Goal: Task Accomplishment & Management: Manage account settings

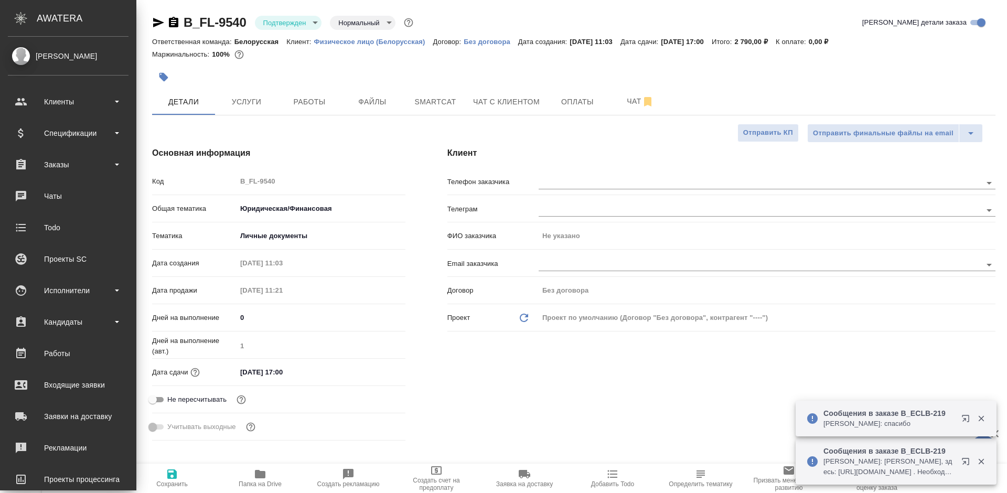
select select "RU"
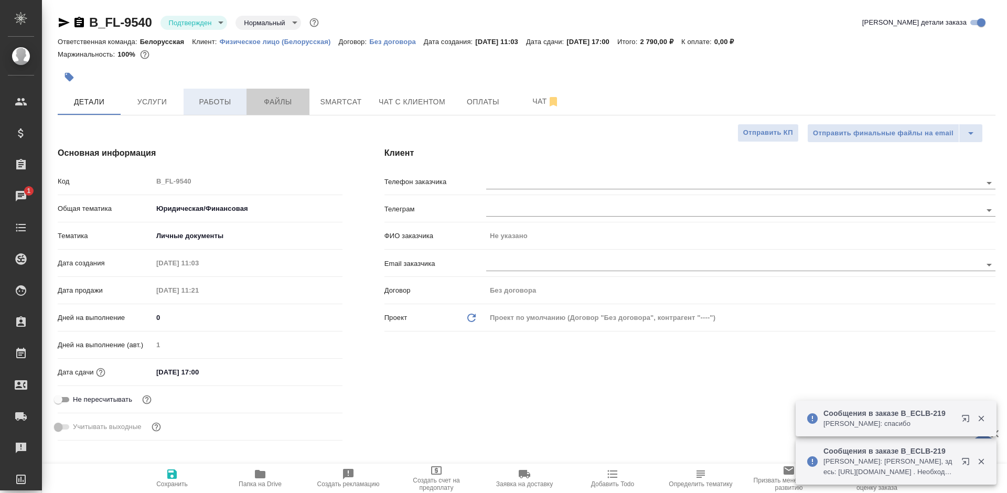
drag, startPoint x: 262, startPoint y: 103, endPoint x: 213, endPoint y: 105, distance: 48.8
click at [261, 103] on span "Файлы" at bounding box center [278, 101] width 50 height 13
click at [213, 105] on span "Работы" at bounding box center [215, 101] width 50 height 13
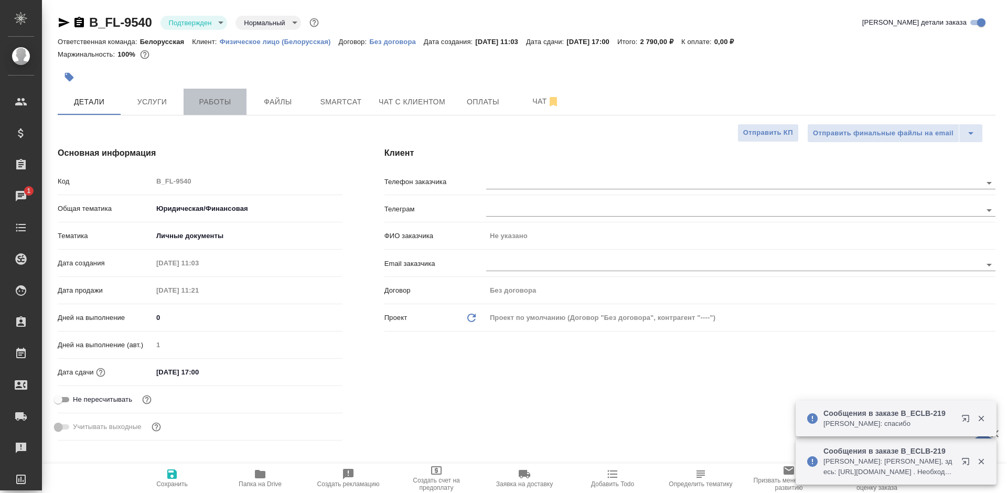
click at [213, 105] on span "Работы" at bounding box center [215, 101] width 50 height 13
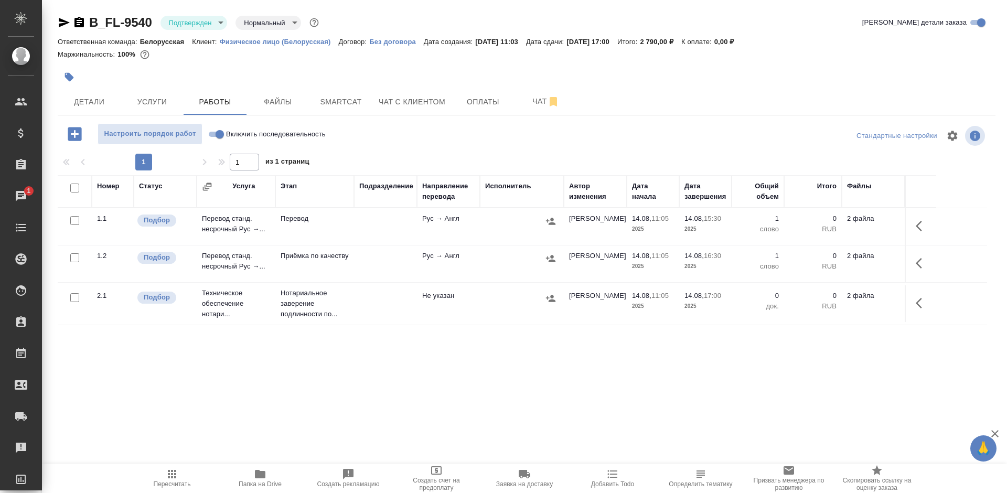
click at [60, 24] on icon "button" at bounding box center [64, 22] width 11 height 9
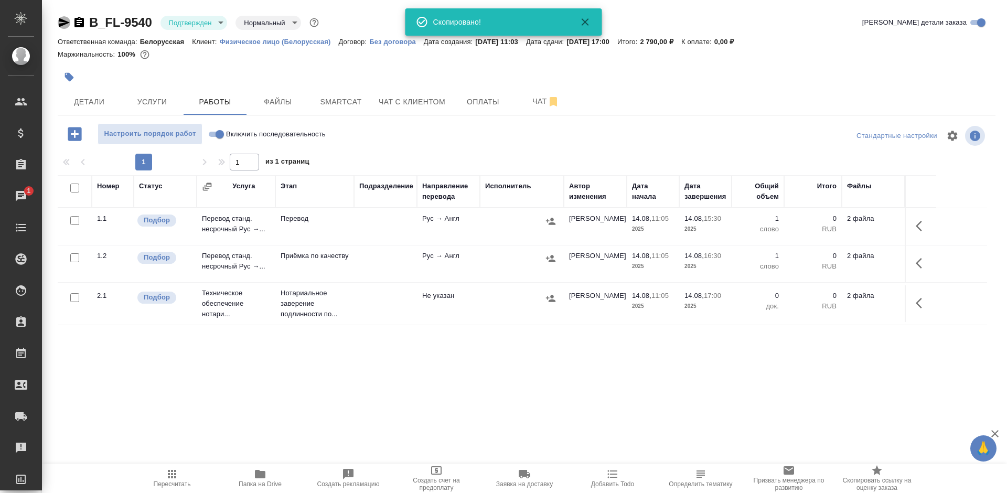
click at [60, 24] on icon "button" at bounding box center [64, 22] width 11 height 9
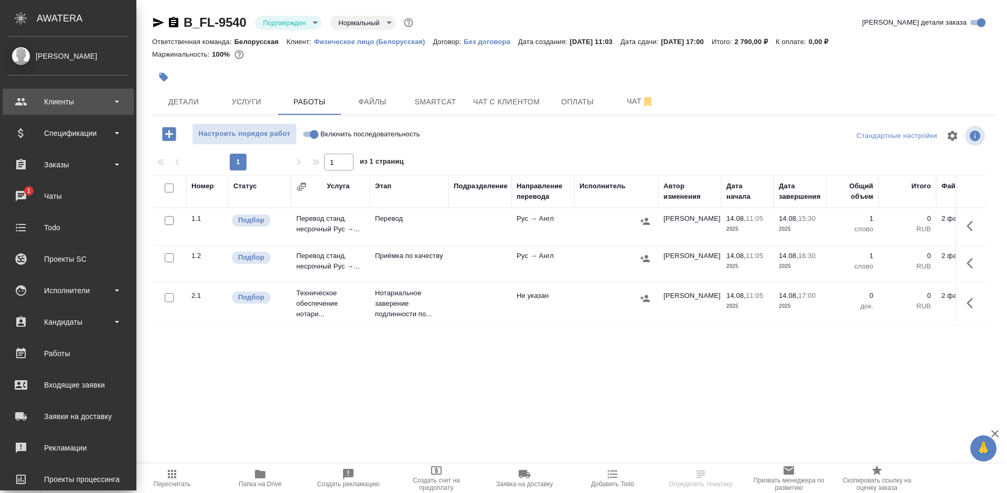
click at [20, 99] on div "Клиенты" at bounding box center [68, 102] width 121 height 16
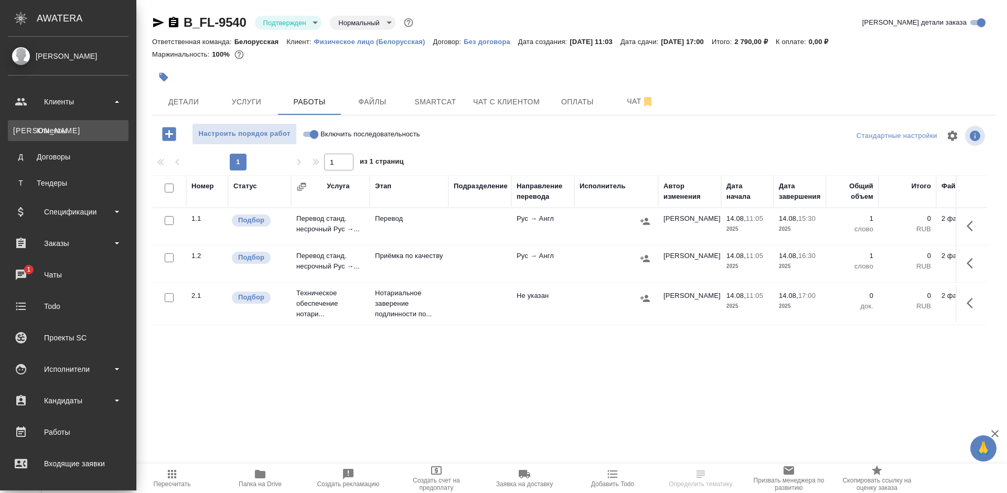
click at [59, 132] on div "Клиенты" at bounding box center [68, 130] width 110 height 10
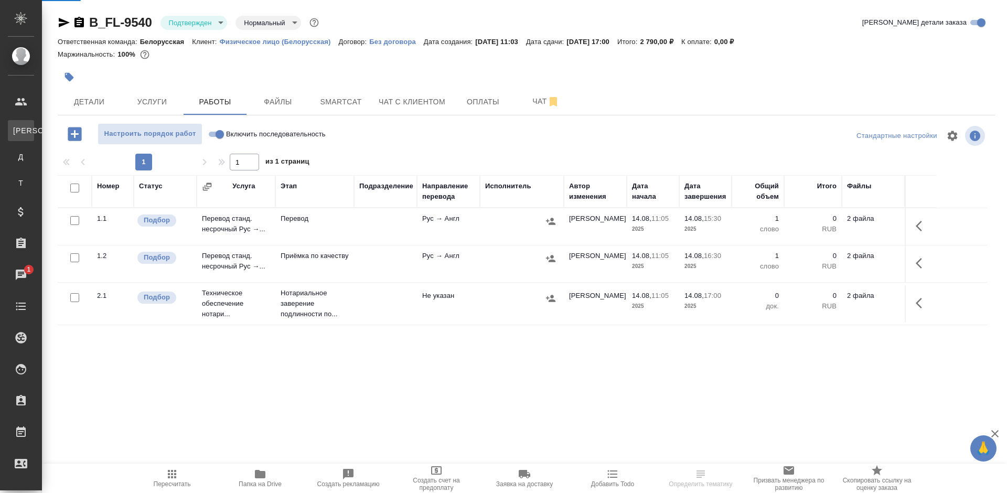
select select "RU"
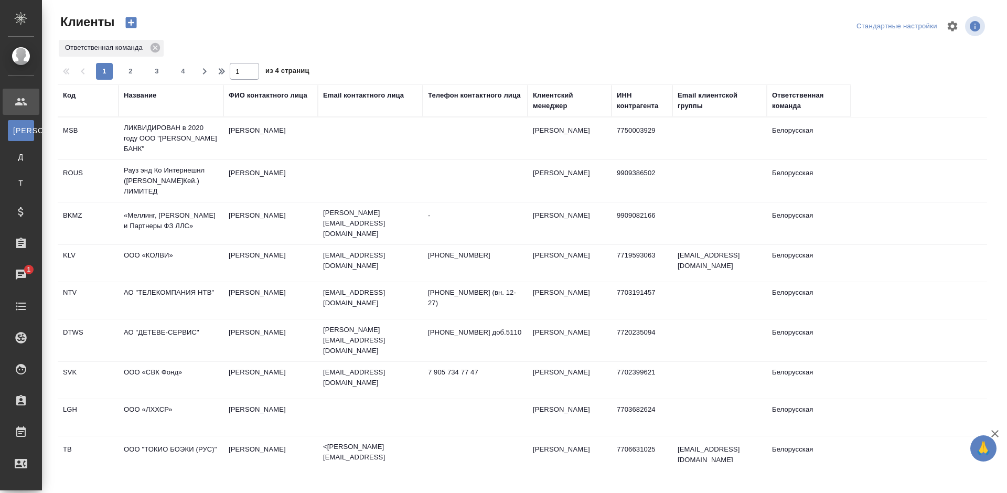
click at [131, 95] on div "Название" at bounding box center [140, 95] width 33 height 10
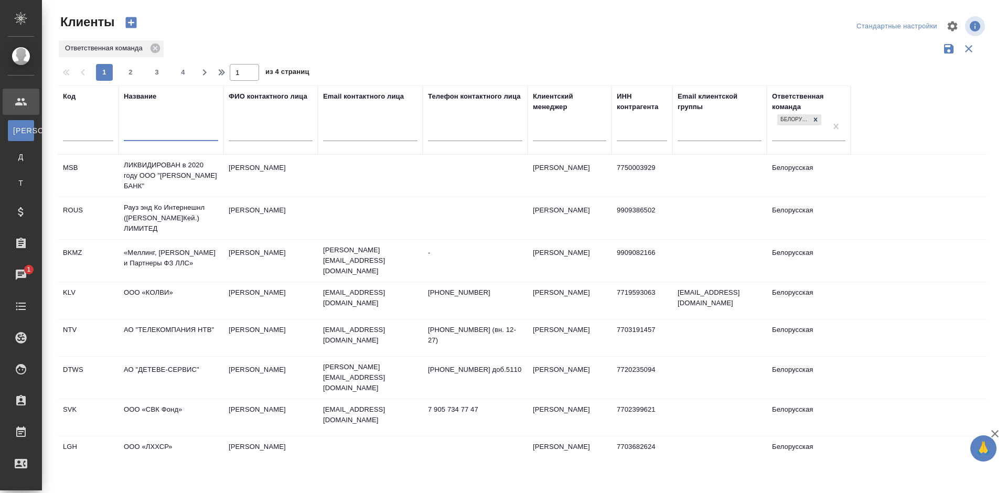
click at [160, 138] on input "text" at bounding box center [171, 133] width 94 height 13
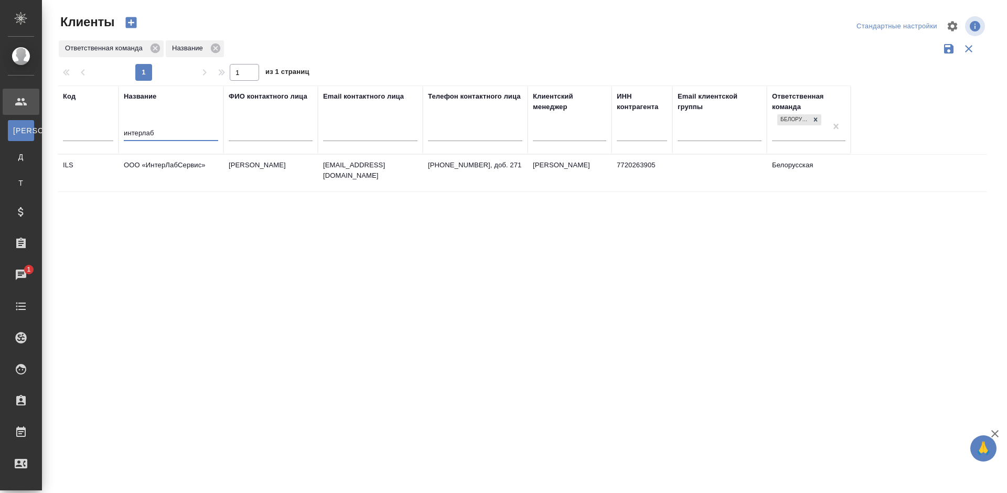
type input "интерлаб"
click at [220, 170] on td "ООО «ИнтерЛабСервис»" at bounding box center [171, 173] width 105 height 37
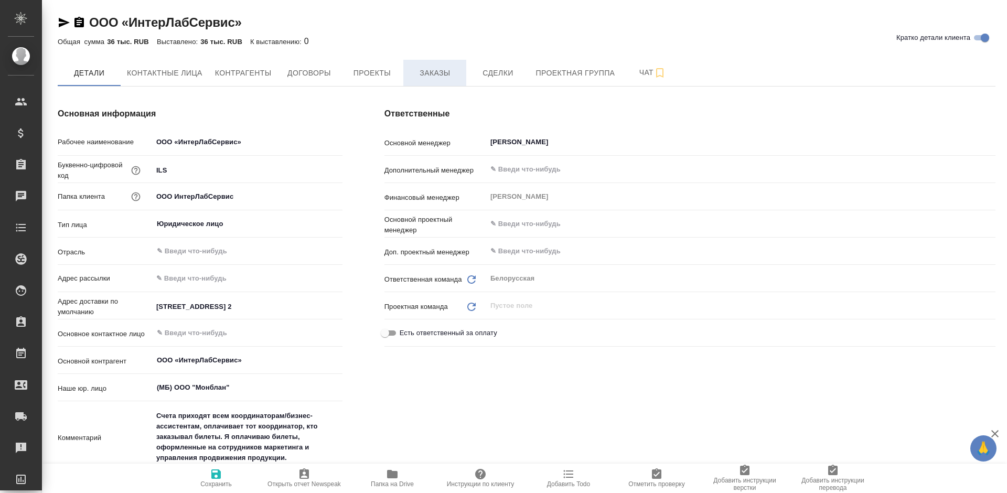
click at [435, 79] on span "Заказы" at bounding box center [435, 73] width 50 height 13
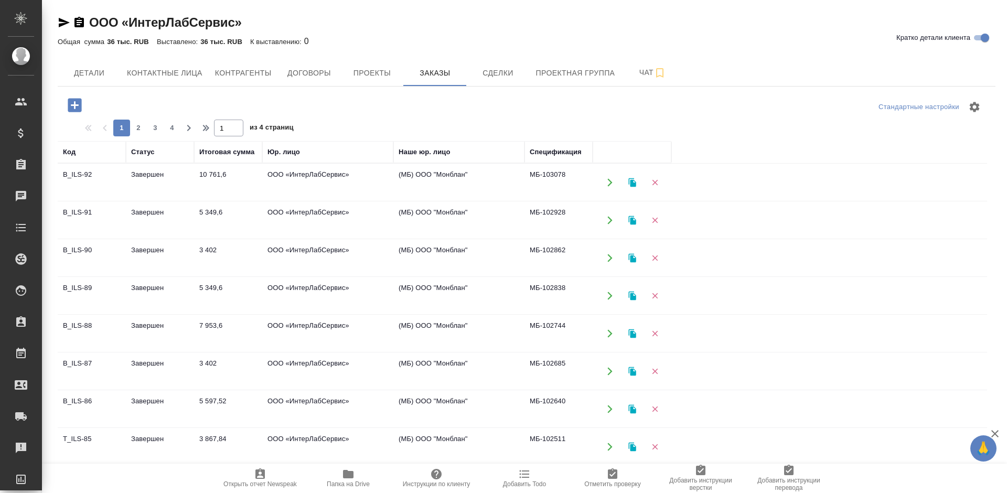
click at [73, 110] on icon "button" at bounding box center [75, 105] width 14 height 14
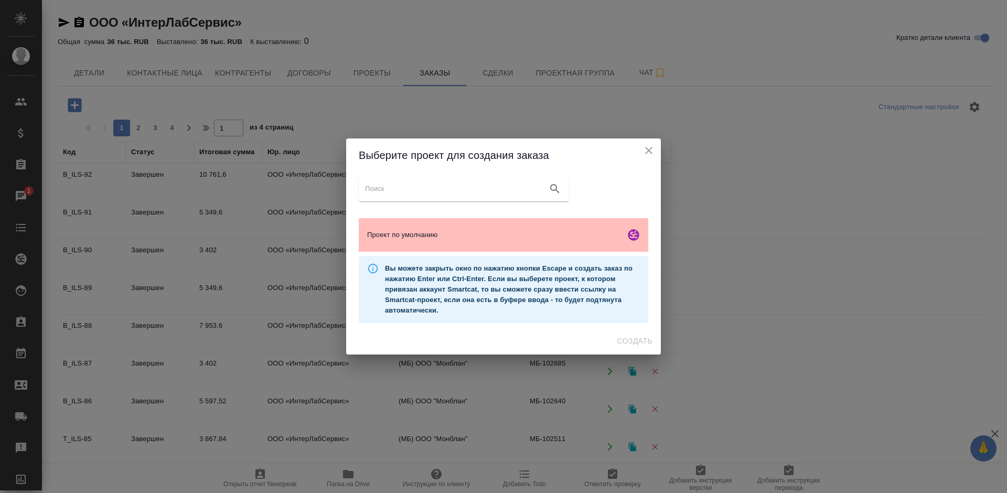
click at [538, 221] on div "Проект по умолчанию" at bounding box center [504, 235] width 290 height 34
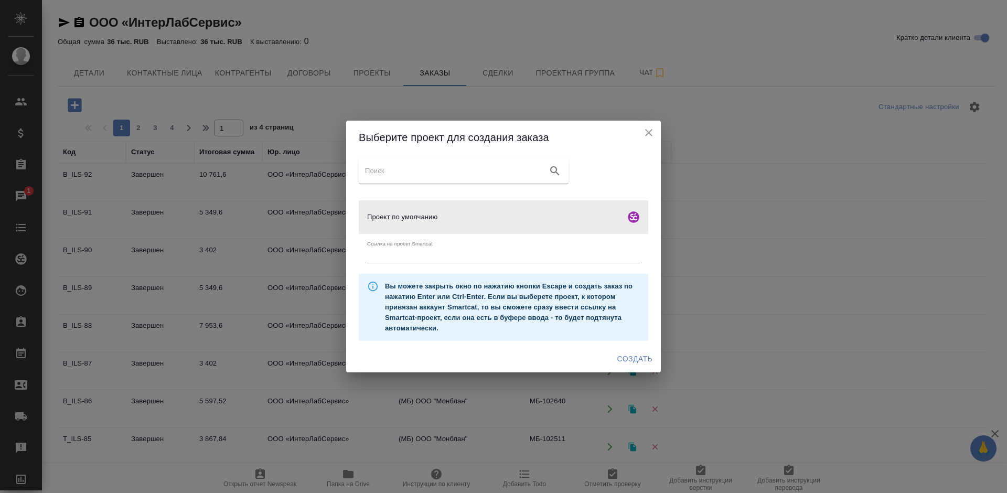
click at [627, 362] on span "Создать" at bounding box center [634, 358] width 35 height 13
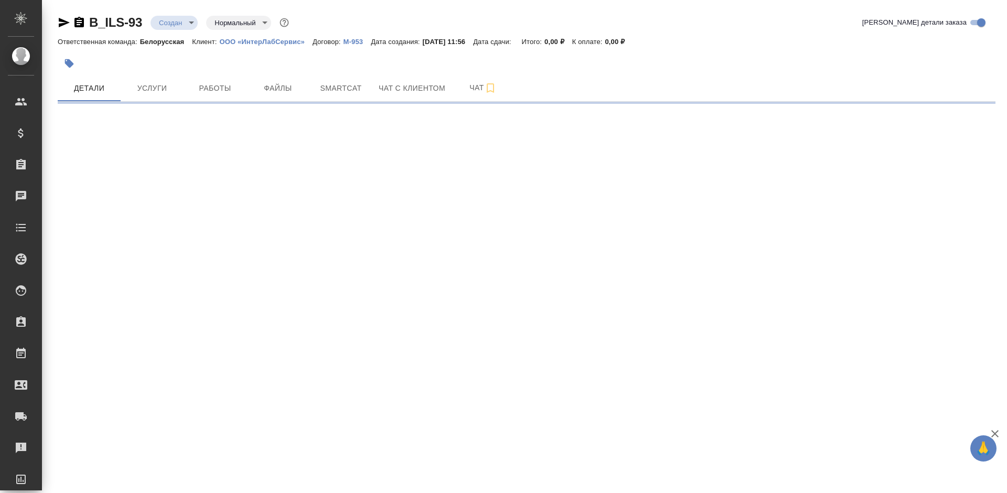
select select "RU"
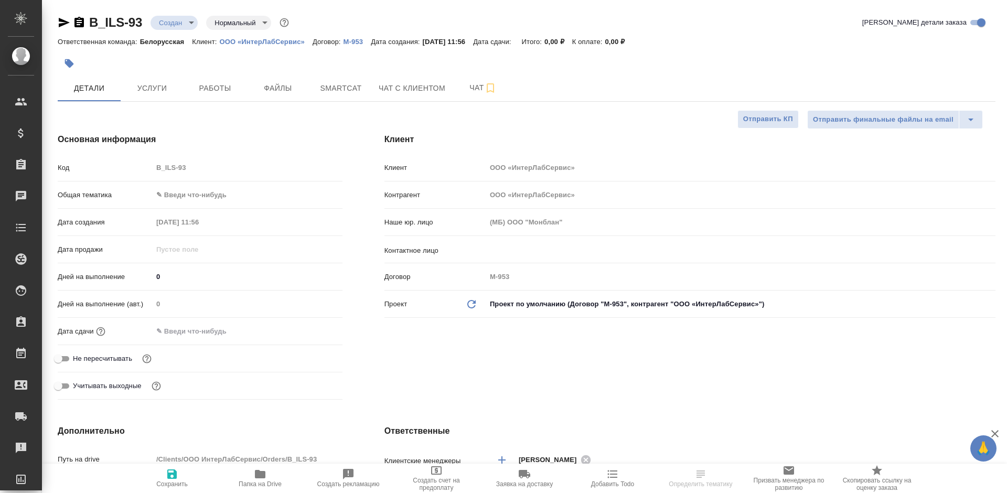
type textarea "x"
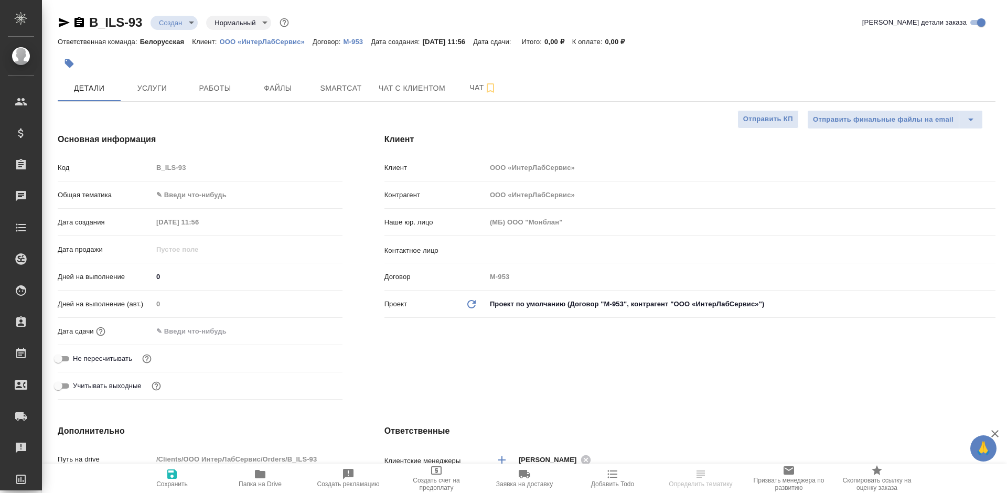
type textarea "x"
select select "RU"
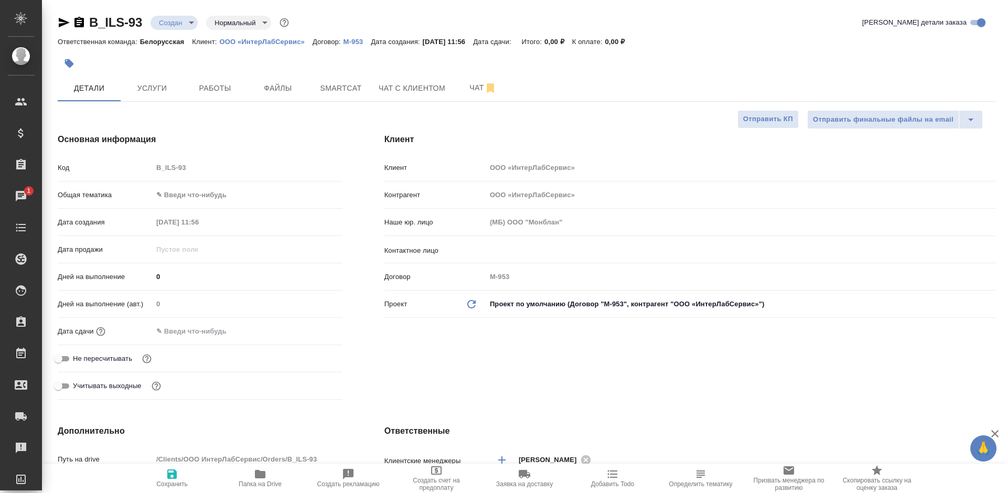
type textarea "x"
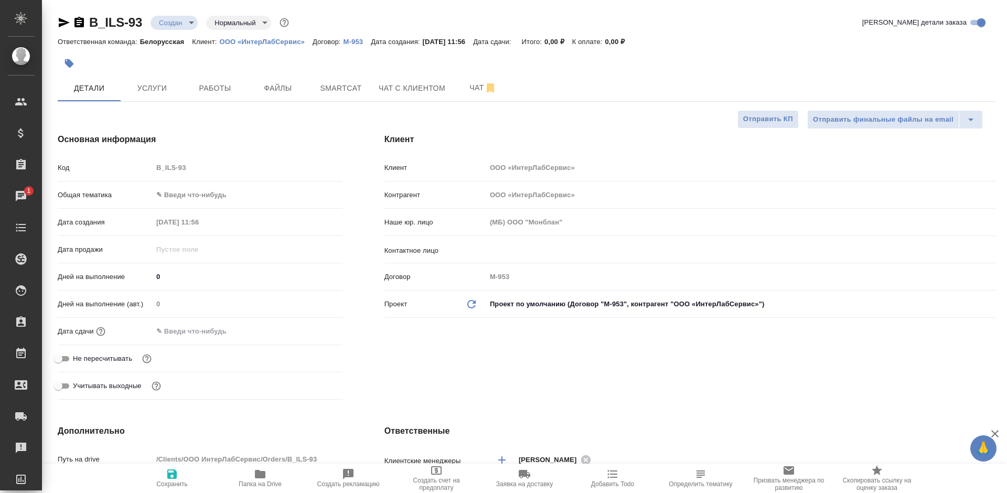
type textarea "x"
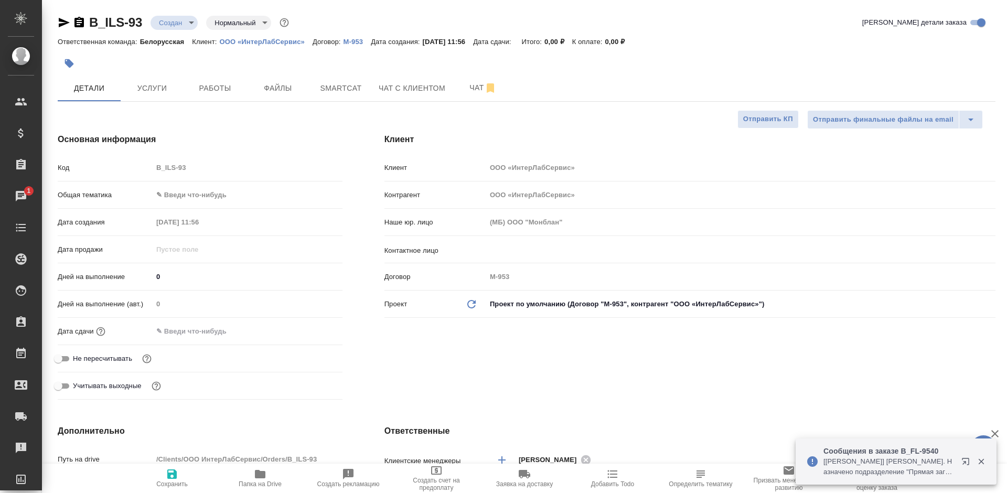
type textarea "x"
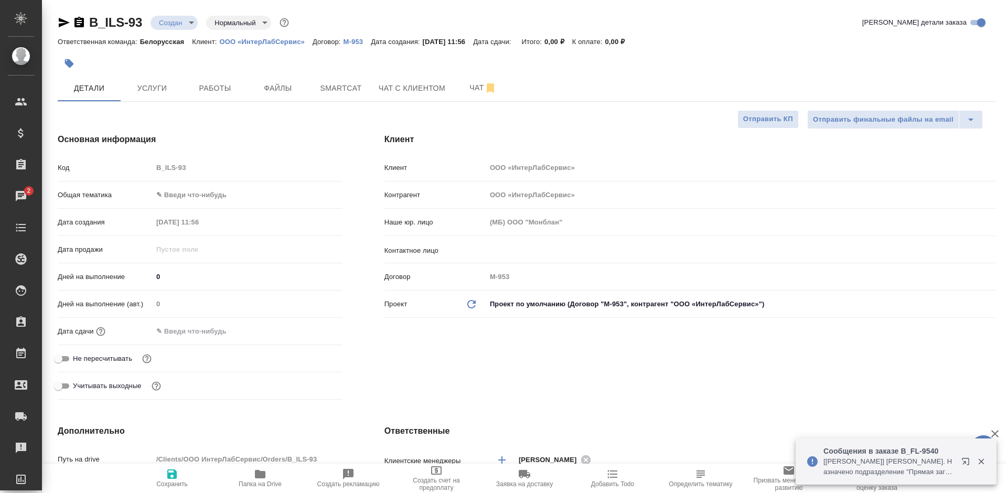
type textarea "x"
click at [539, 250] on input "text" at bounding box center [723, 249] width 468 height 13
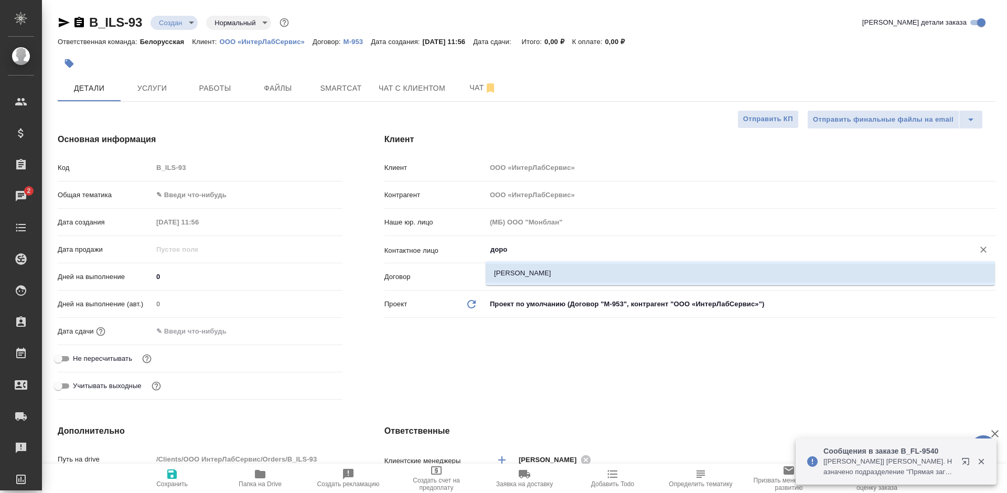
click at [528, 269] on li "Доронина Анастасия" at bounding box center [740, 273] width 509 height 19
type input "Доронина Анастасия"
type textarea "x"
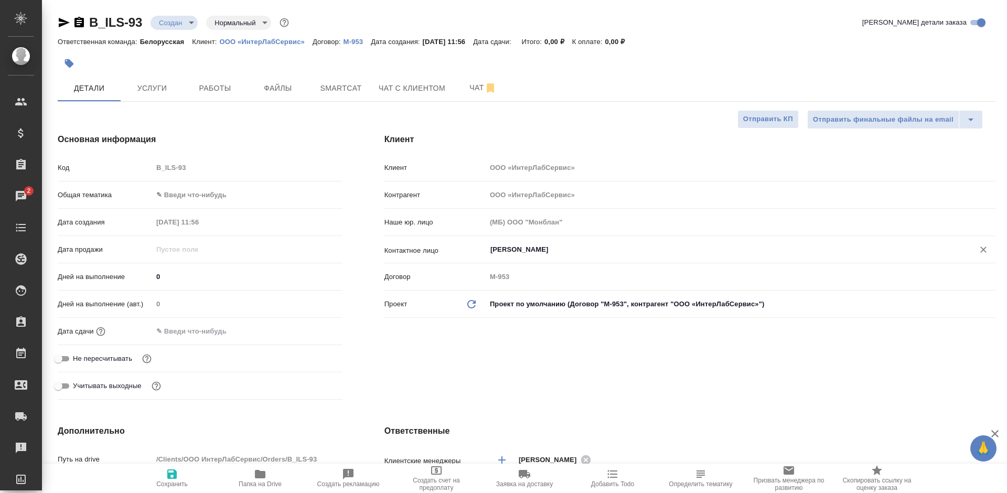
type input "Доронина Анастасия"
type textarea "x"
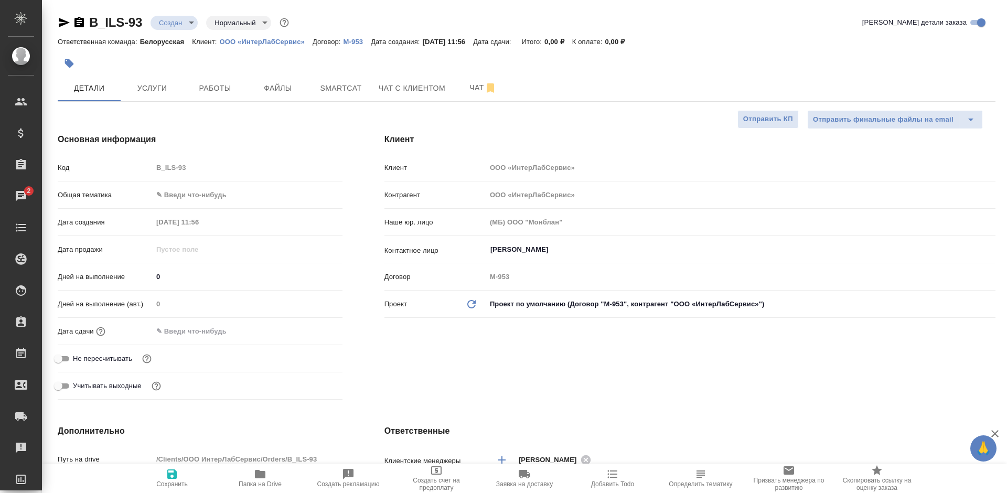
type textarea "x"
click at [251, 201] on body "🙏 .cls-1 fill:#fff; AWATERA Bogomolova Anastasiya Клиенты Спецификации Заказы 2…" at bounding box center [503, 246] width 1007 height 493
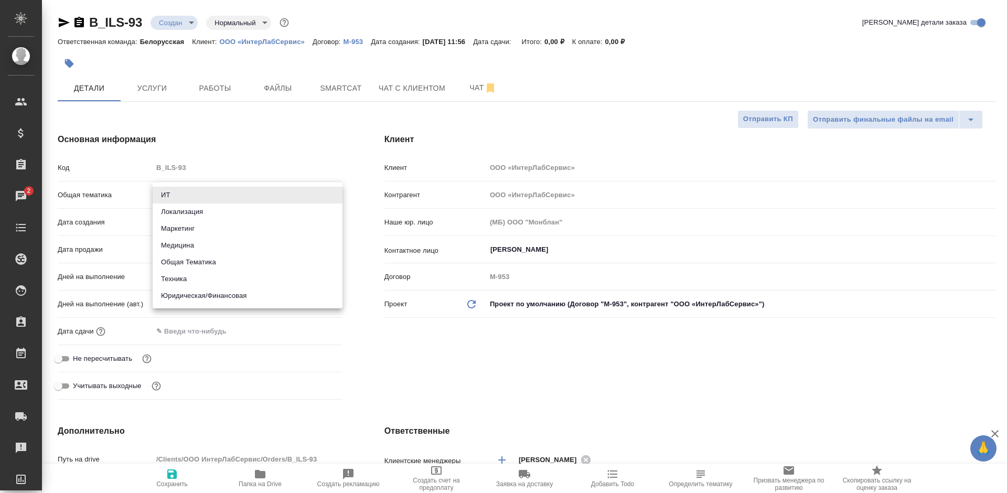
click at [244, 295] on li "Юридическая/Финансовая" at bounding box center [248, 295] width 190 height 17
type input "yr-fn"
type textarea "x"
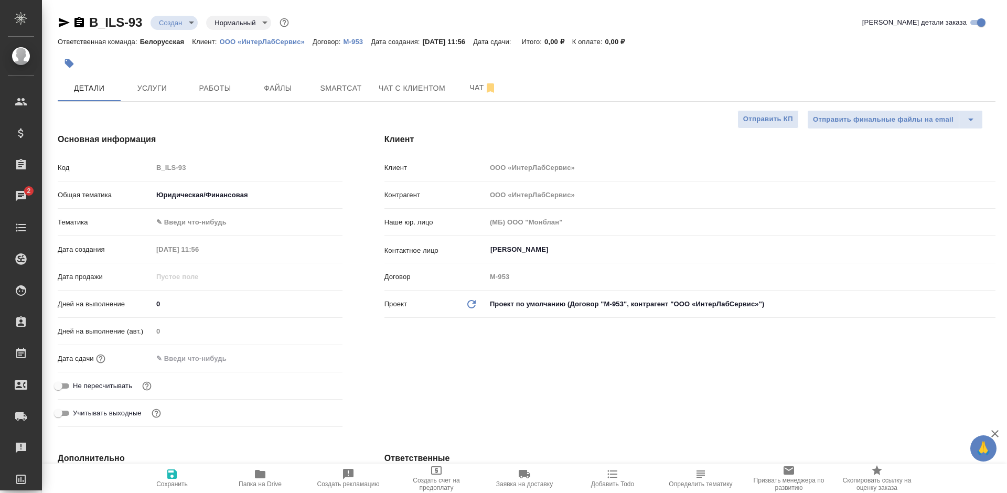
click at [234, 211] on div "Общая тематика Юридическая/Финансовая yr-fn" at bounding box center [200, 199] width 285 height 27
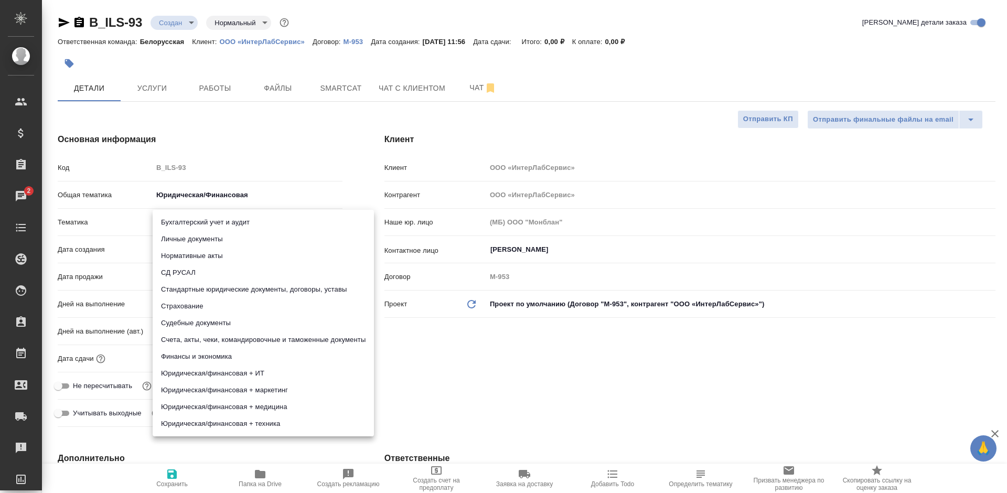
click at [238, 213] on body "🙏 .cls-1 fill:#fff; AWATERA Bogomolova Anastasiya Клиенты Спецификации Заказы 2…" at bounding box center [503, 246] width 1007 height 493
click at [221, 189] on div at bounding box center [503, 246] width 1007 height 493
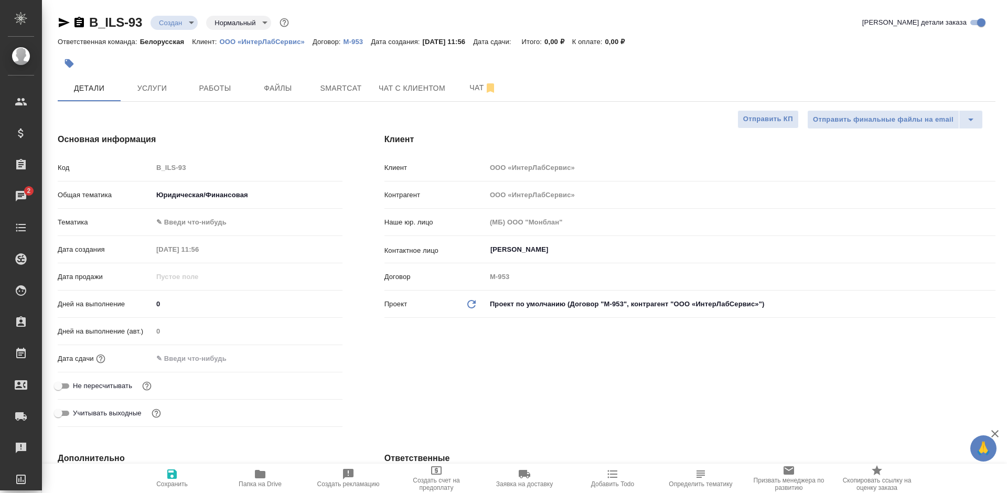
click at [227, 196] on body "🙏 .cls-1 fill:#fff; AWATERA Bogomolova Anastasiya Клиенты Спецификации Заказы 2…" at bounding box center [503, 246] width 1007 height 493
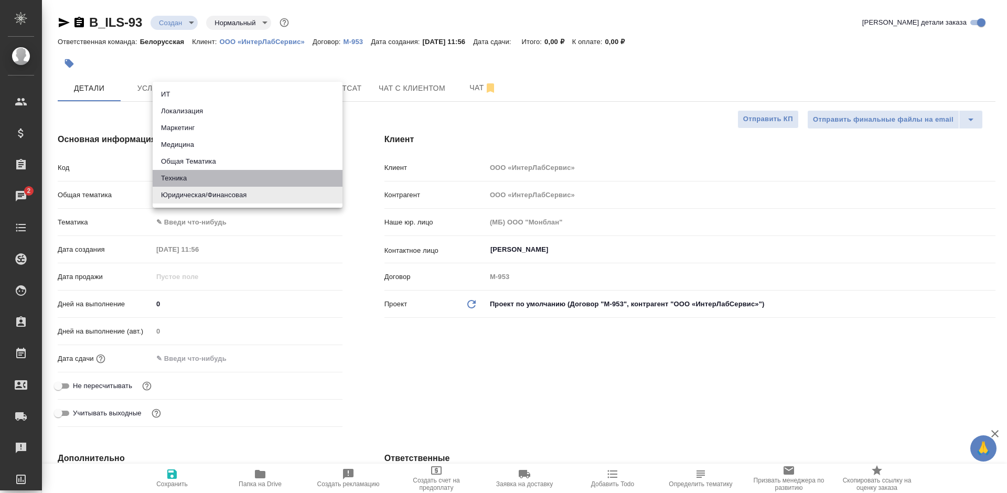
click at [235, 180] on li "Техника" at bounding box center [248, 178] width 190 height 17
type input "tech"
type textarea "x"
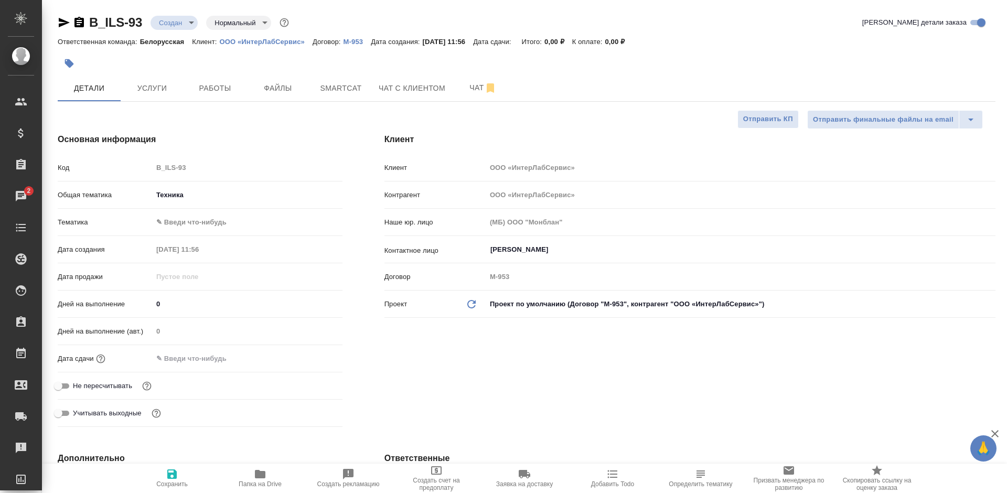
click at [217, 220] on body "🙏 .cls-1 fill:#fff; AWATERA Bogomolova Anastasiya Клиенты Спецификации Заказы 2…" at bounding box center [503, 246] width 1007 height 493
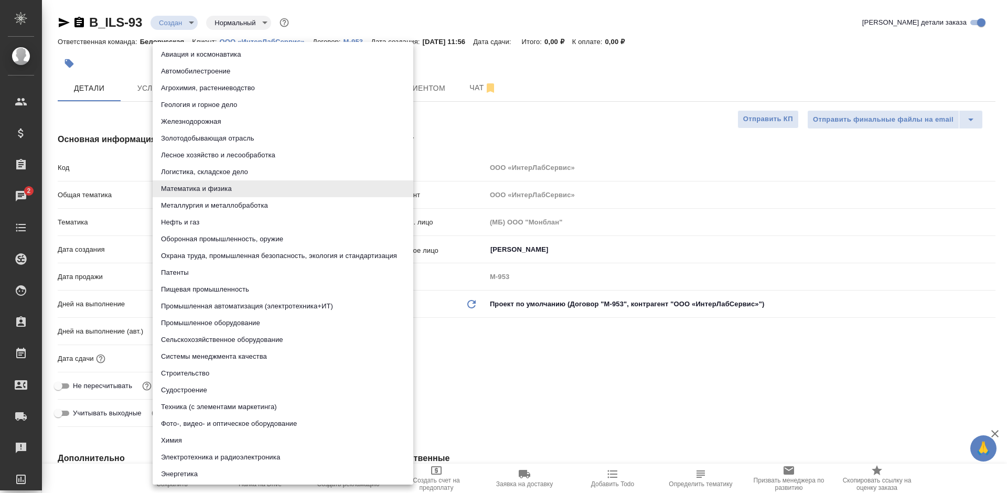
click at [257, 321] on li "Промышленное оборудование" at bounding box center [283, 323] width 261 height 17
type textarea "x"
type input "5f647205b73bc97568ca66bc"
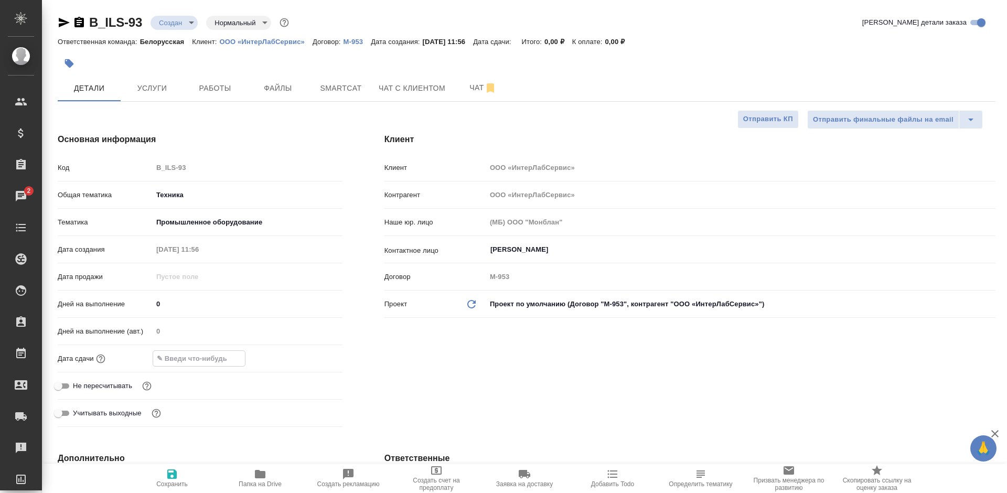
click at [214, 353] on input "text" at bounding box center [199, 358] width 92 height 15
click at [307, 358] on icon "button" at bounding box center [311, 357] width 9 height 10
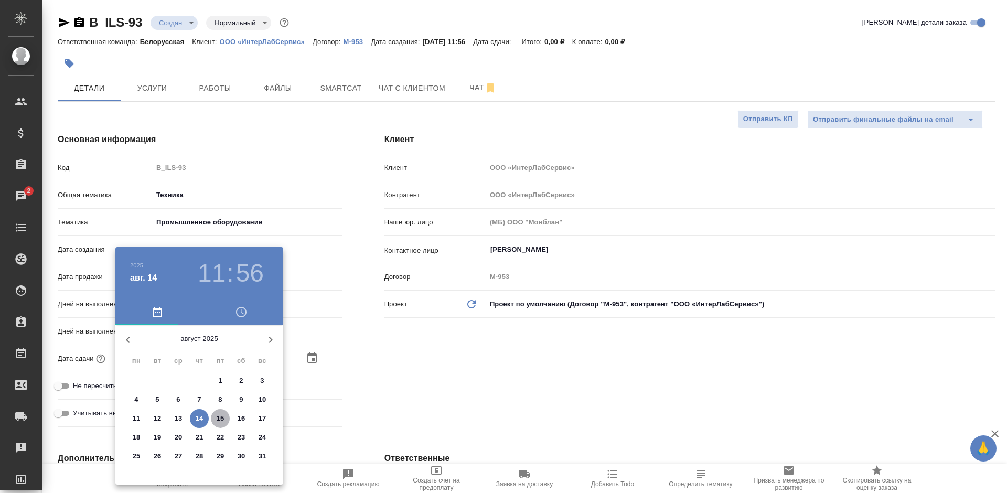
click at [221, 416] on p "15" at bounding box center [221, 418] width 8 height 10
type input "15.08.2025 11:56"
type textarea "x"
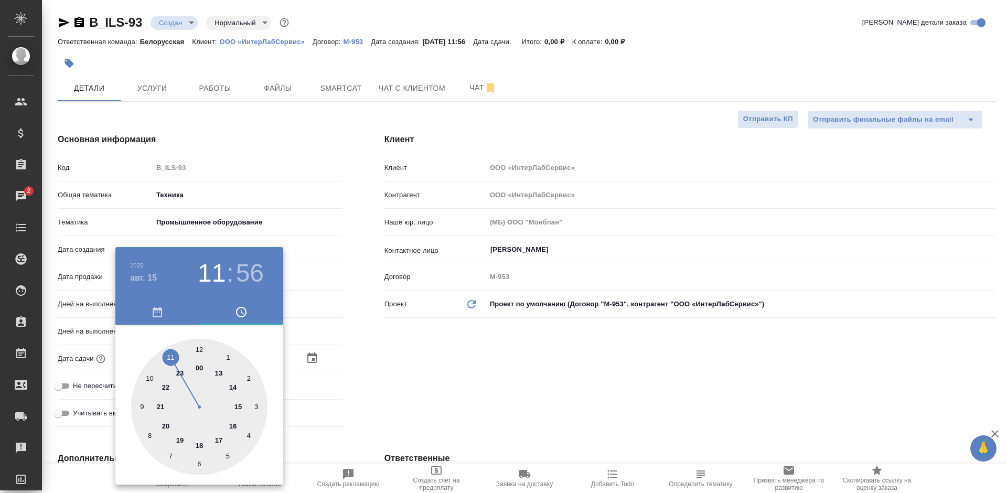
click at [148, 373] on div at bounding box center [199, 407] width 136 height 136
type input "15.08.2025 10:56"
type textarea "x"
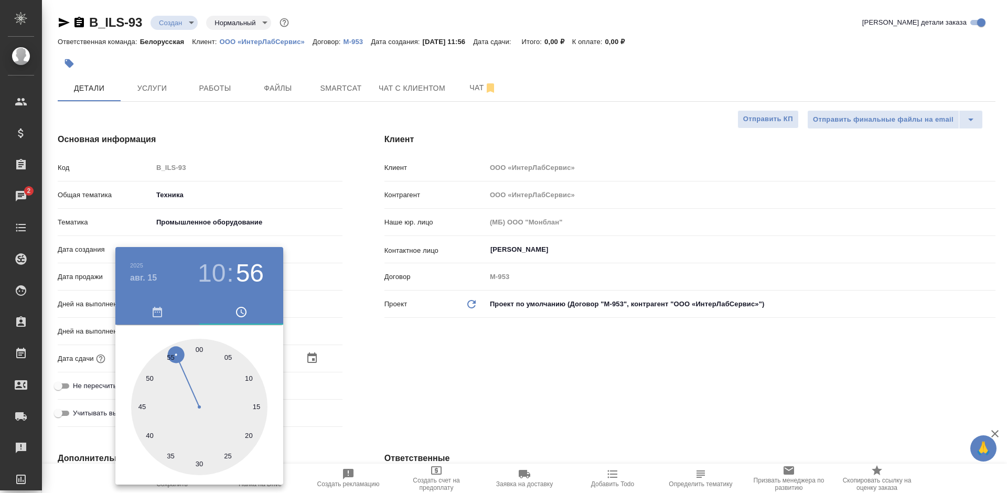
click at [200, 347] on div at bounding box center [199, 407] width 136 height 136
type input "15.08.2025 10:00"
type textarea "x"
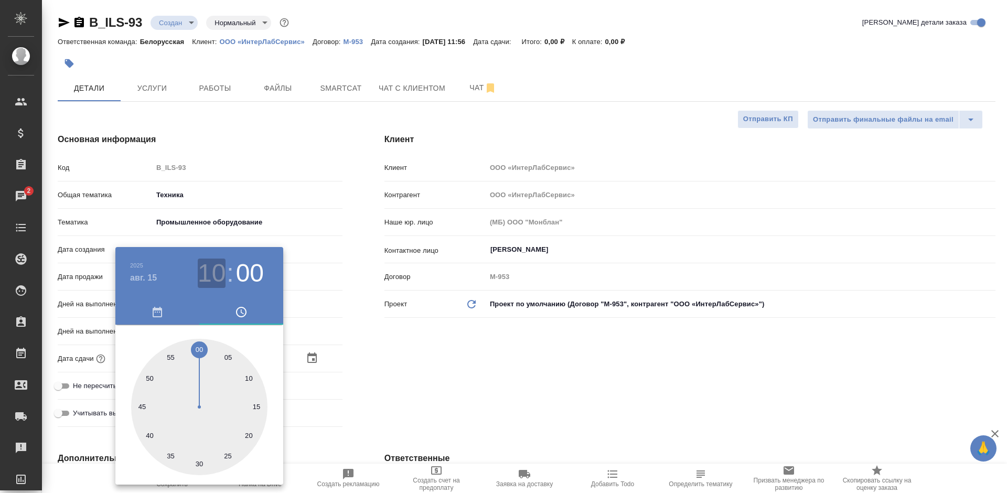
click at [207, 273] on h3 "10" at bounding box center [212, 273] width 28 height 29
click at [139, 408] on div at bounding box center [199, 407] width 136 height 136
type input "15.08.2025 09:00"
type textarea "x"
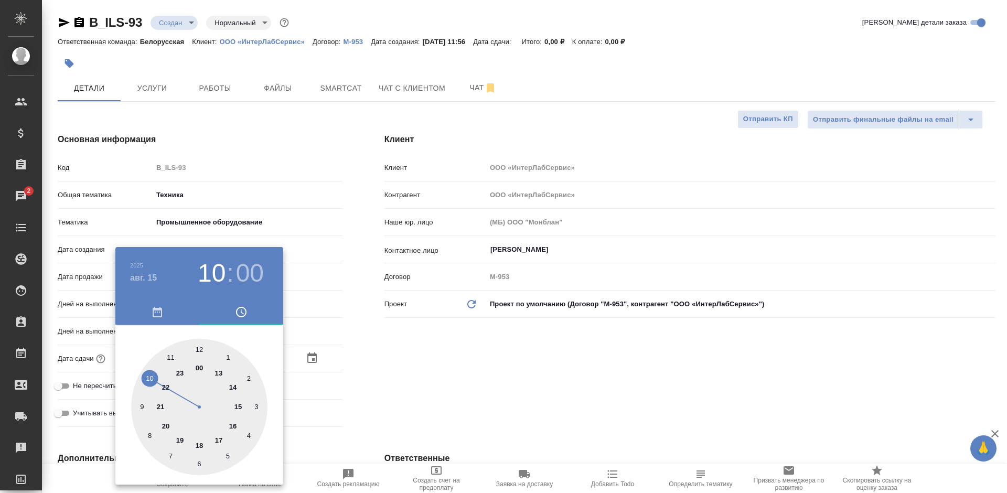
type textarea "x"
click at [198, 464] on div at bounding box center [199, 407] width 136 height 136
type input "15.08.2025 09:30"
type textarea "x"
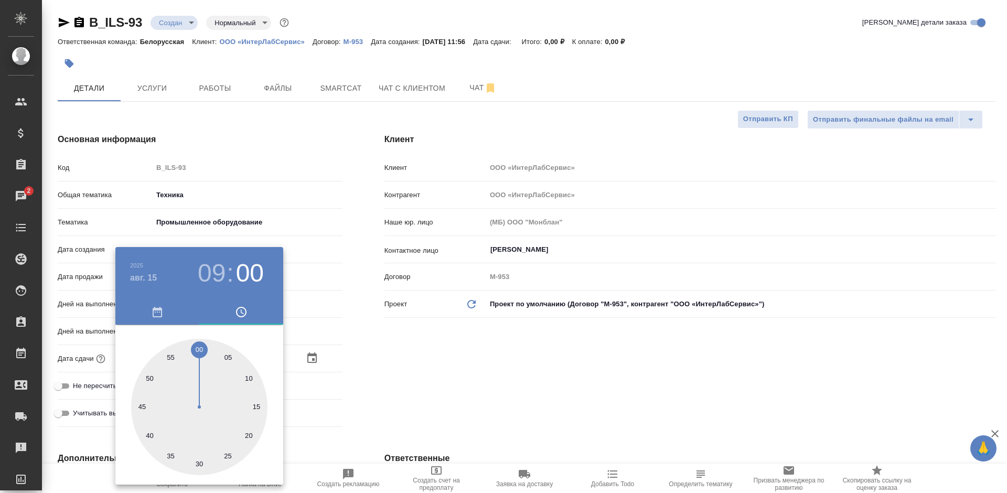
type textarea "x"
click at [394, 355] on div at bounding box center [503, 246] width 1007 height 493
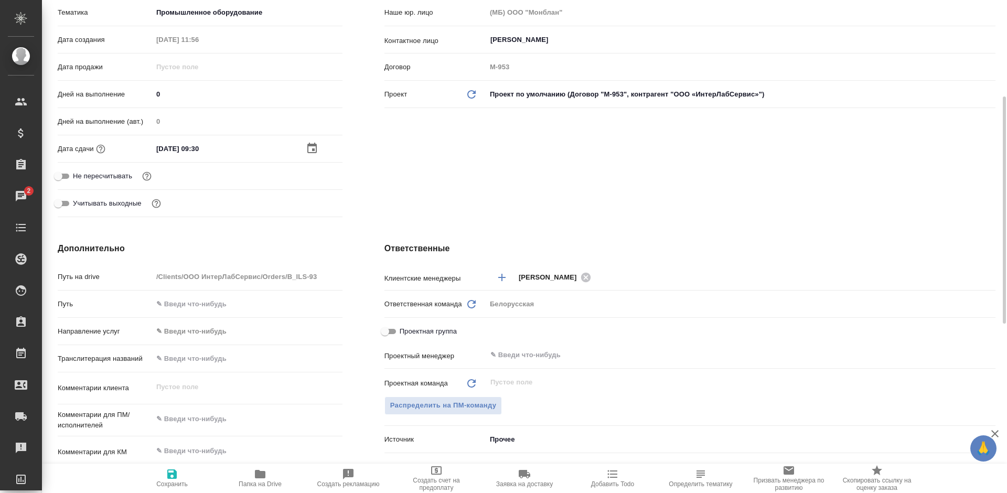
scroll to position [524, 0]
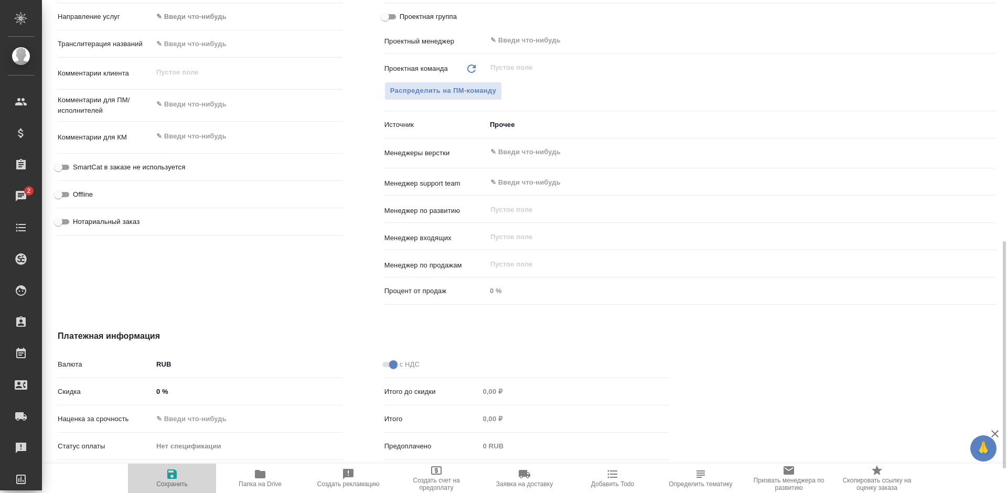
click at [169, 475] on icon "button" at bounding box center [171, 473] width 9 height 9
type textarea "x"
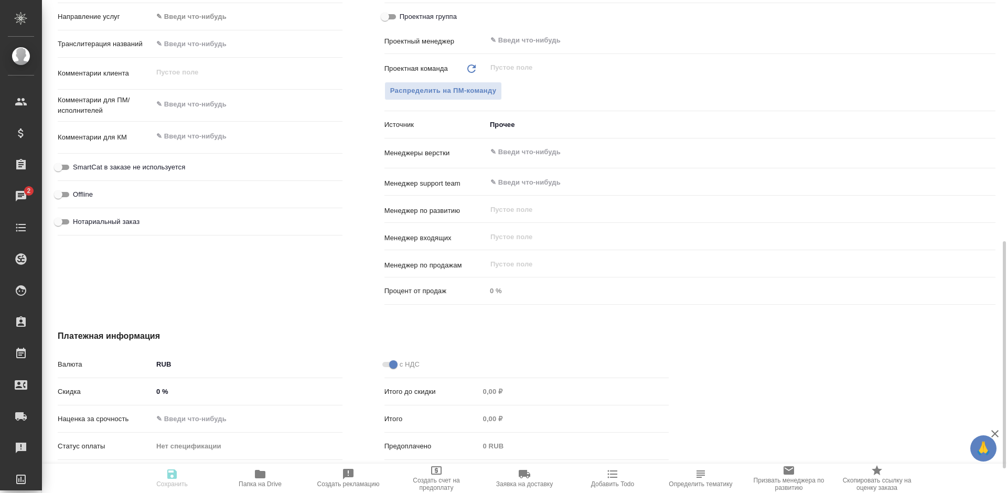
type textarea "x"
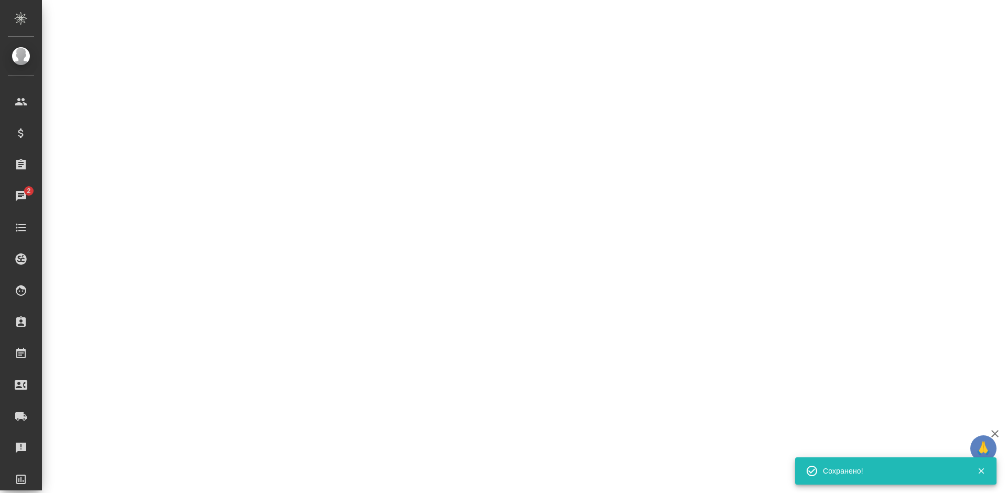
select select "RU"
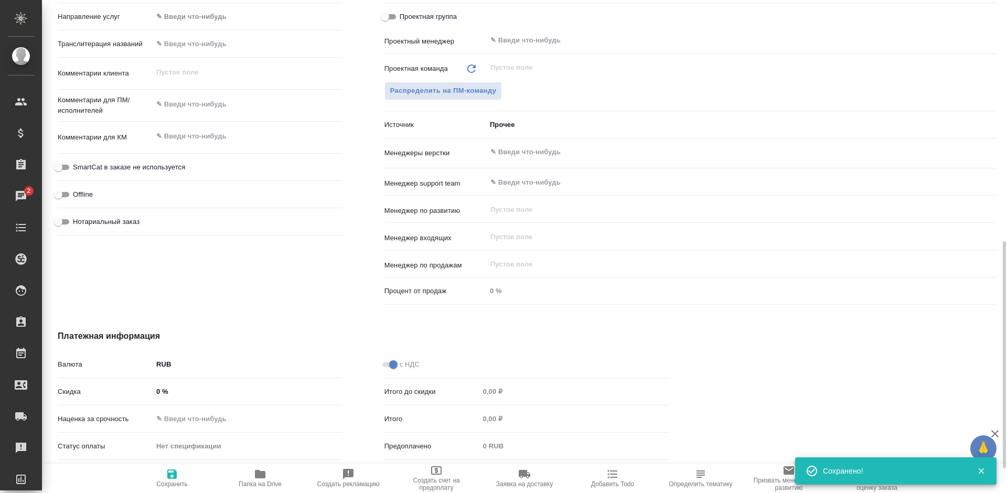
type textarea "x"
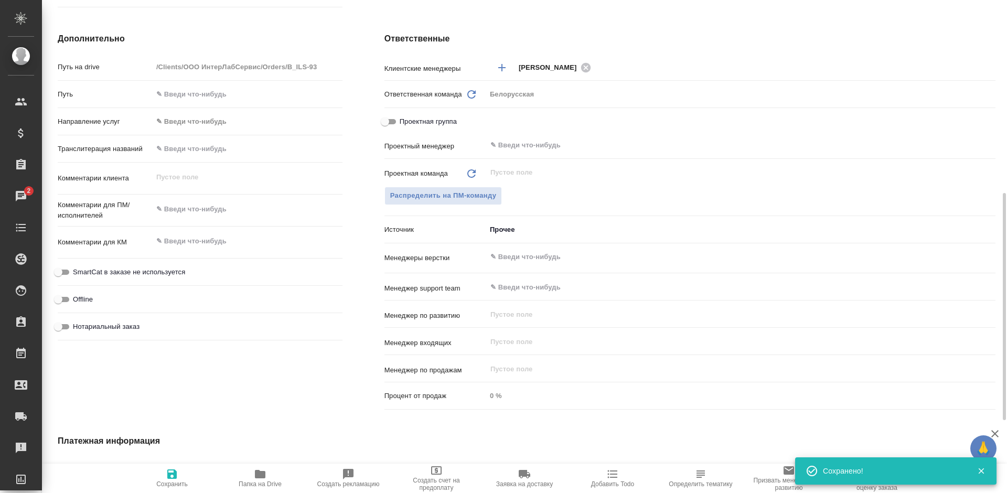
click at [525, 230] on body "🙏 .cls-1 fill:#fff; AWATERA Bogomolova Anastasiya Клиенты Спецификации Заказы 2…" at bounding box center [503, 246] width 1007 height 493
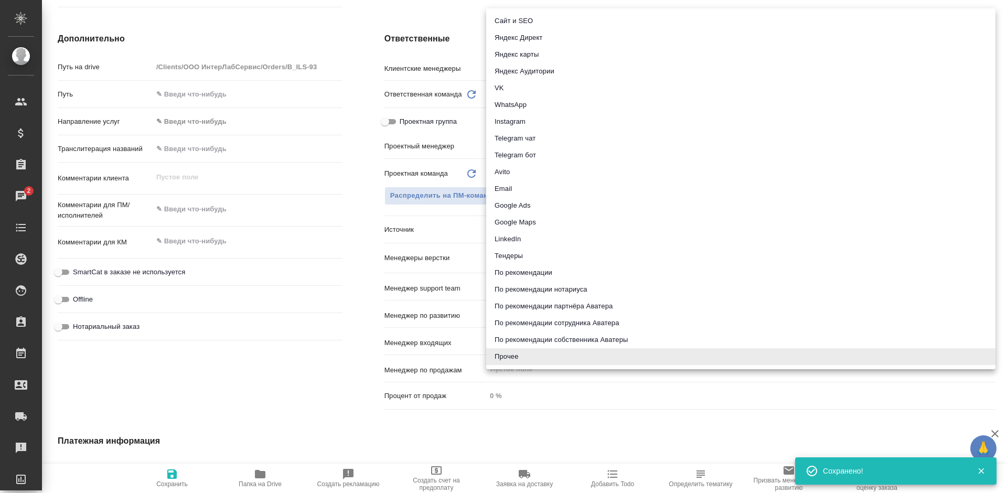
click at [515, 185] on li "Email" at bounding box center [740, 188] width 509 height 17
type textarea "x"
type input "emailAds"
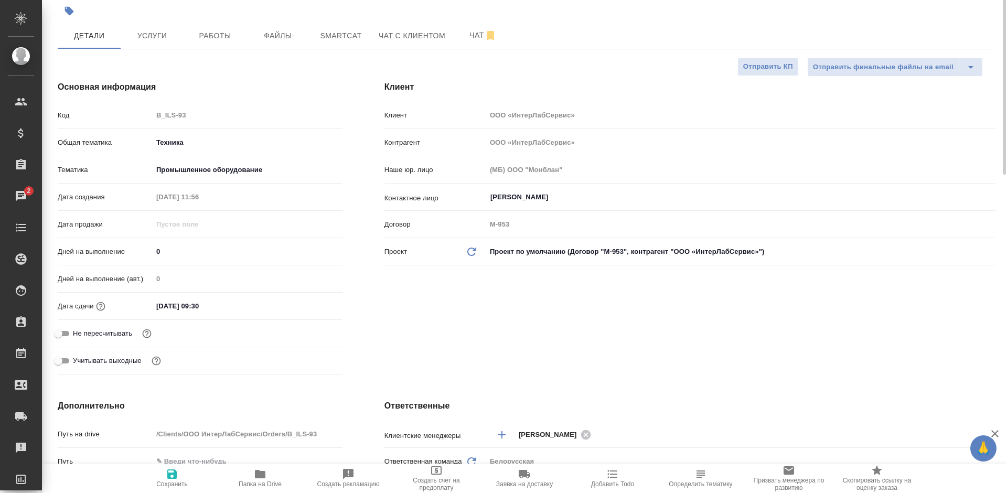
scroll to position [0, 0]
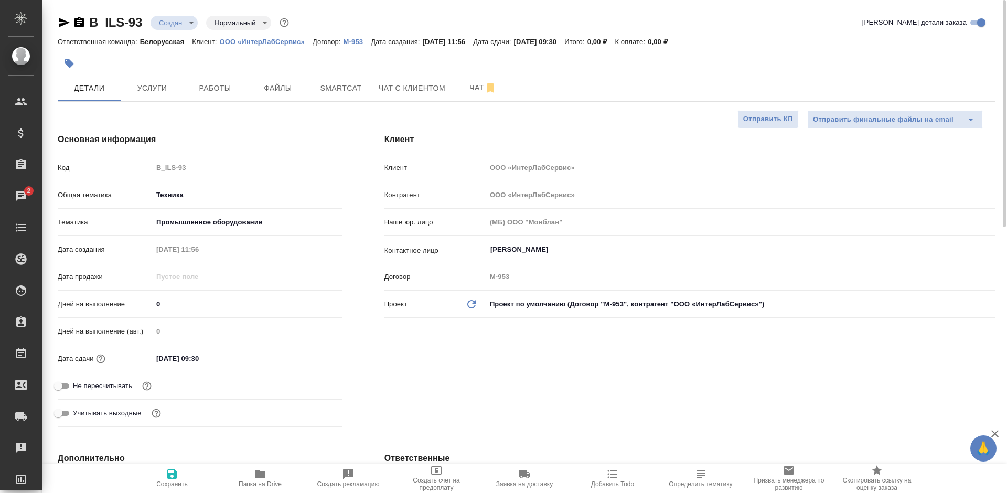
click at [168, 481] on span "Сохранить" at bounding box center [171, 483] width 31 height 7
type textarea "x"
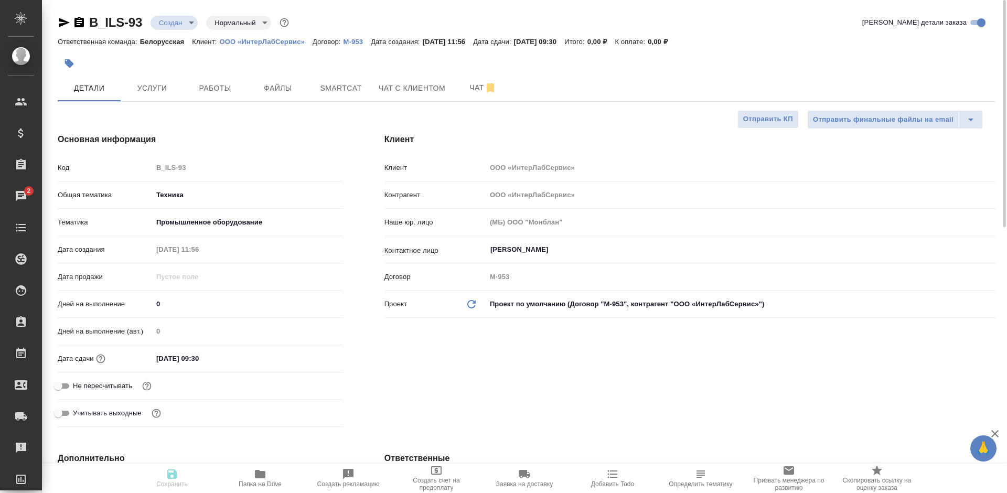
type textarea "x"
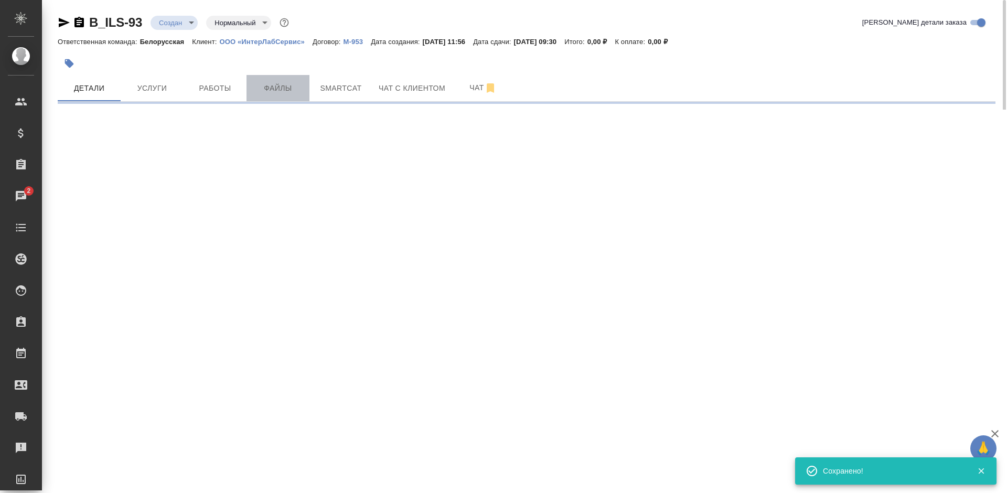
click at [271, 92] on span "Файлы" at bounding box center [278, 88] width 50 height 13
select select "RU"
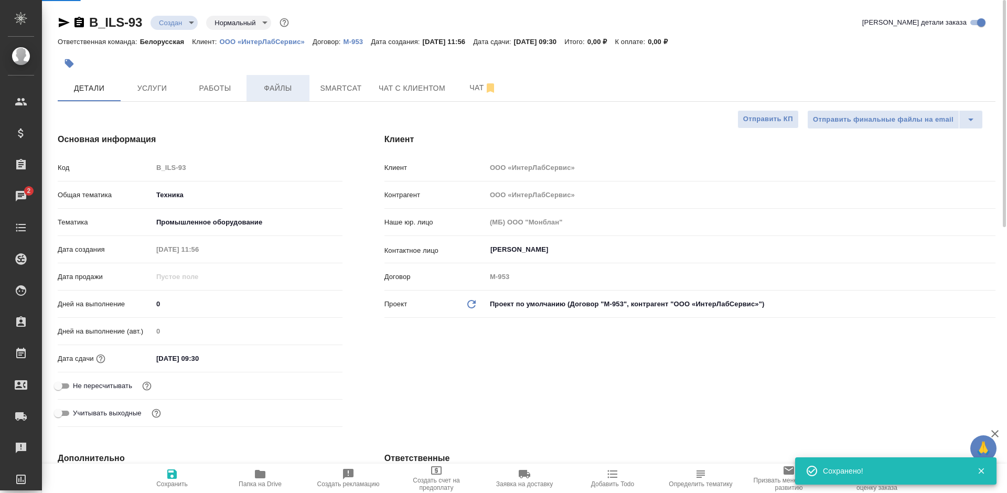
type textarea "x"
click at [271, 92] on span "Файлы" at bounding box center [278, 88] width 50 height 13
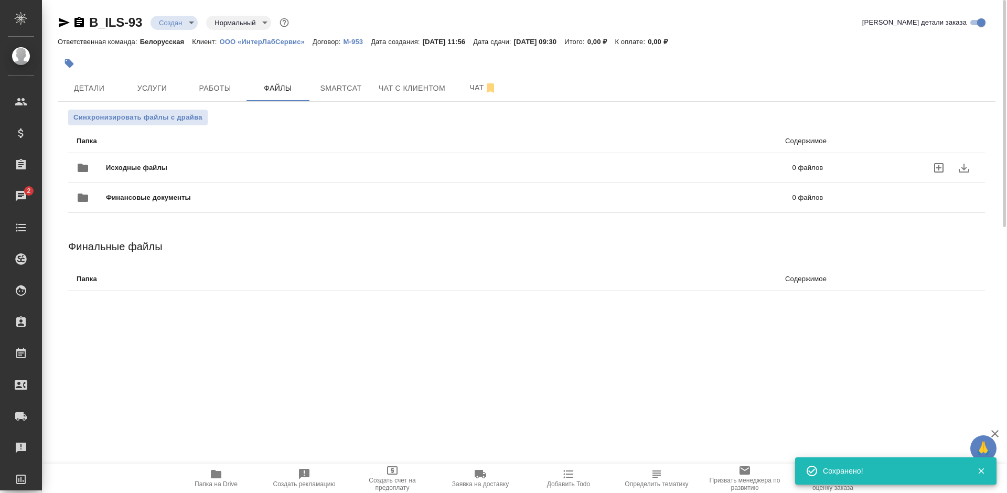
click at [942, 166] on icon "uploadFiles" at bounding box center [938, 167] width 9 height 9
click at [0, 0] on input "uploadFiles" at bounding box center [0, 0] width 0 height 0
click at [185, 27] on body "🙏 .cls-1 fill:#fff; AWATERA Bogomolova Anastasiya Клиенты Спецификации Заказы 2…" at bounding box center [503, 246] width 1007 height 493
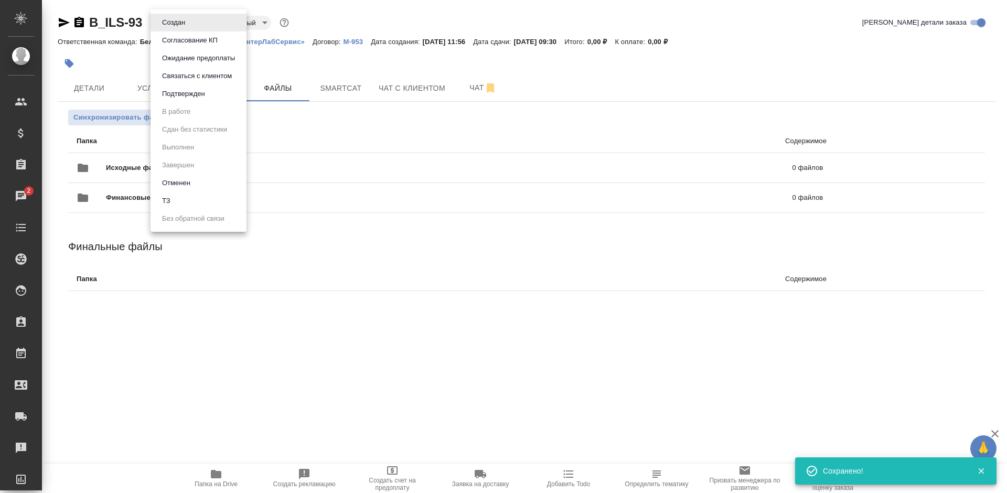
click at [190, 197] on li "ТЗ" at bounding box center [199, 201] width 96 height 18
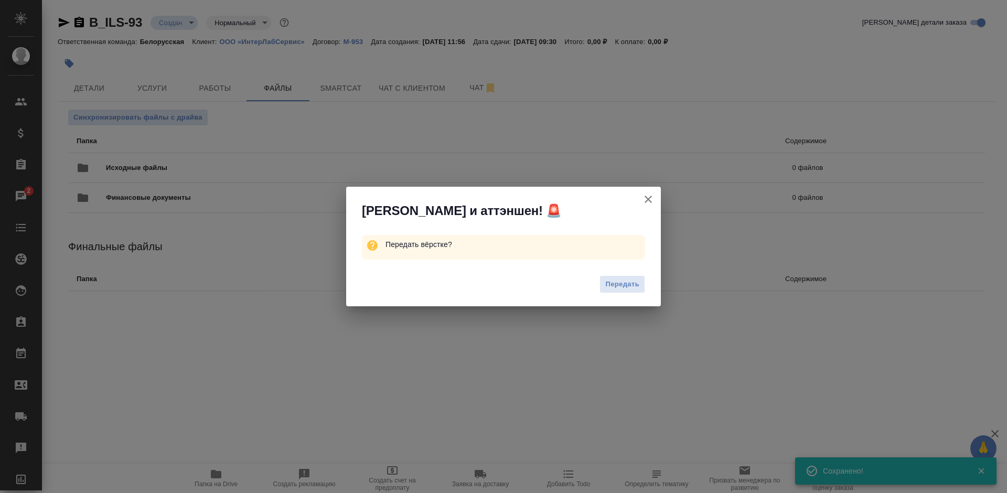
click at [629, 285] on span "Передать" at bounding box center [622, 284] width 34 height 12
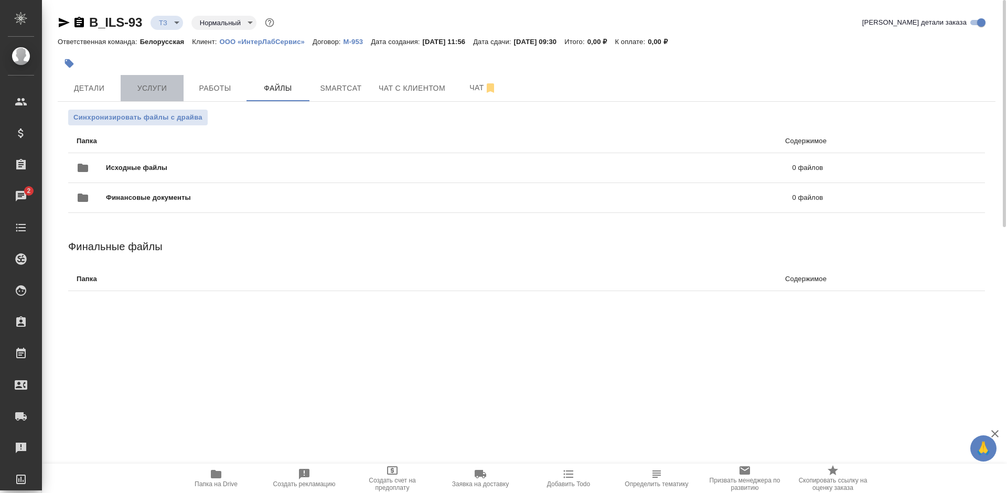
click at [145, 88] on span "Услуги" at bounding box center [152, 88] width 50 height 13
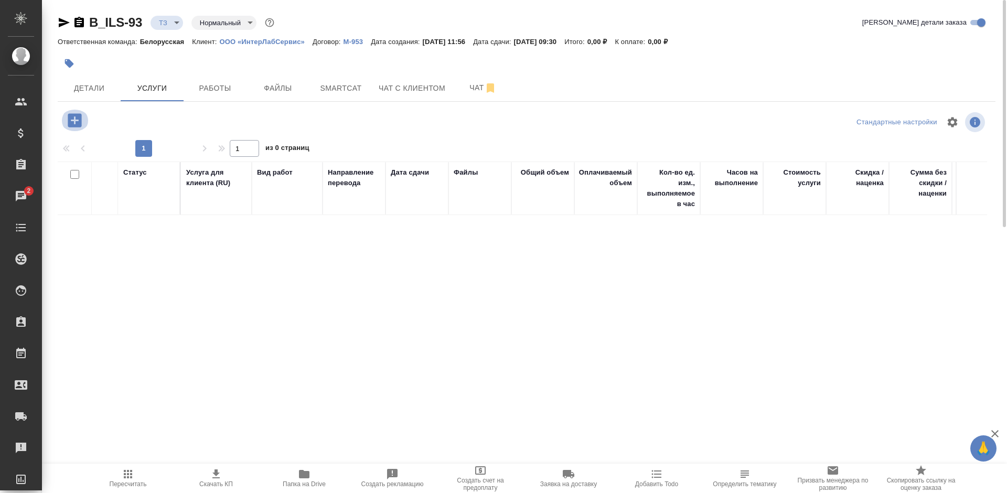
click at [73, 125] on icon "button" at bounding box center [75, 120] width 14 height 14
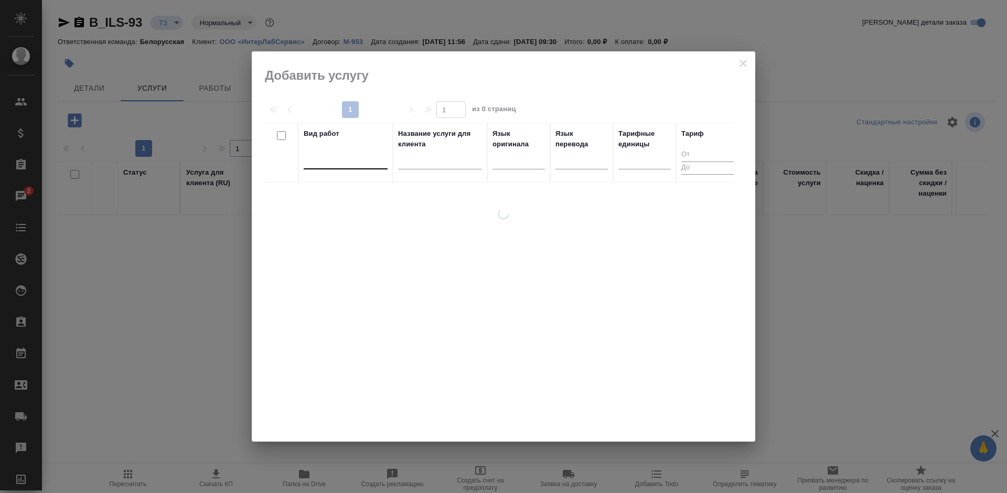
click at [329, 163] on div at bounding box center [346, 158] width 84 height 15
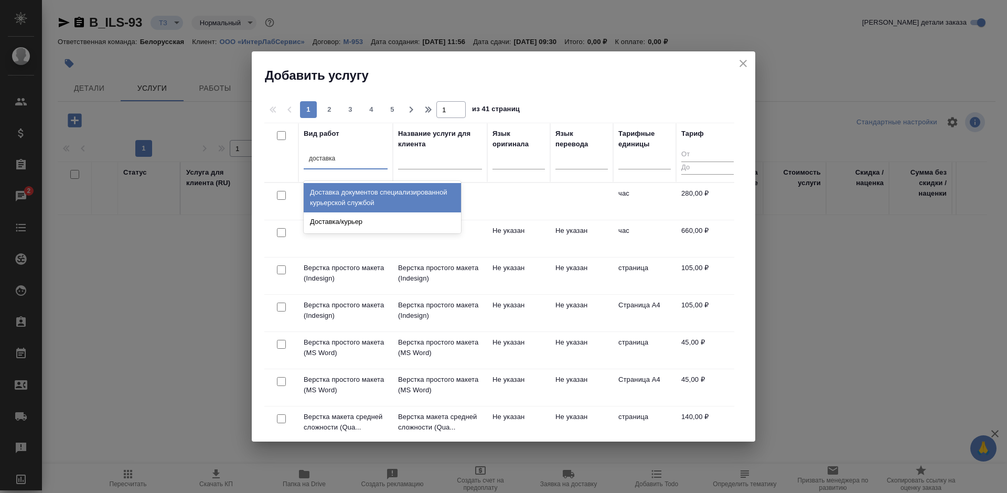
type input "доставка"
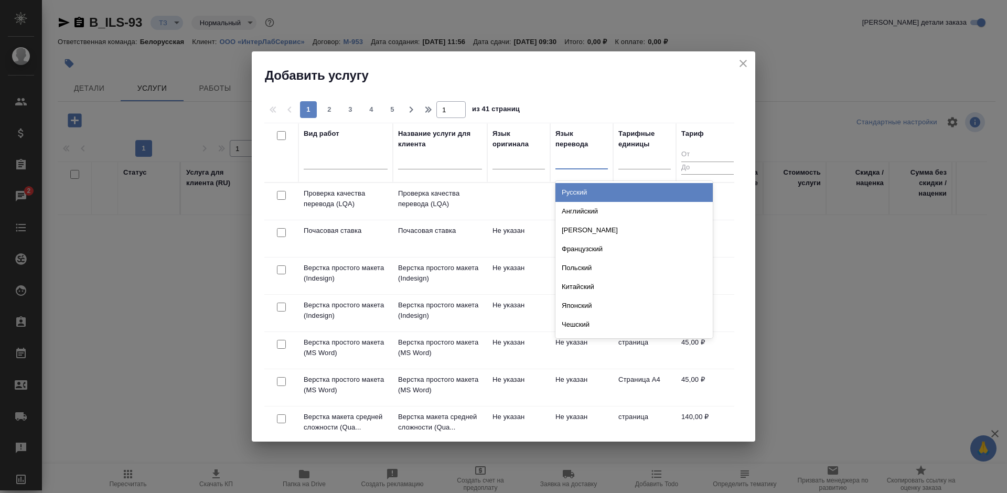
click at [574, 162] on div at bounding box center [581, 158] width 52 height 15
click at [578, 191] on div "Русский" at bounding box center [633, 192] width 157 height 19
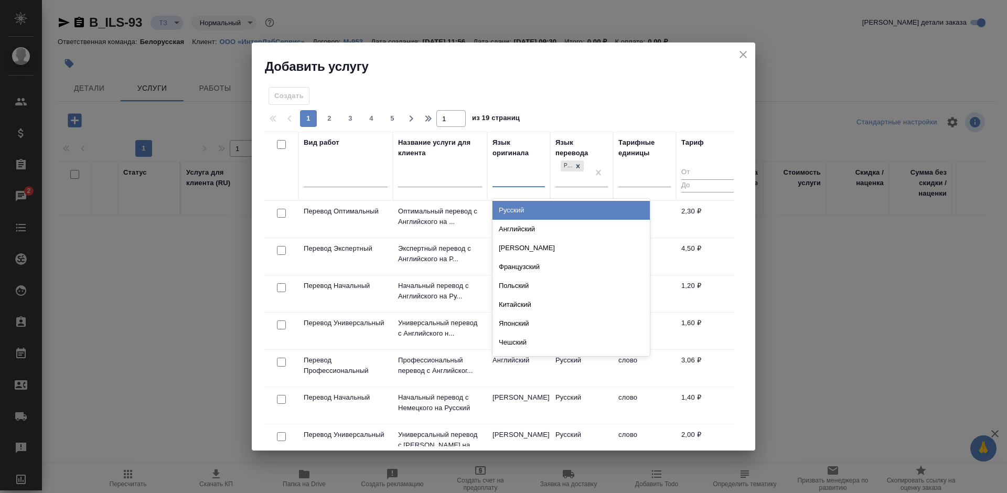
click at [527, 169] on div at bounding box center [518, 177] width 52 height 20
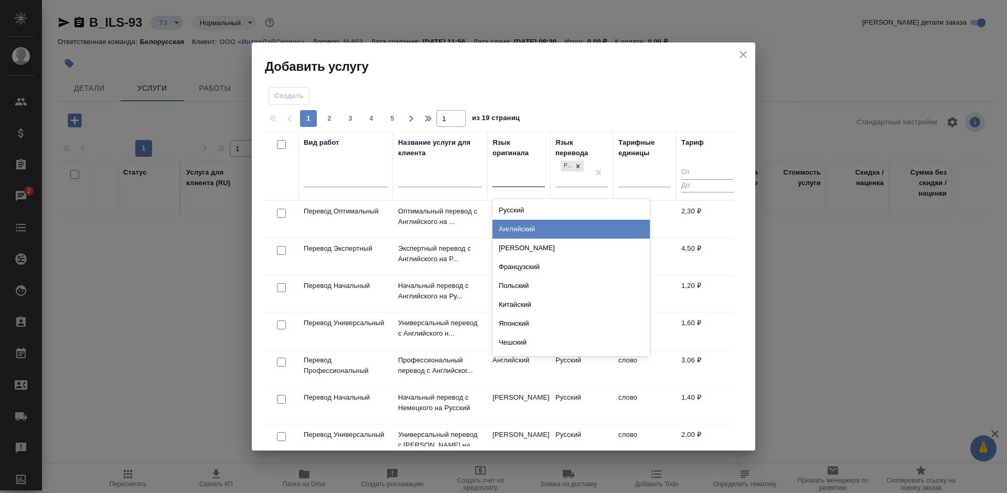
click at [523, 223] on div "Английский" at bounding box center [570, 229] width 157 height 19
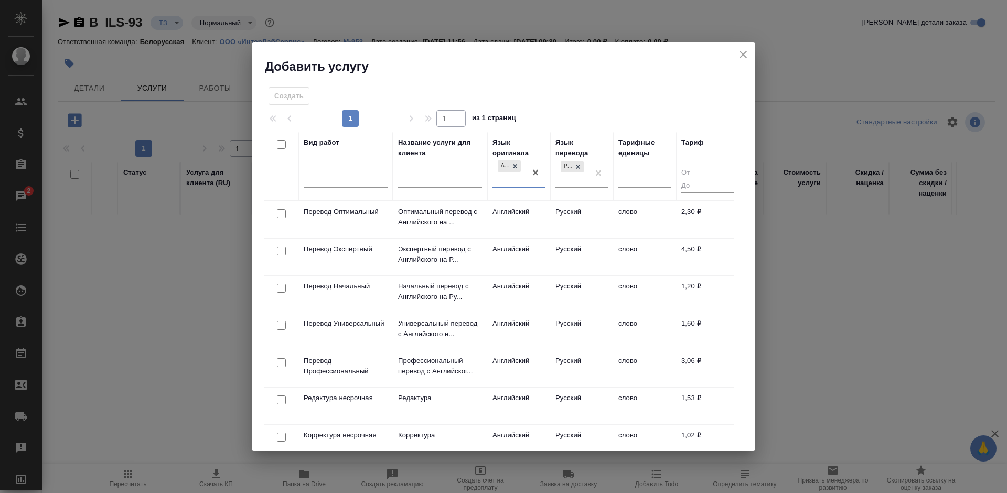
click at [516, 220] on td "Английский" at bounding box center [518, 219] width 63 height 37
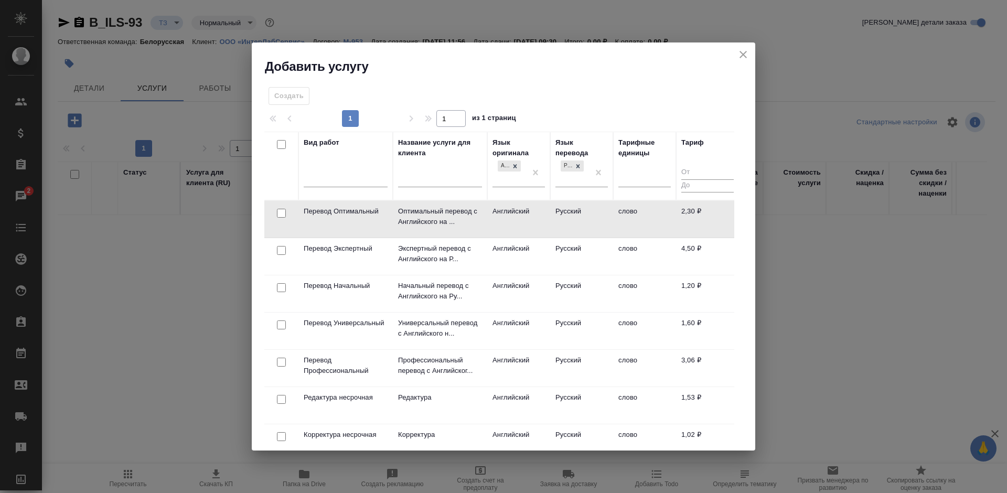
click at [516, 220] on td "Английский" at bounding box center [518, 219] width 63 height 37
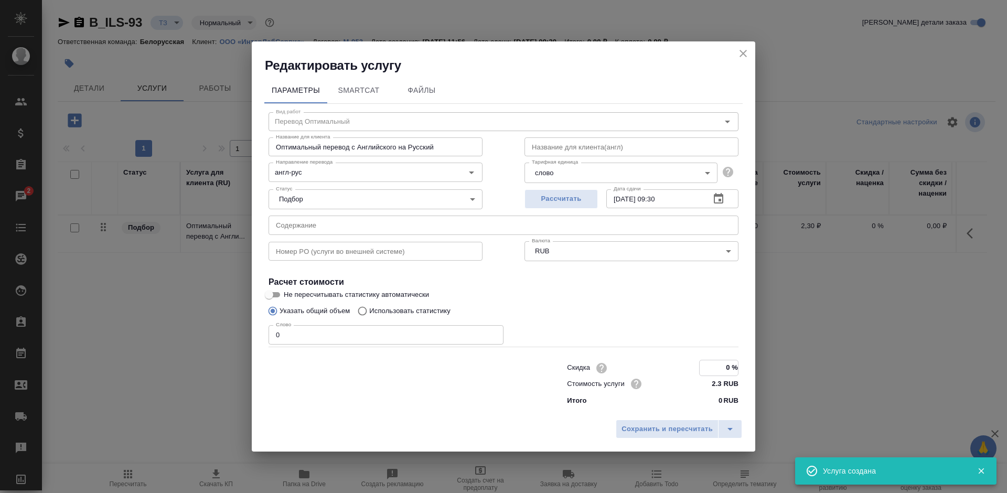
drag, startPoint x: 726, startPoint y: 362, endPoint x: 739, endPoint y: 362, distance: 13.1
click at [739, 362] on div "Скидка 0 % Стоимость услуги 2.3 RUB Итого 0 RUB" at bounding box center [652, 383] width 213 height 89
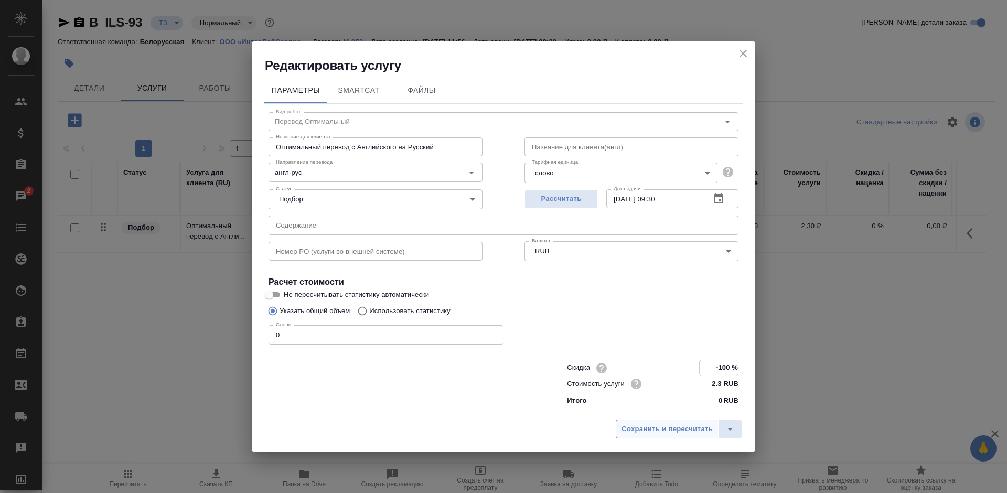
type input "-100 %"
click at [661, 431] on span "Сохранить и пересчитать" at bounding box center [666, 429] width 91 height 12
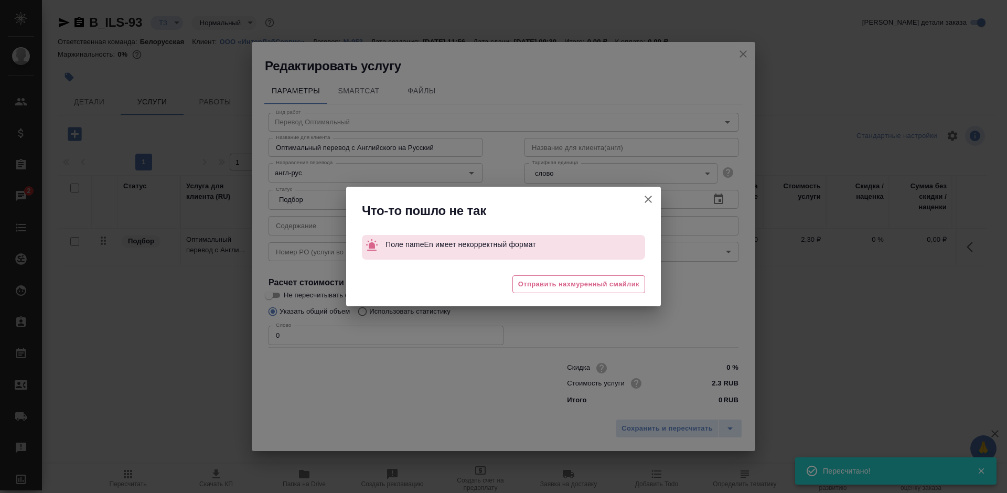
click at [640, 198] on button "Не пересчитывать статистику автоматически" at bounding box center [648, 199] width 25 height 25
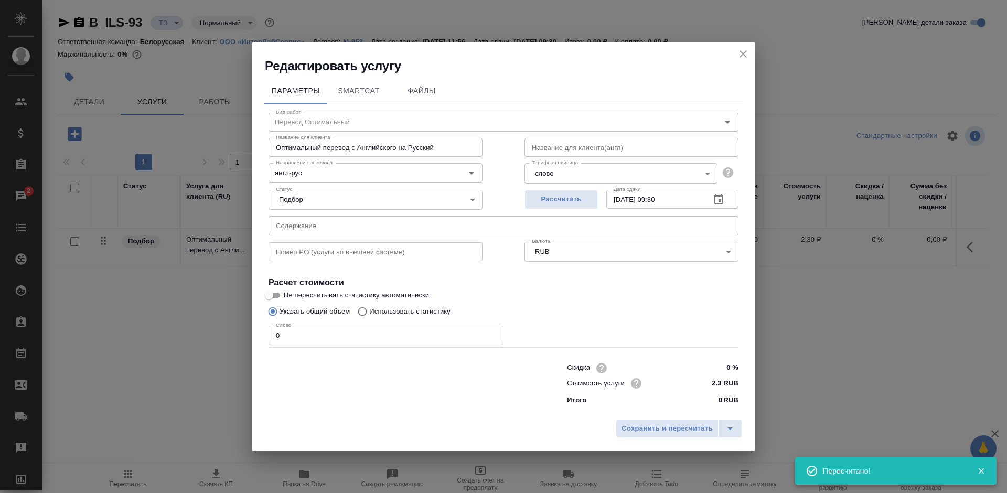
click at [737, 53] on icon "close" at bounding box center [743, 54] width 13 height 13
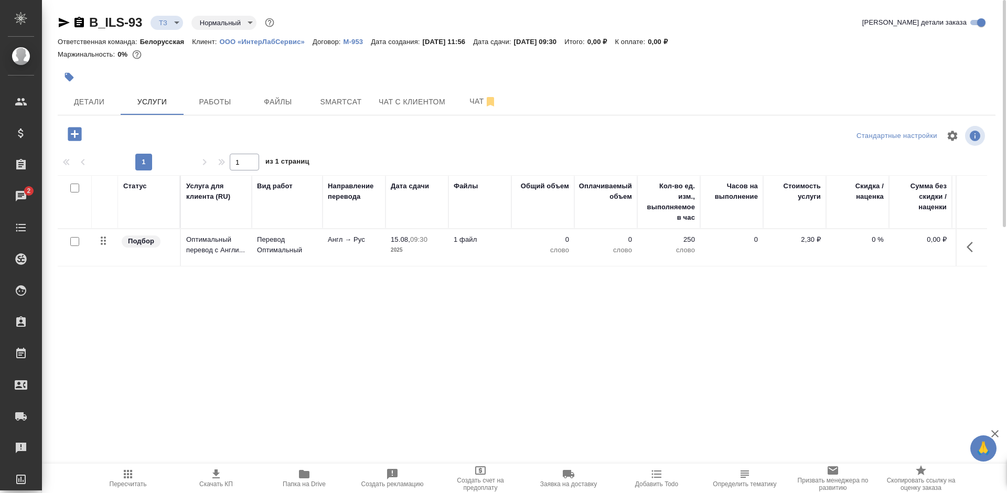
click at [975, 240] on button "button" at bounding box center [972, 246] width 25 height 25
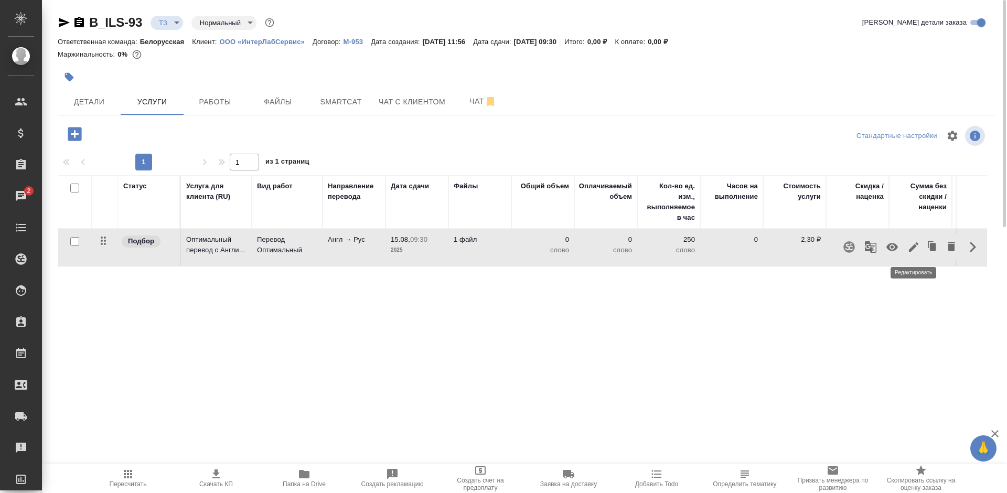
click at [907, 245] on icon "button" at bounding box center [913, 247] width 13 height 13
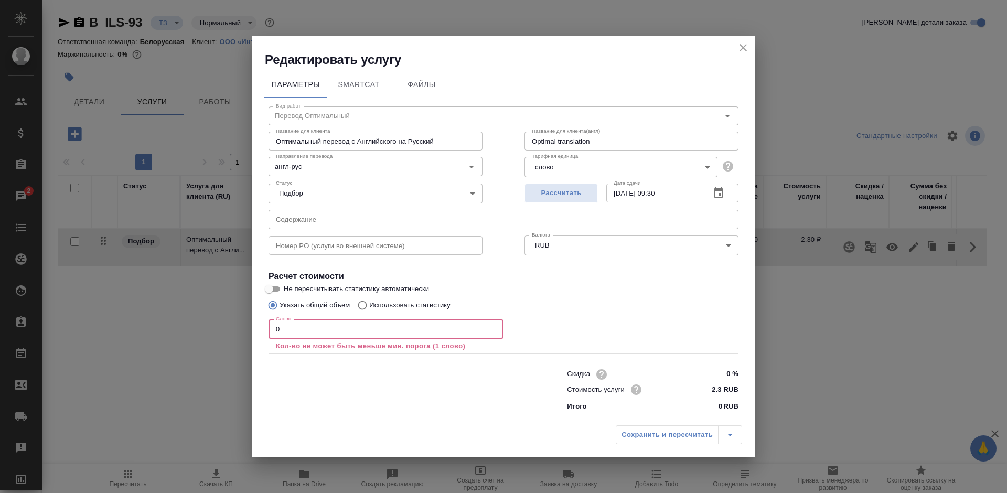
click at [261, 335] on div "Параметры SmartCat Файлы Вид работ Перевод Оптимальный Вид работ Название для к…" at bounding box center [503, 244] width 503 height 352
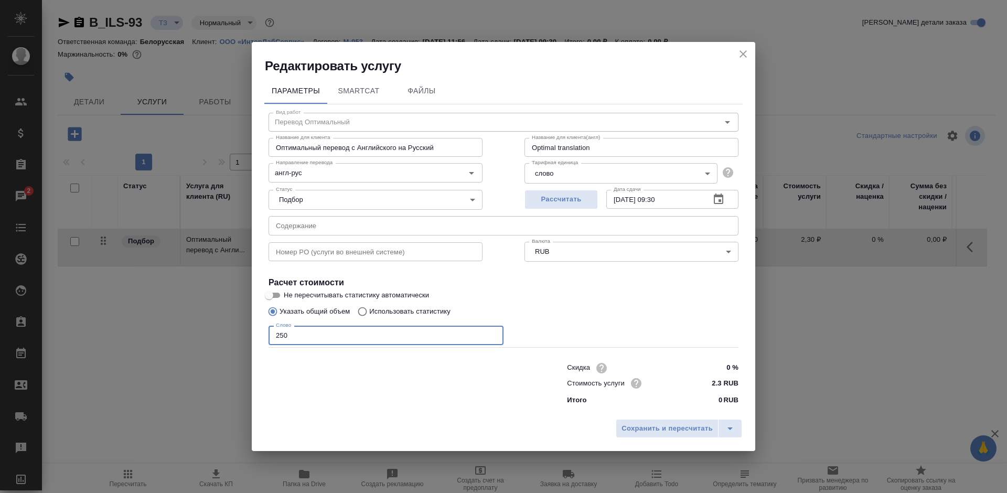
type input "250"
drag, startPoint x: 705, startPoint y: 450, endPoint x: 678, endPoint y: 428, distance: 34.7
click at [705, 448] on div "Сохранить и пересчитать" at bounding box center [503, 432] width 503 height 37
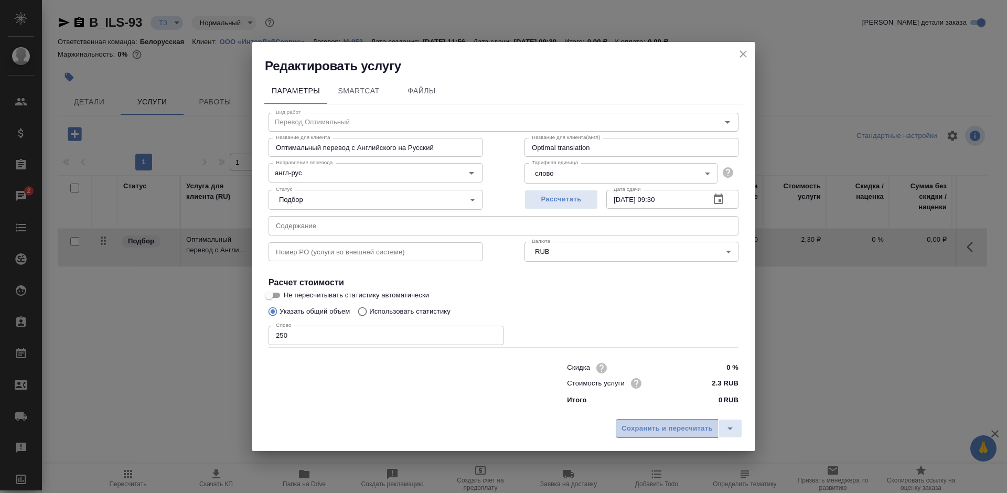
click at [677, 428] on span "Сохранить и пересчитать" at bounding box center [666, 429] width 91 height 12
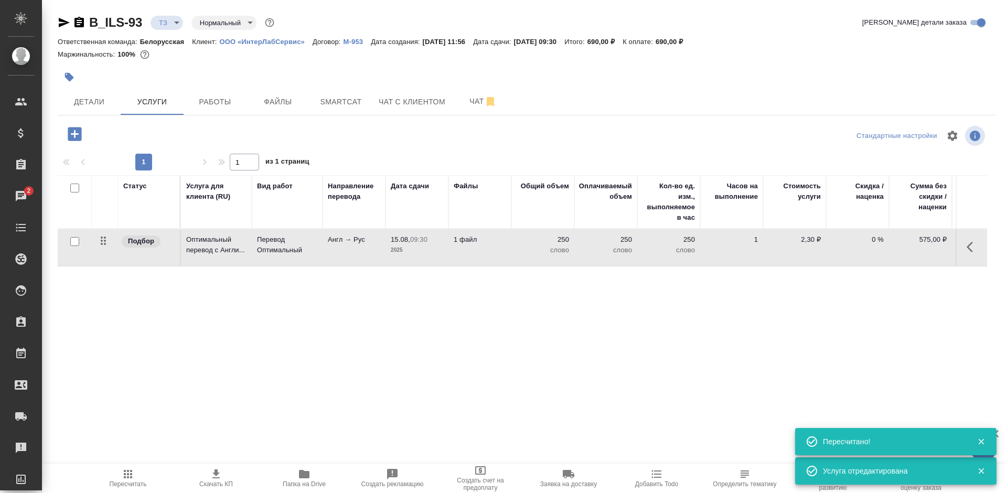
click at [70, 188] on input "checkbox" at bounding box center [74, 188] width 9 height 9
checkbox input "true"
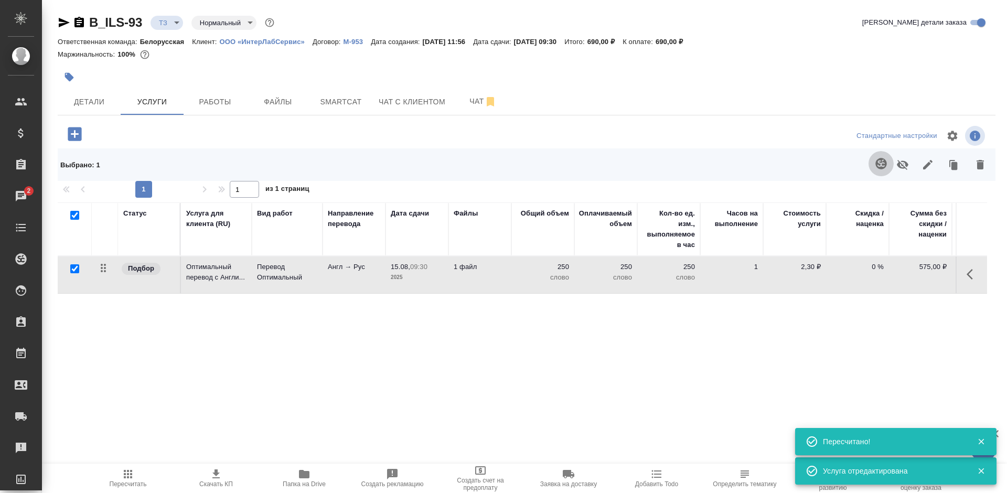
click at [881, 166] on icon "button" at bounding box center [881, 163] width 13 height 13
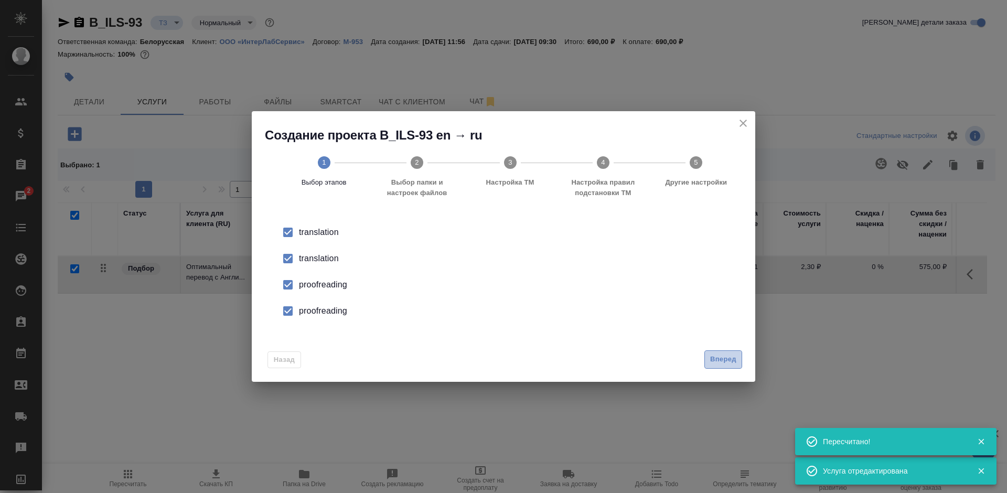
click at [719, 362] on span "Вперед" at bounding box center [723, 359] width 26 height 12
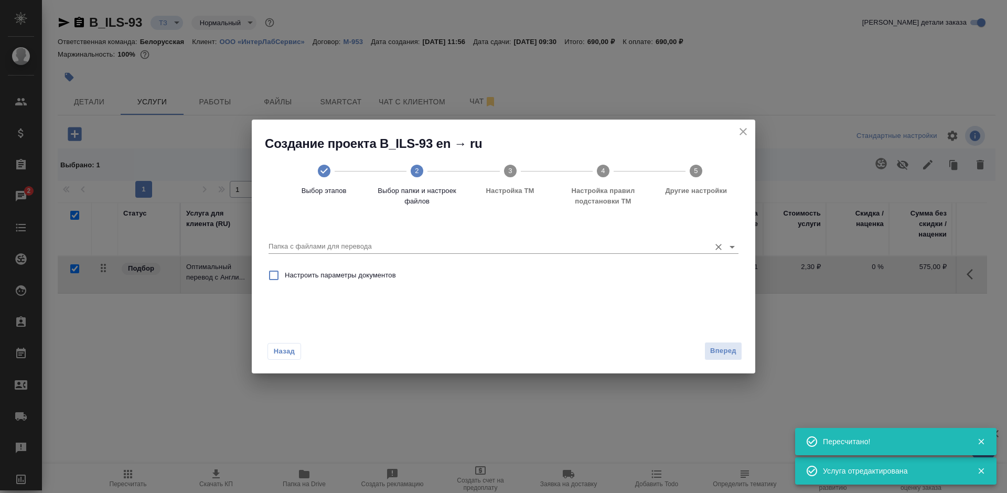
click at [325, 244] on input "Папка с файлами для перевода" at bounding box center [487, 246] width 436 height 13
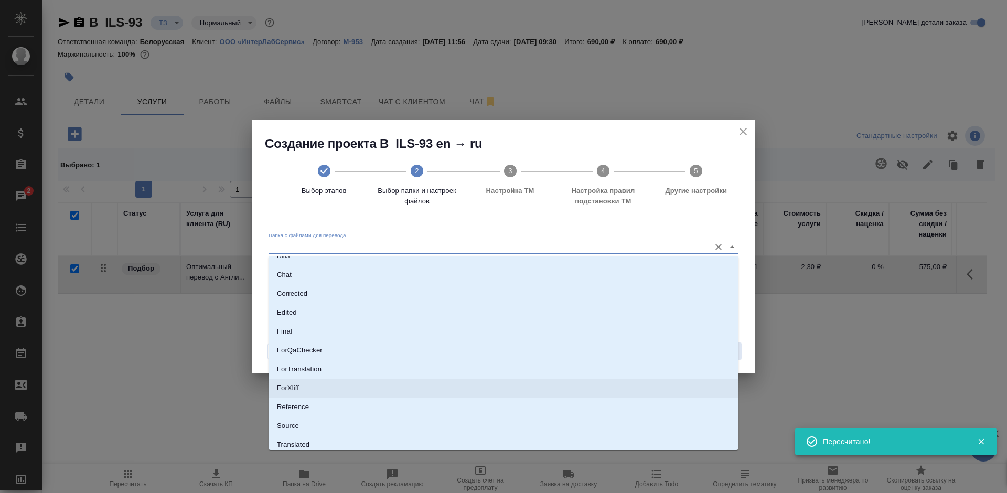
scroll to position [55, 0]
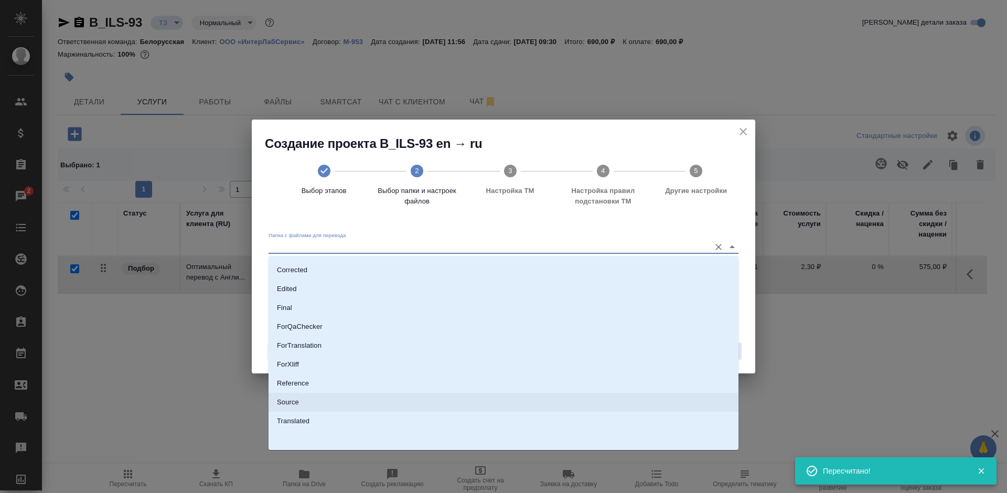
click at [318, 408] on li "Source" at bounding box center [504, 402] width 470 height 19
type input "Source"
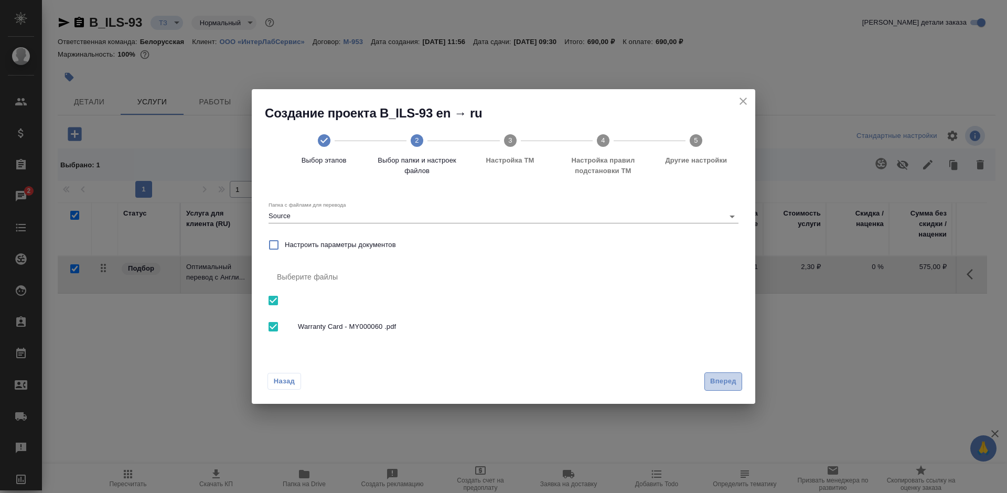
click at [715, 382] on span "Вперед" at bounding box center [723, 382] width 26 height 12
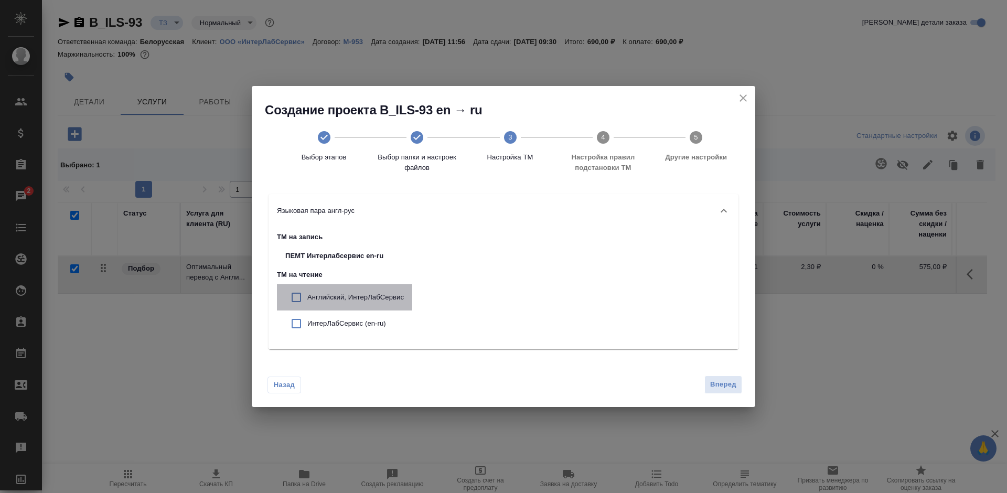
click at [320, 302] on p "Английский, ИнтерЛабСервис" at bounding box center [355, 297] width 97 height 10
checkbox input "true"
click at [328, 318] on div "ИнтерЛабСервис (en-ru)" at bounding box center [344, 323] width 135 height 26
checkbox input "true"
click at [712, 389] on span "Вперед" at bounding box center [723, 385] width 26 height 12
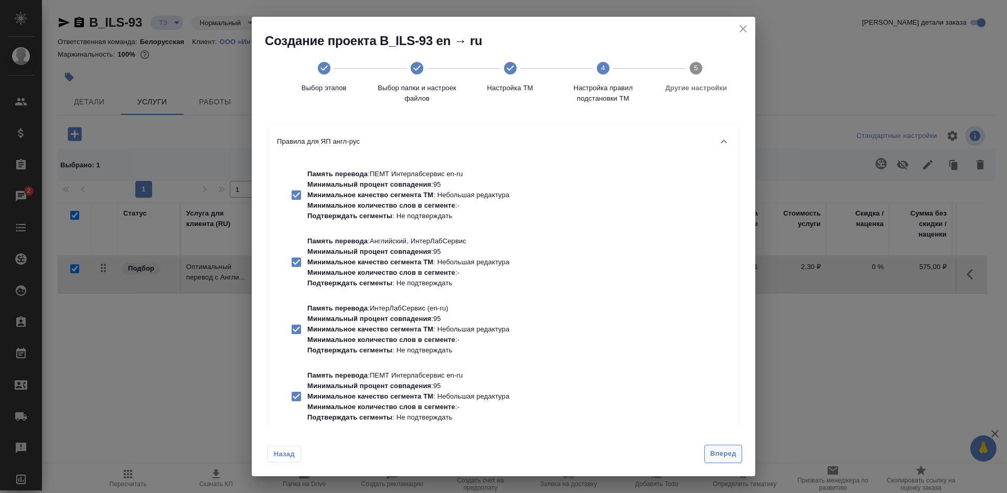
click at [713, 447] on button "Вперед" at bounding box center [723, 454] width 38 height 18
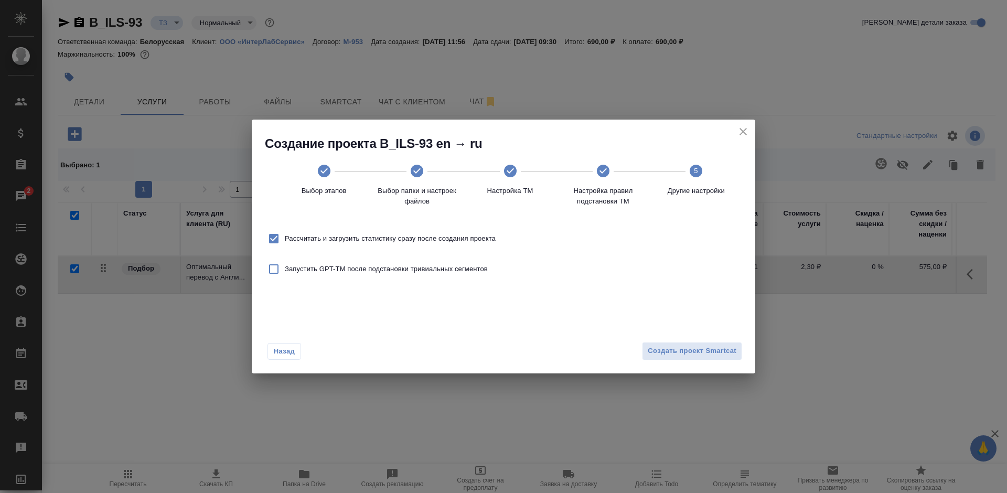
click at [401, 237] on span "Рассчитать и загрузить статистику сразу после создания проекта" at bounding box center [390, 238] width 211 height 10
click at [285, 237] on input "Рассчитать и загрузить статистику сразу после создания проекта" at bounding box center [274, 239] width 22 height 22
checkbox input "false"
click at [695, 346] on span "Создать проект Smartcat" at bounding box center [692, 351] width 89 height 12
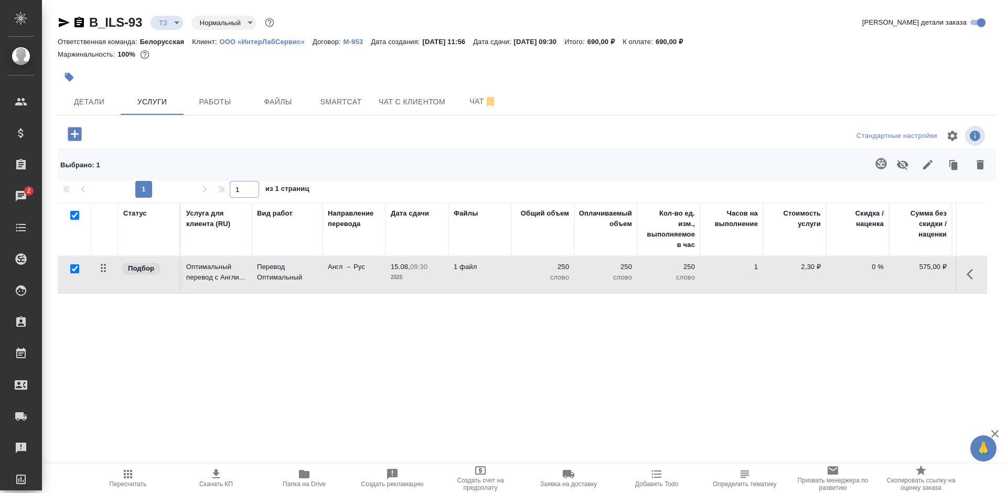
click at [74, 132] on icon "button" at bounding box center [75, 134] width 14 height 14
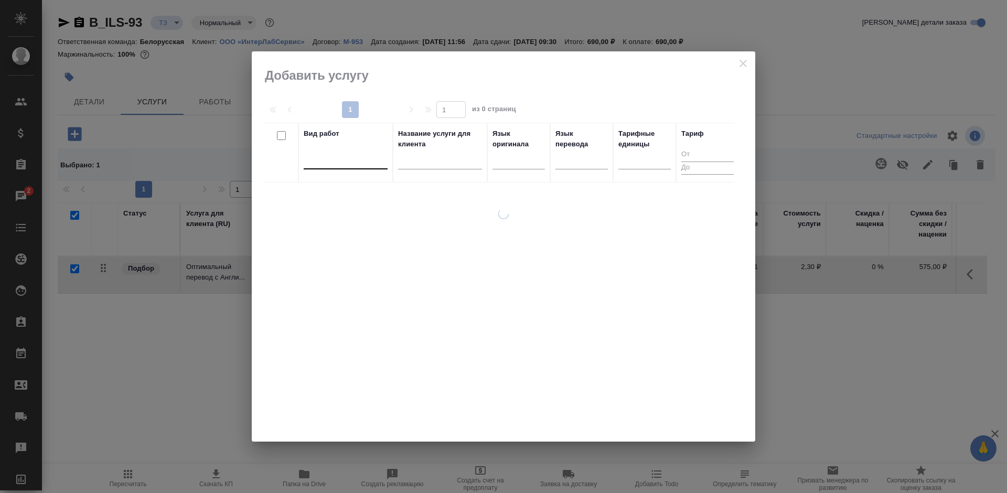
click at [344, 164] on div at bounding box center [346, 158] width 84 height 15
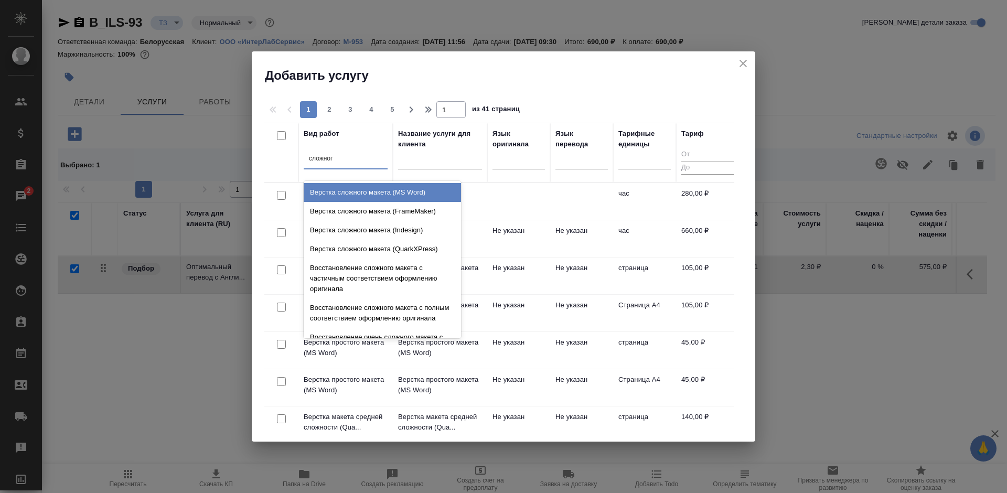
type input "сложного"
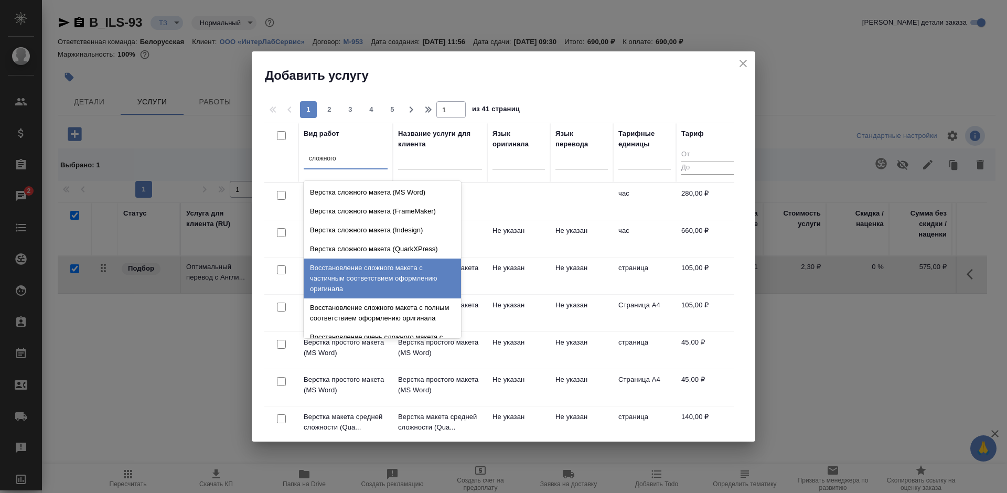
click at [397, 274] on div "Восстановление сложного макета с частичным соответствием оформлению оригинала" at bounding box center [382, 279] width 157 height 40
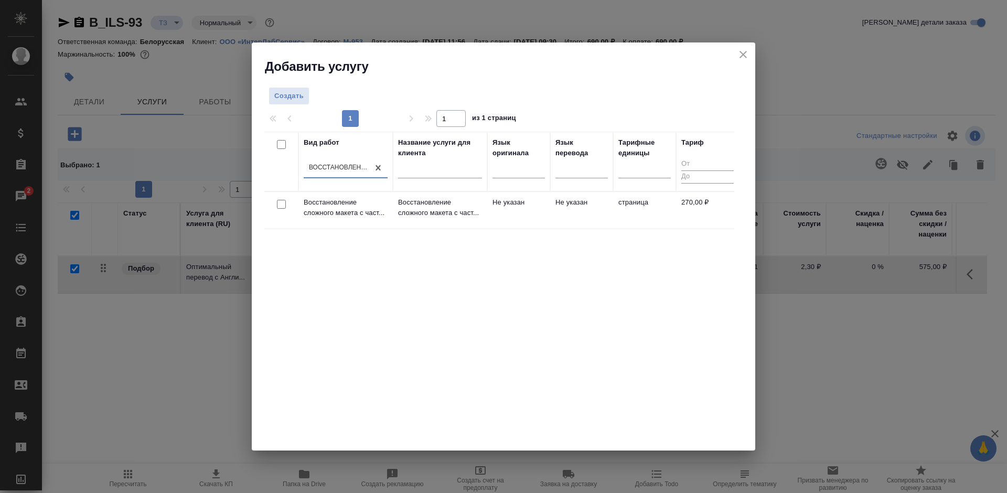
click at [579, 212] on td "Не указан" at bounding box center [581, 210] width 63 height 37
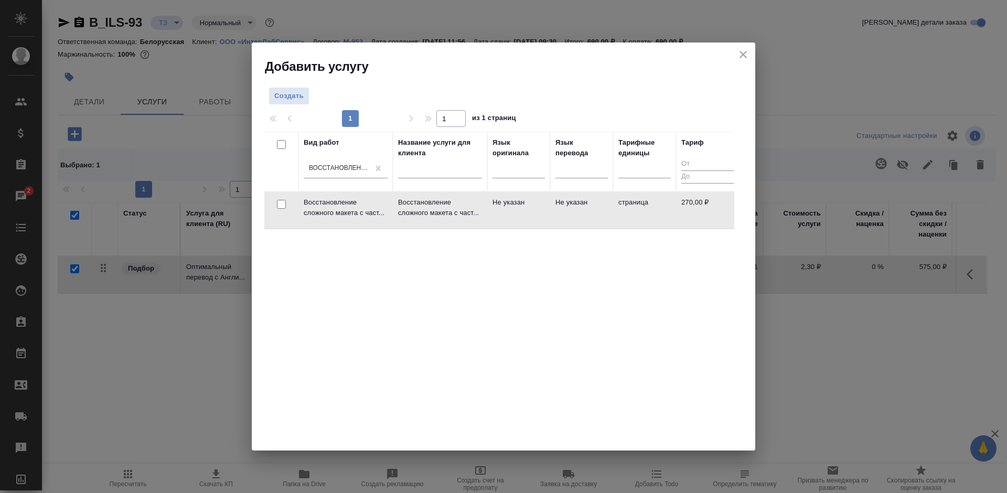
click at [579, 212] on td "Не указан" at bounding box center [581, 210] width 63 height 37
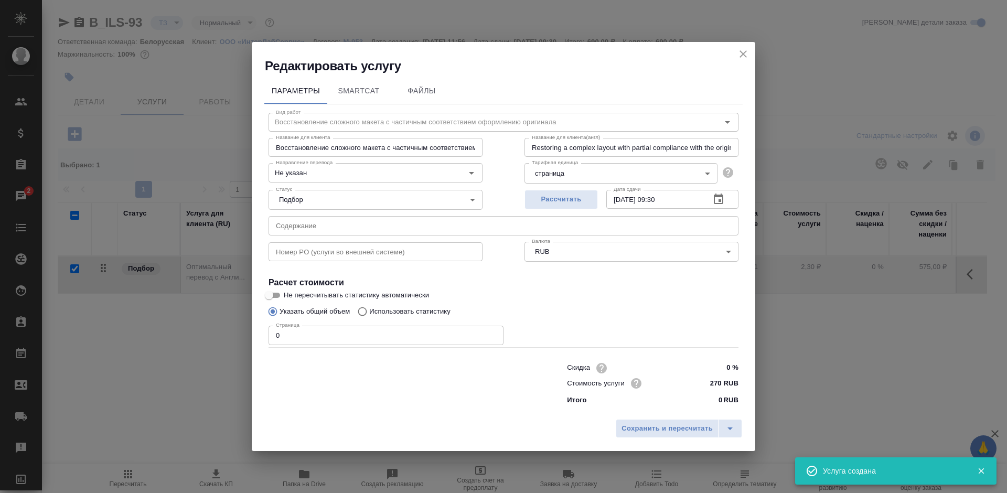
checkbox input "false"
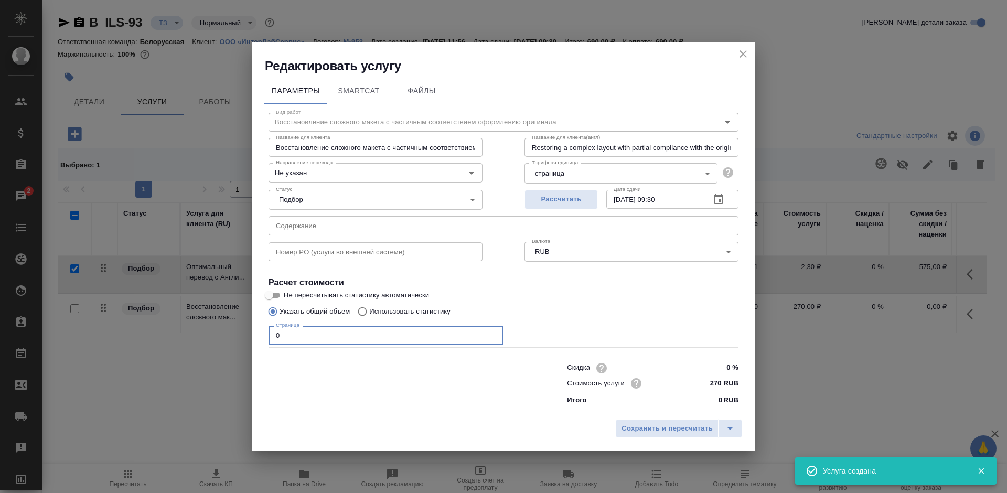
drag, startPoint x: 280, startPoint y: 334, endPoint x: 271, endPoint y: 335, distance: 9.0
click at [271, 335] on input "0" at bounding box center [386, 335] width 235 height 19
type input "1"
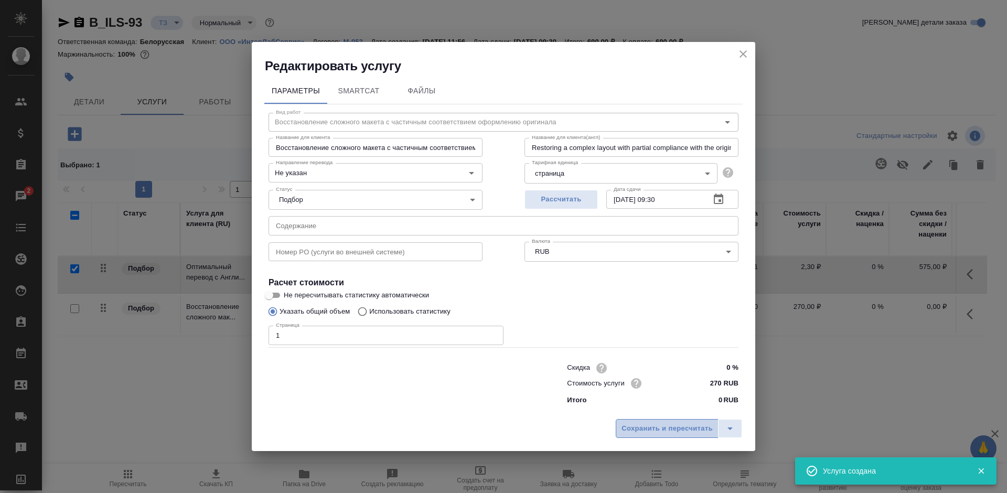
click at [635, 421] on button "Сохранить и пересчитать" at bounding box center [667, 428] width 103 height 19
click at [636, 422] on button "Сохранить и пересчитать" at bounding box center [667, 428] width 103 height 19
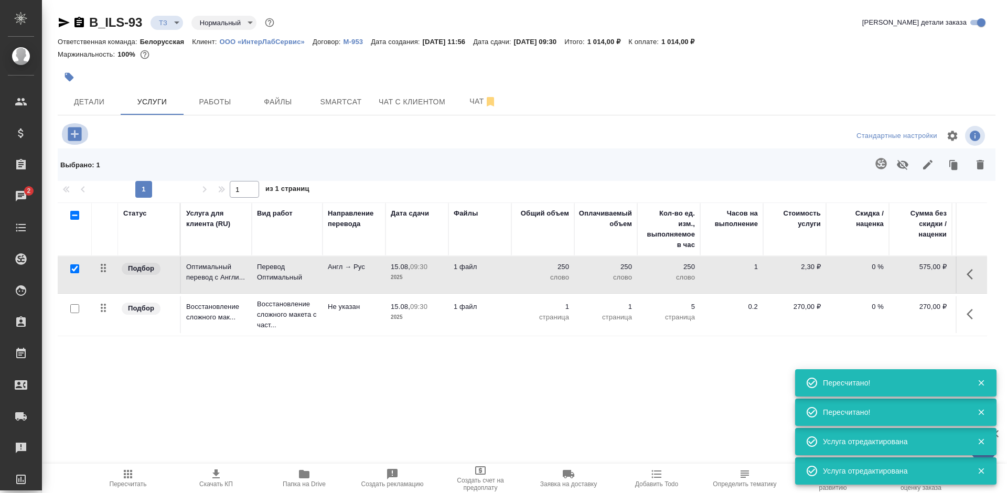
click at [72, 133] on icon "button" at bounding box center [75, 134] width 14 height 14
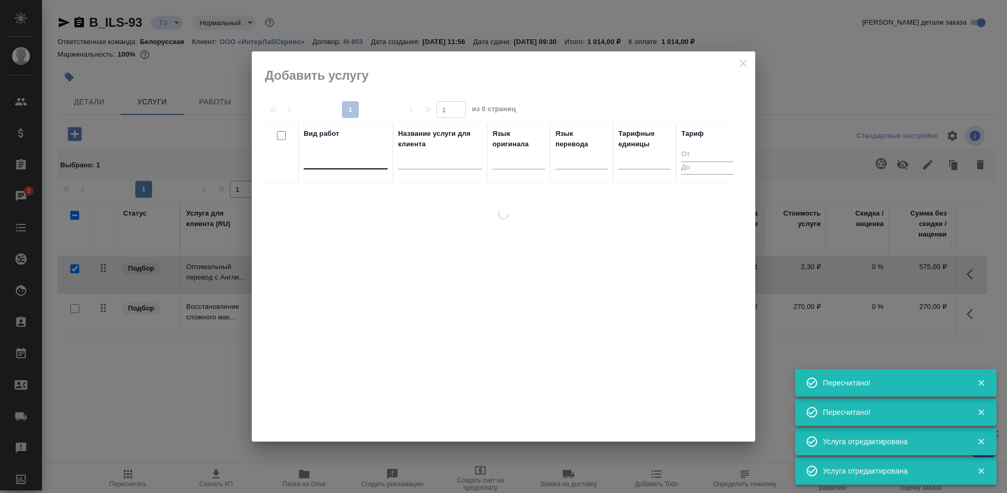
click at [345, 161] on div at bounding box center [346, 158] width 84 height 15
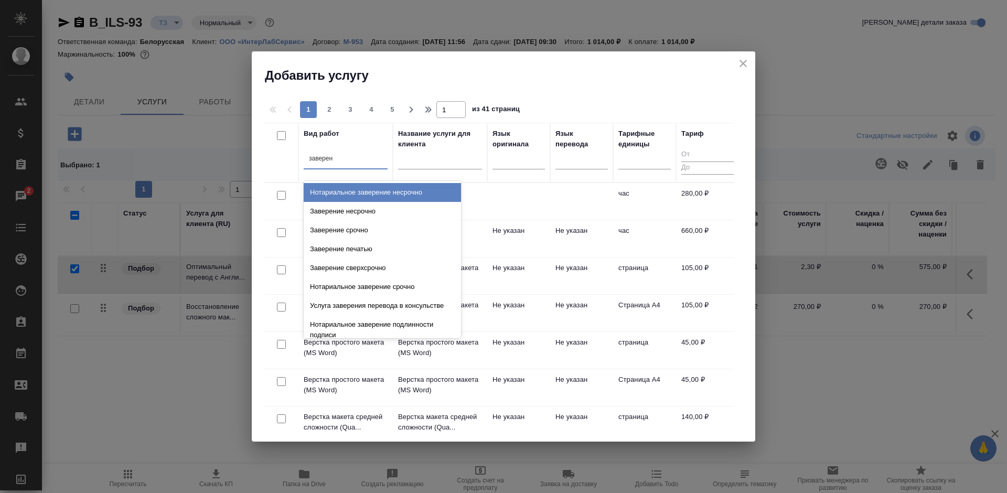
type input "заверени"
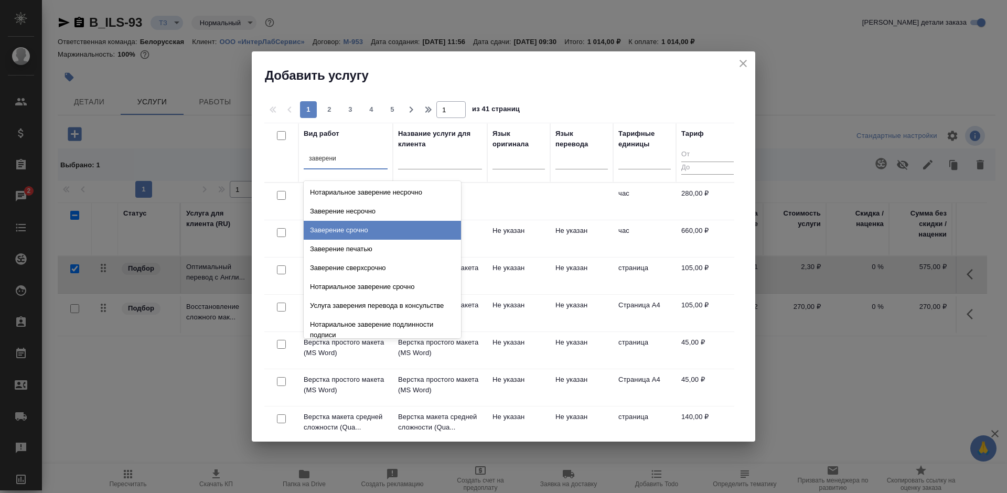
click at [369, 227] on div "Заверение срочно" at bounding box center [382, 230] width 157 height 19
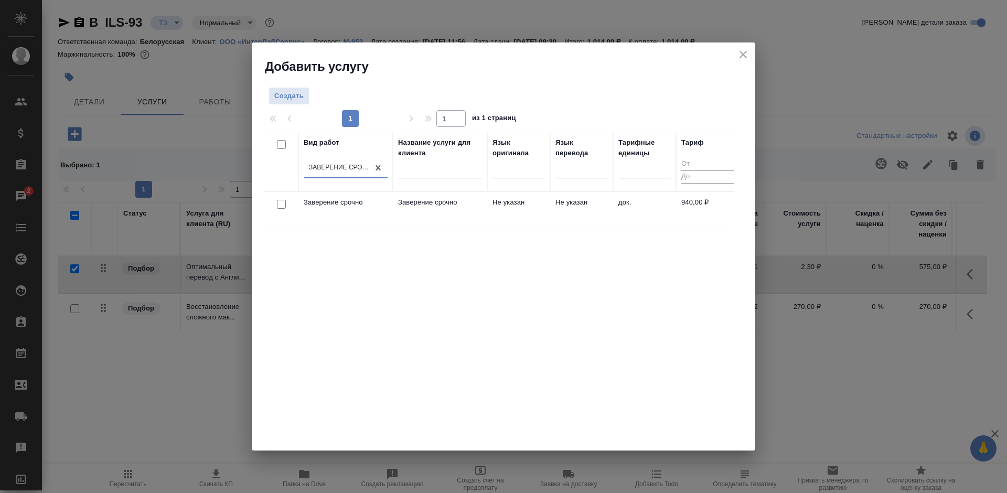
click at [596, 213] on td "Не указан" at bounding box center [581, 210] width 63 height 37
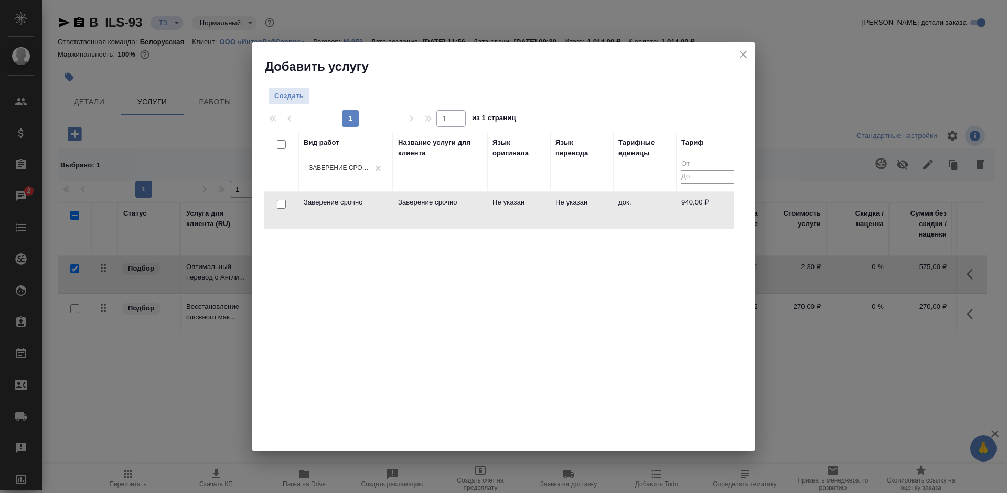
click at [596, 213] on td "Не указан" at bounding box center [581, 210] width 63 height 37
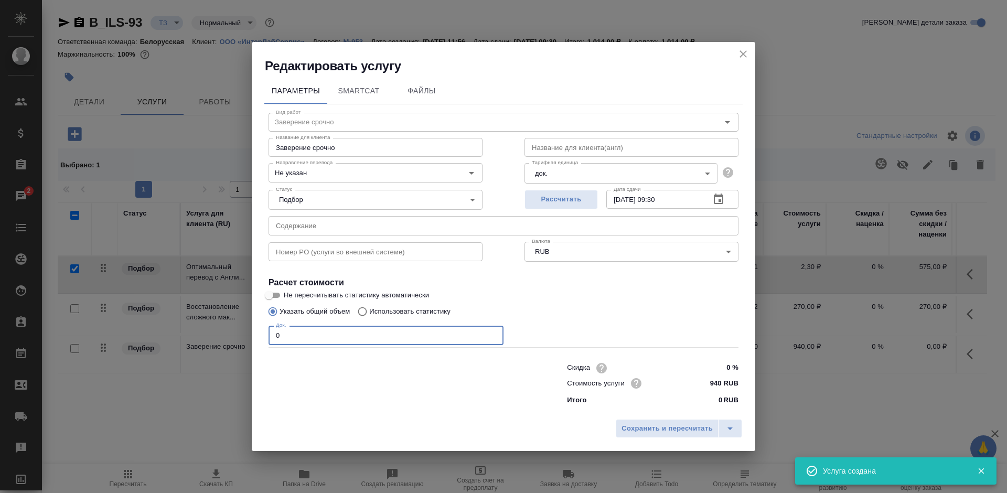
drag, startPoint x: 285, startPoint y: 341, endPoint x: 269, endPoint y: 342, distance: 15.8
click at [269, 342] on input "0" at bounding box center [386, 335] width 235 height 19
type input "1"
click at [642, 426] on span "Сохранить и пересчитать" at bounding box center [666, 429] width 91 height 12
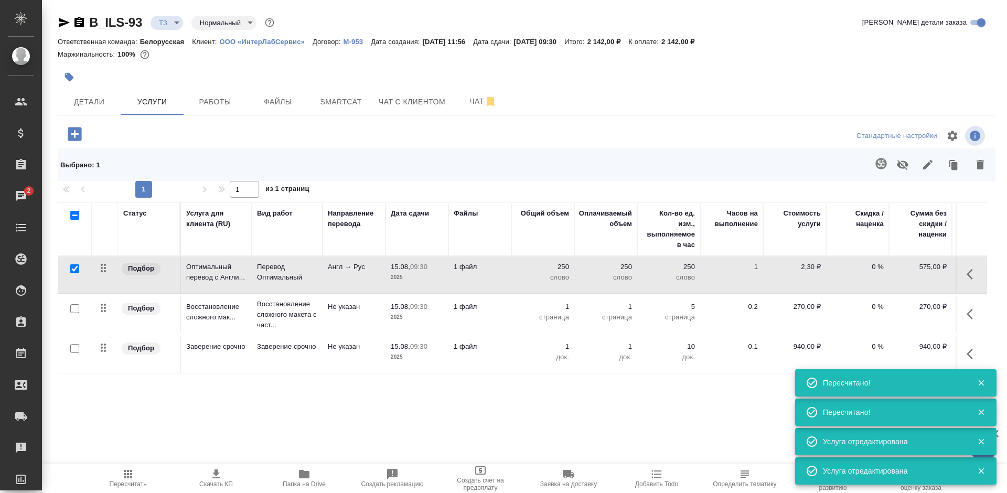
click at [73, 135] on icon "button" at bounding box center [75, 134] width 14 height 14
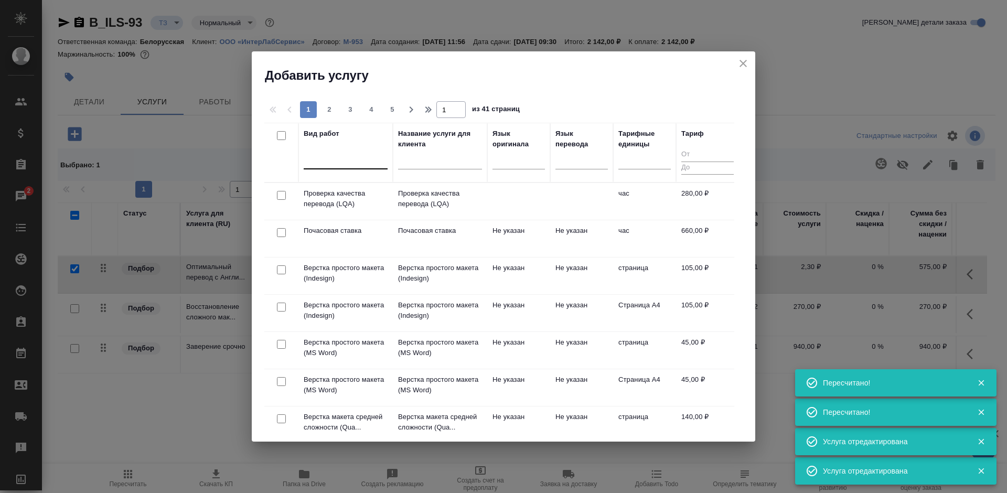
click at [356, 163] on div at bounding box center [346, 158] width 84 height 15
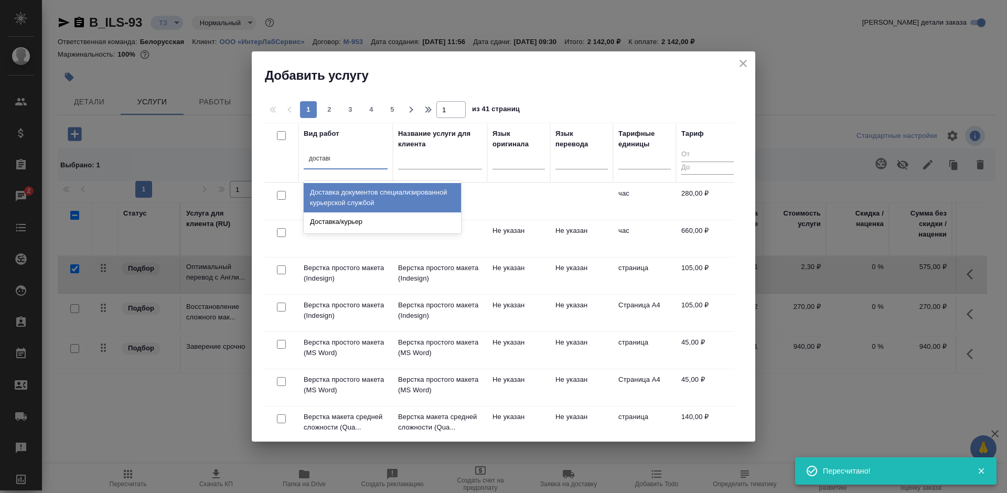
type input "доставка"
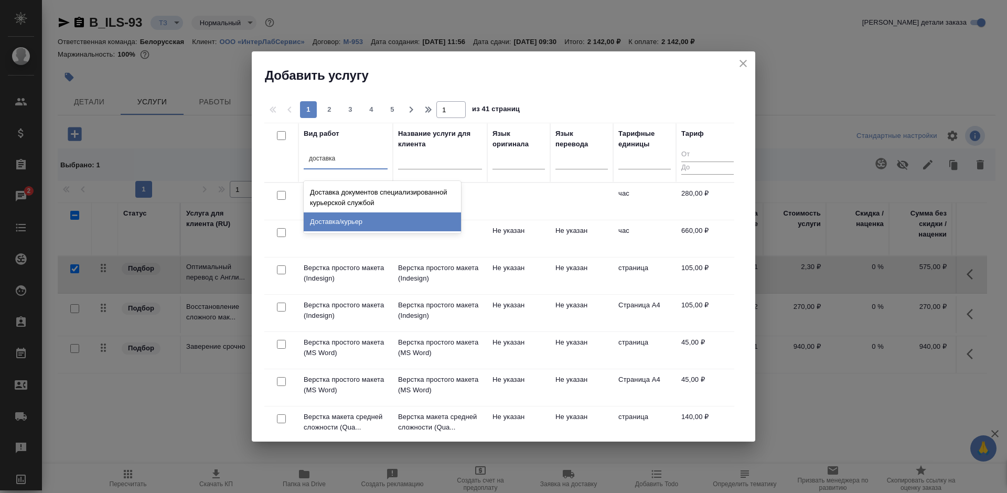
click at [390, 221] on div "Доставка/курьер" at bounding box center [382, 221] width 157 height 19
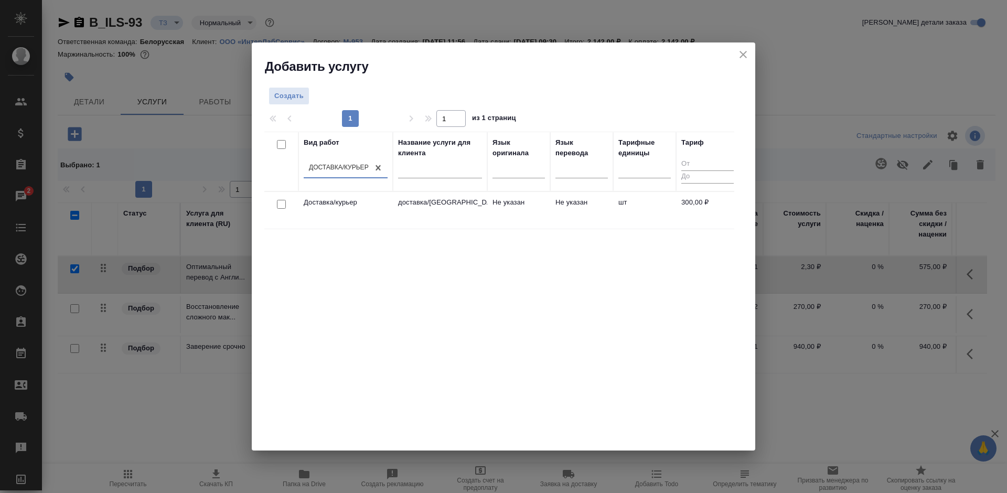
click at [562, 201] on td "Не указан" at bounding box center [581, 210] width 63 height 37
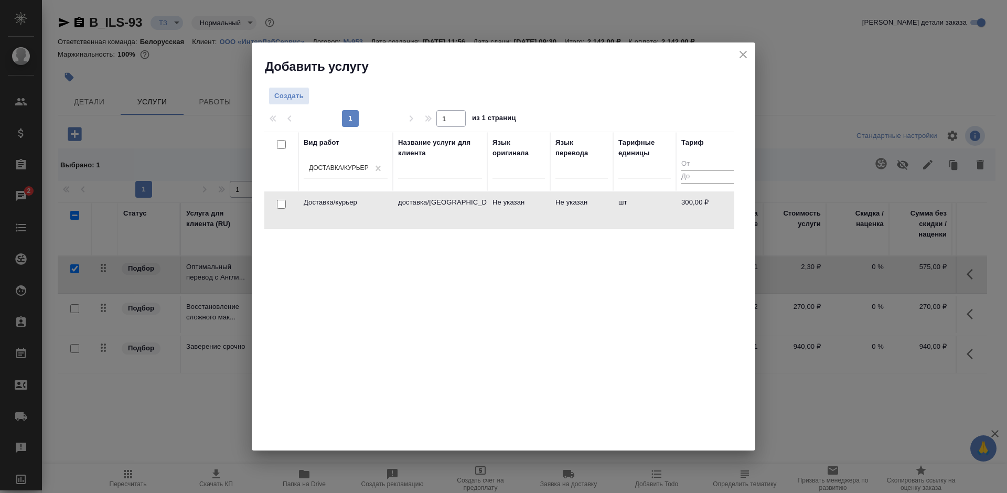
click at [562, 201] on td "Не указан" at bounding box center [581, 210] width 63 height 37
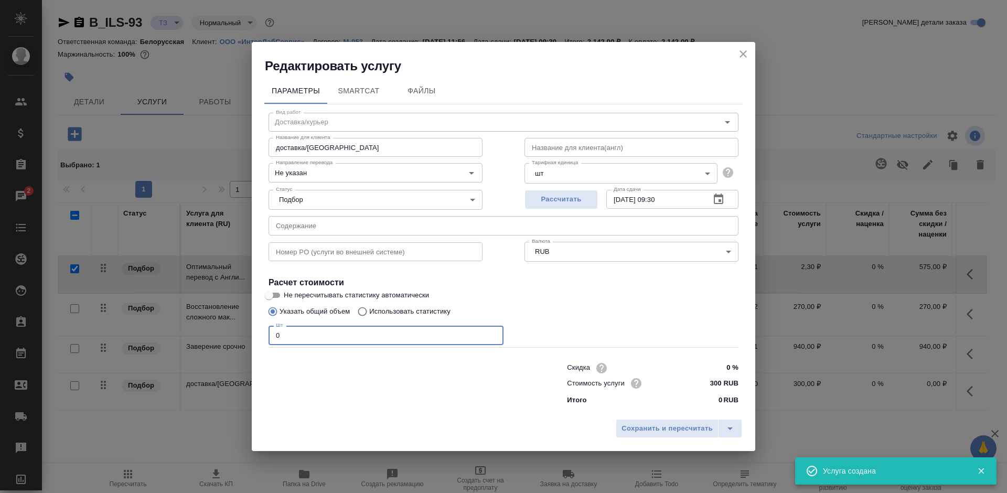
click at [258, 339] on div "Параметры SmartCat Файлы Вид работ Доставка/курьер Вид работ Название для клиен…" at bounding box center [503, 244] width 503 height 340
type input "1"
click at [655, 423] on span "Сохранить и пересчитать" at bounding box center [666, 429] width 91 height 12
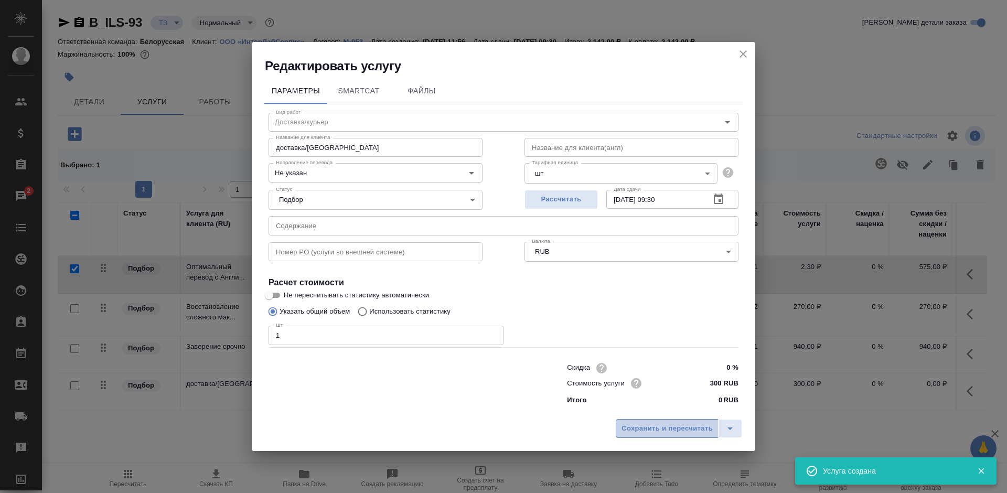
click at [655, 423] on span "Сохранить и пересчитать" at bounding box center [666, 429] width 91 height 12
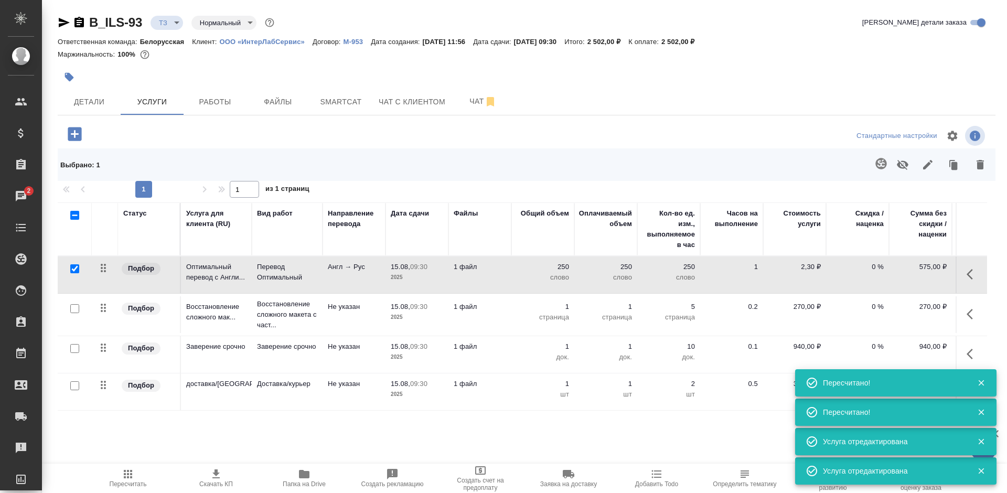
click at [127, 473] on icon "button" at bounding box center [128, 474] width 8 height 8
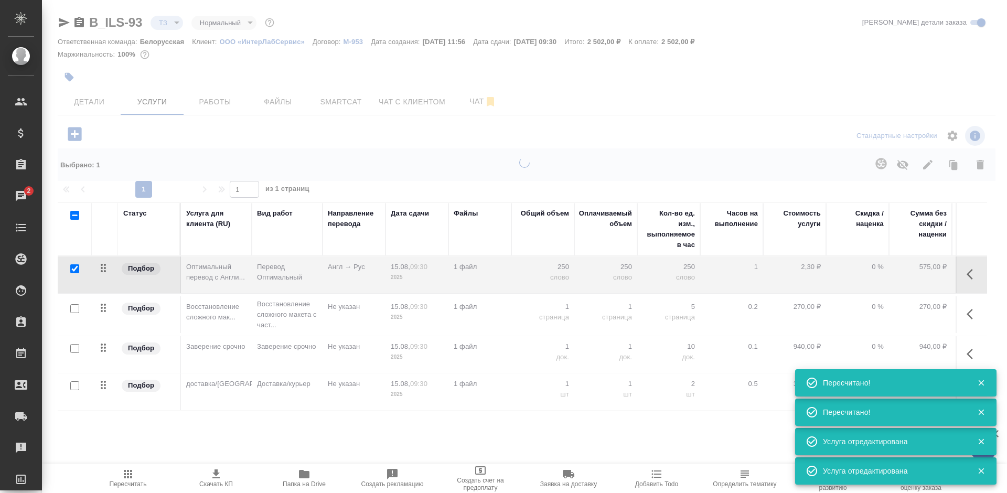
click at [127, 473] on icon "button" at bounding box center [128, 474] width 8 height 8
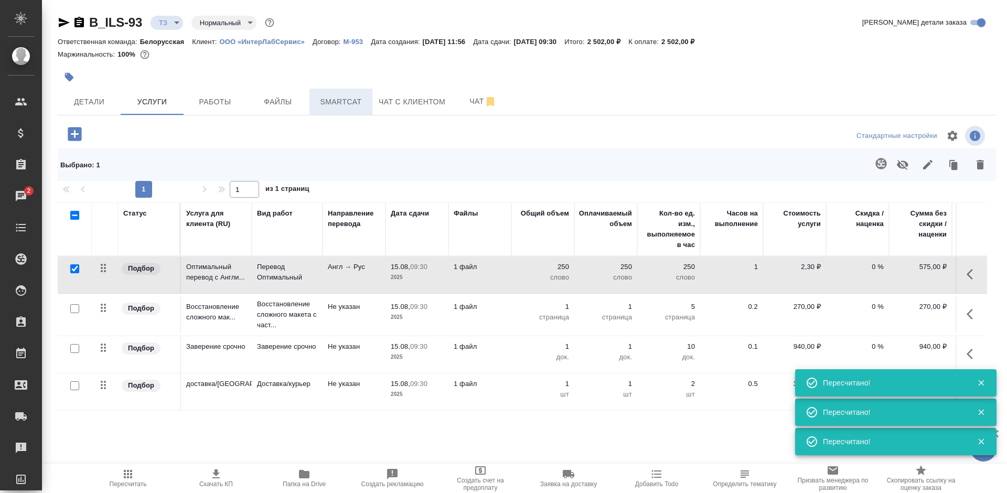
click at [348, 111] on button "Smartcat" at bounding box center [340, 102] width 63 height 26
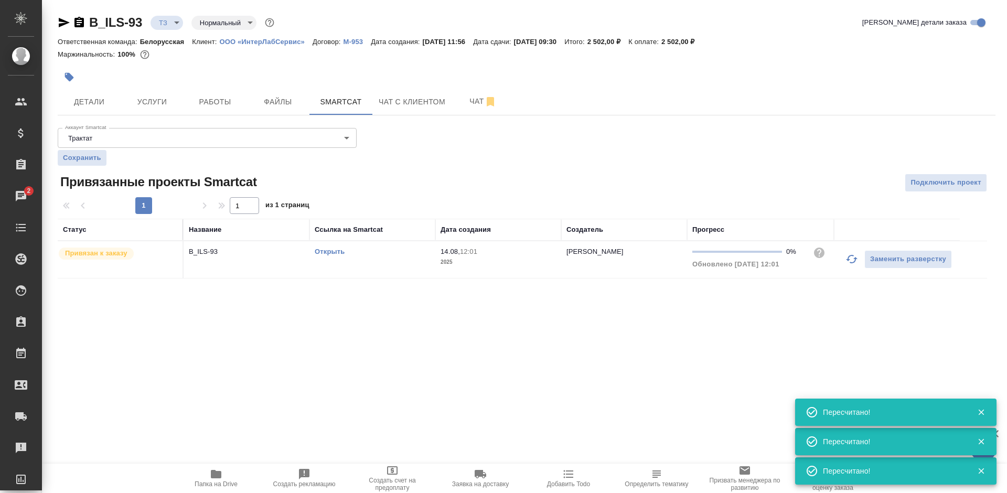
click at [313, 252] on td "Открыть" at bounding box center [372, 259] width 126 height 37
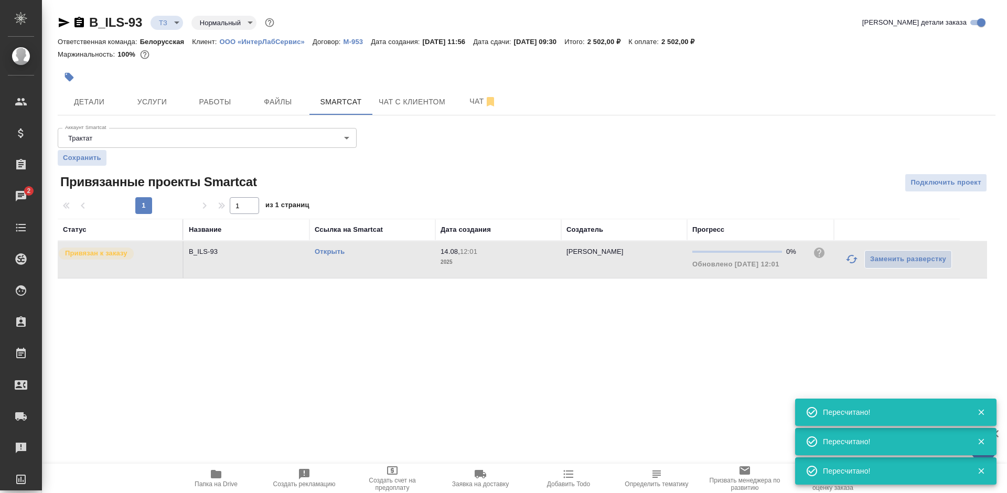
click at [324, 248] on link "Открыть" at bounding box center [330, 252] width 30 height 8
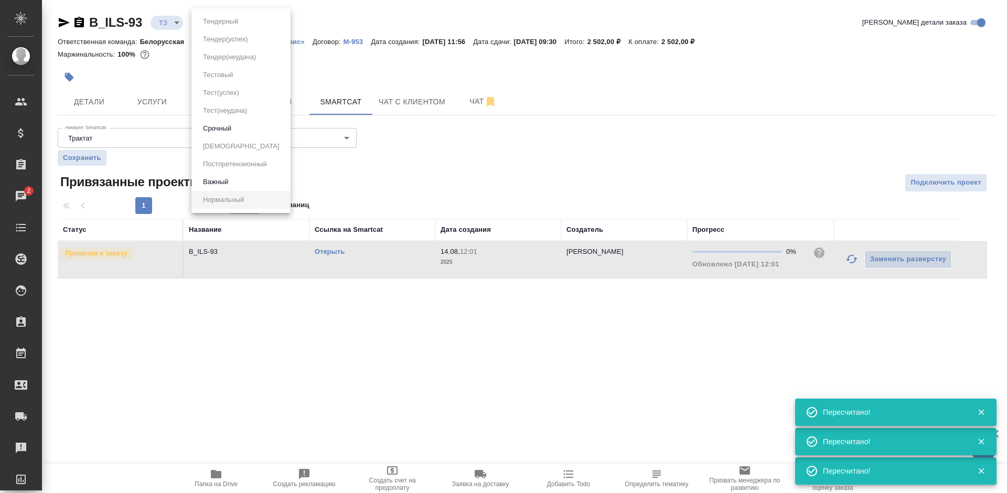
click at [227, 27] on body "🙏 .cls-1 fill:#fff; AWATERA Bogomolova Anastasiya Клиенты Спецификации Заказы 2…" at bounding box center [503, 246] width 1007 height 493
click at [233, 128] on button "Срочный" at bounding box center [217, 129] width 35 height 12
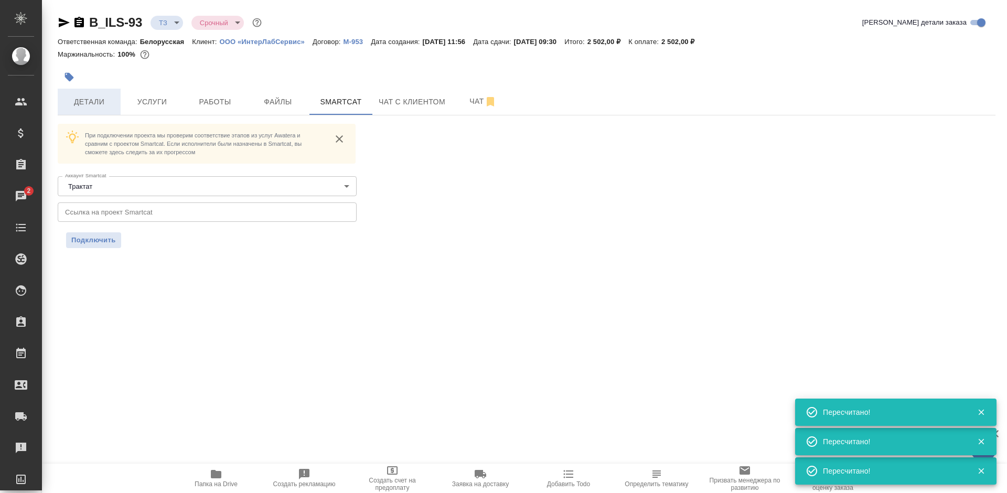
click at [101, 109] on button "Детали" at bounding box center [89, 102] width 63 height 26
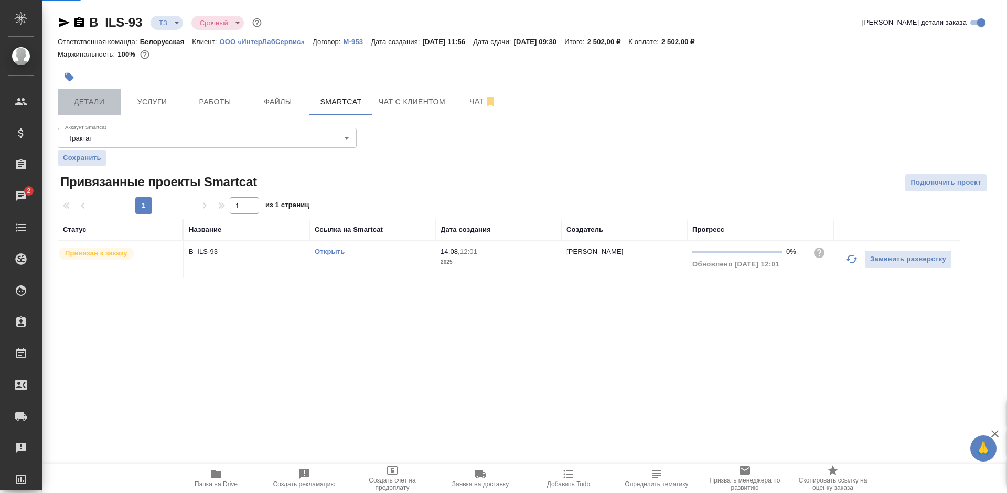
click at [101, 109] on button "Детали" at bounding box center [89, 102] width 63 height 26
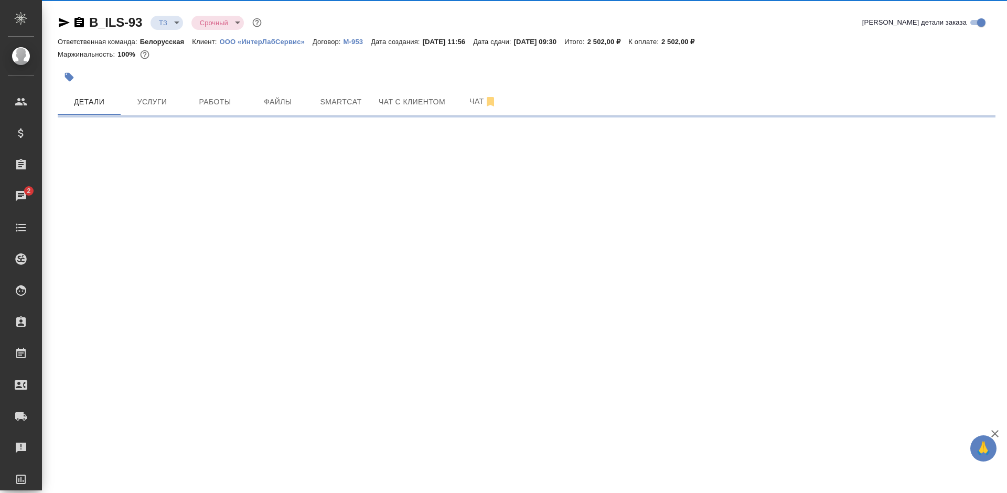
select select "RU"
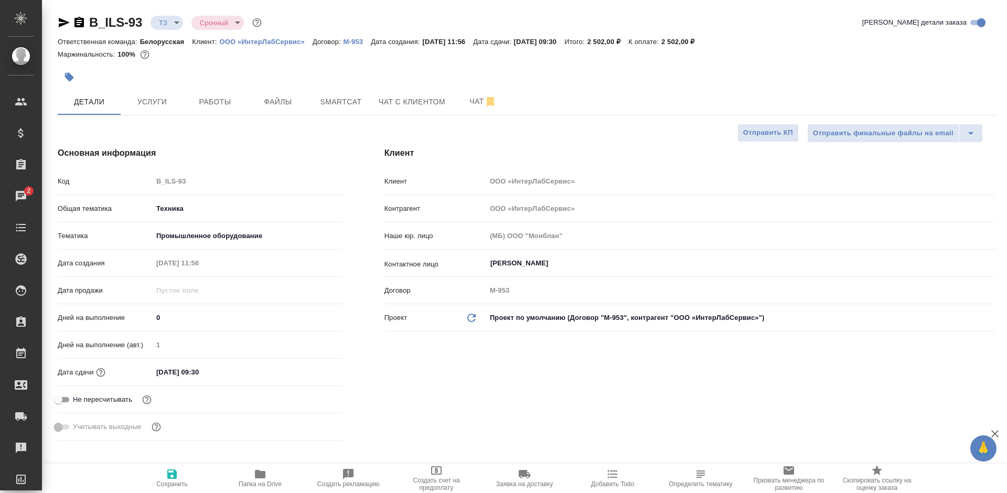
type textarea "x"
click at [220, 373] on input "15.08.2025 09:30" at bounding box center [199, 372] width 92 height 15
click at [310, 371] on icon "button" at bounding box center [312, 372] width 13 height 13
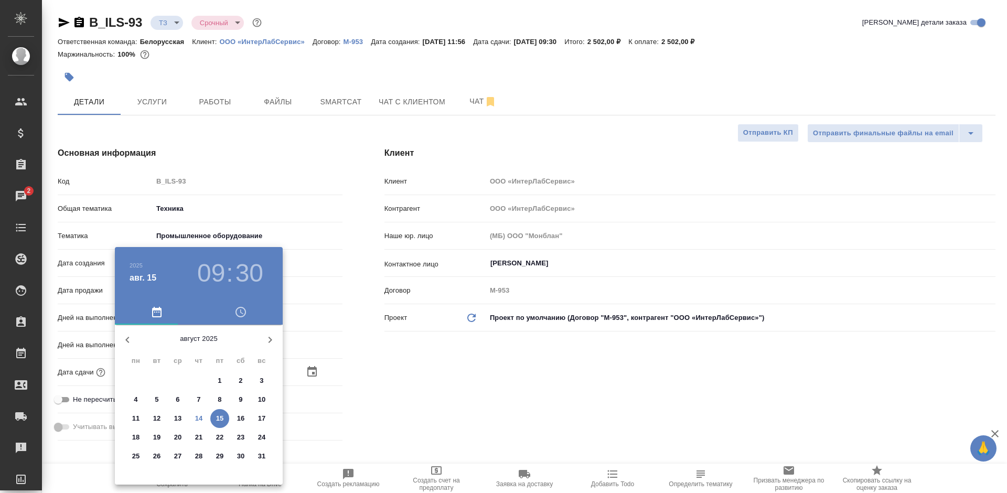
click at [213, 271] on h3 "09" at bounding box center [211, 273] width 28 height 29
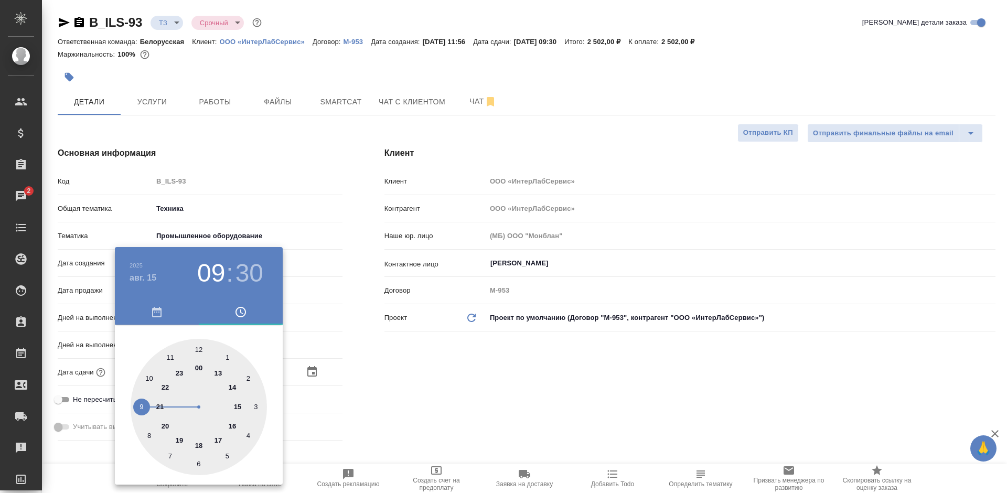
click at [215, 439] on div at bounding box center [199, 407] width 136 height 136
type input "15.08.2025 17:30"
type textarea "x"
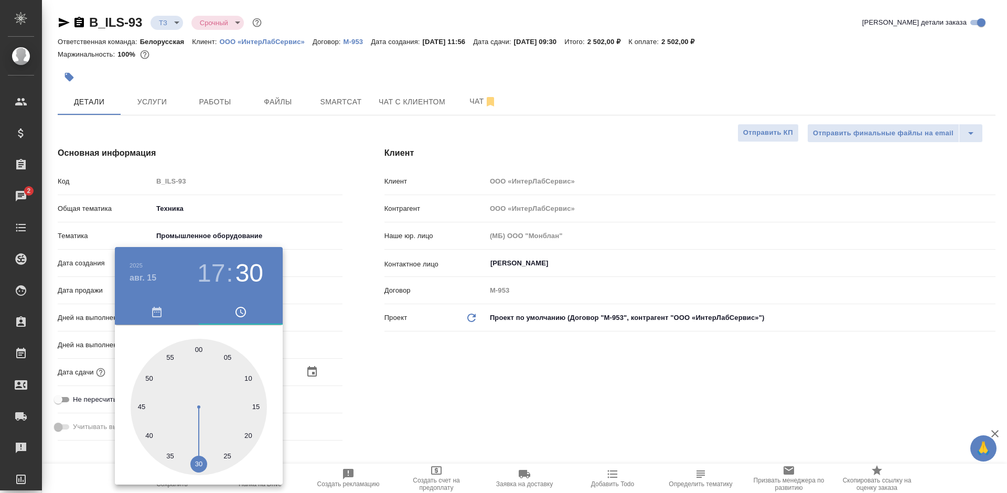
click at [192, 347] on div at bounding box center [199, 407] width 136 height 136
type input "15.08.2025 17:59"
type textarea "x"
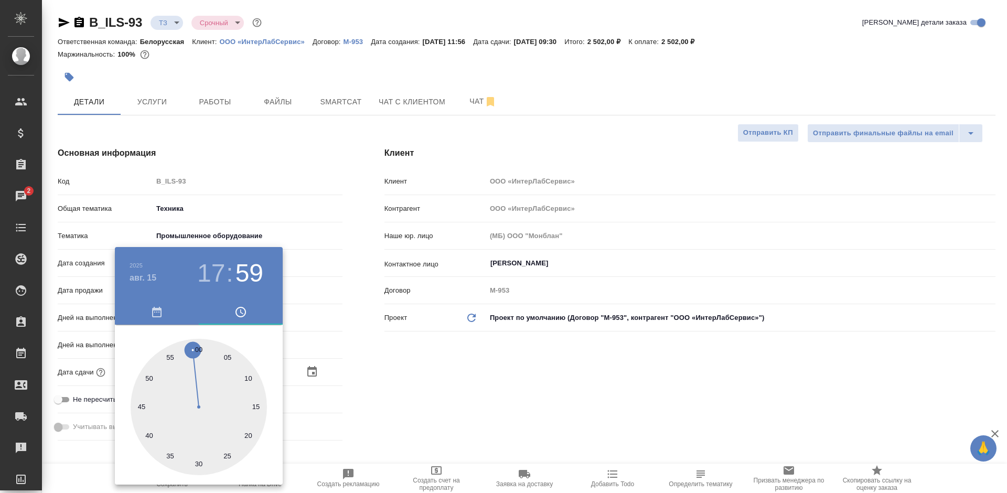
click at [200, 347] on div at bounding box center [199, 407] width 136 height 136
type input "15.08.2025 17:00"
type textarea "x"
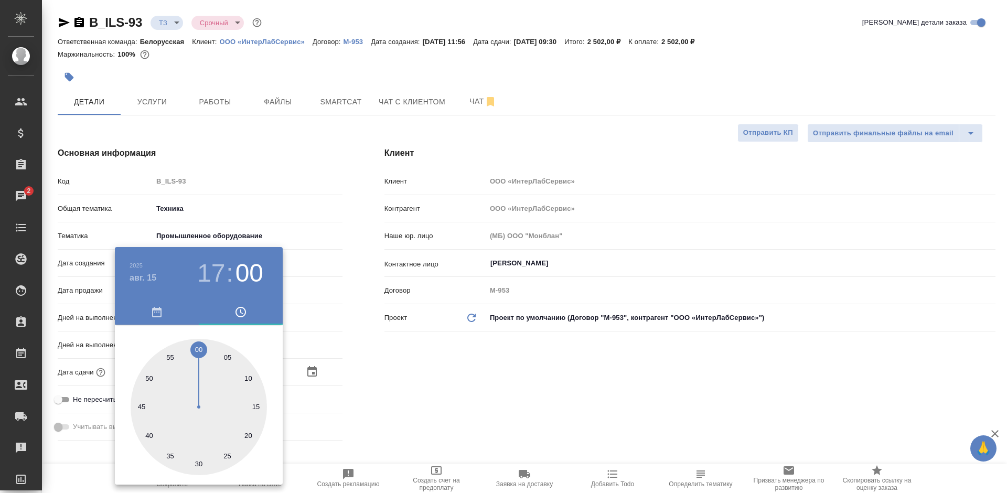
click at [404, 374] on div at bounding box center [503, 246] width 1007 height 493
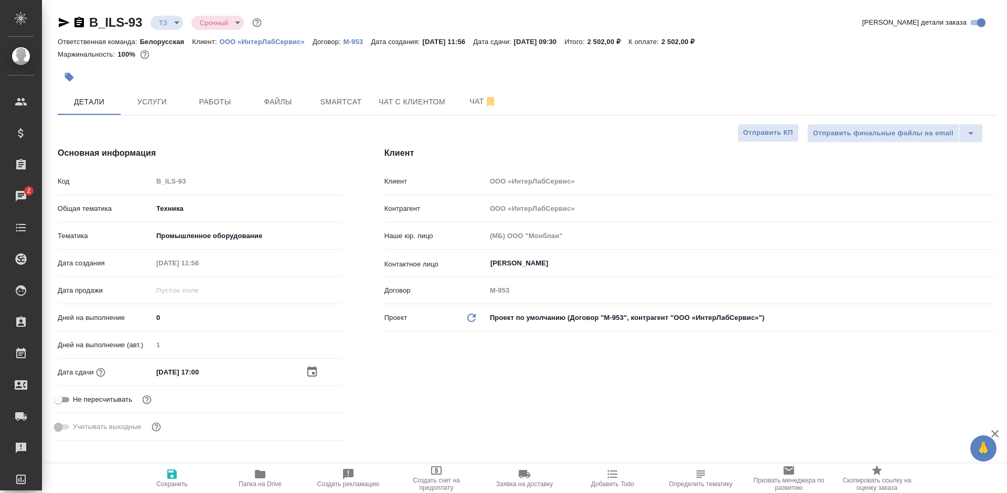
click at [179, 470] on span "Сохранить" at bounding box center [172, 478] width 76 height 20
type textarea "x"
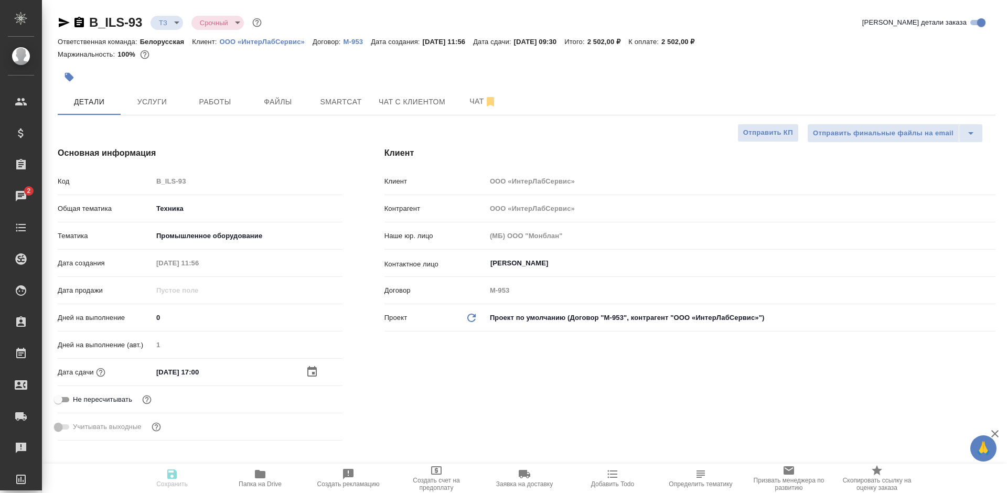
type textarea "x"
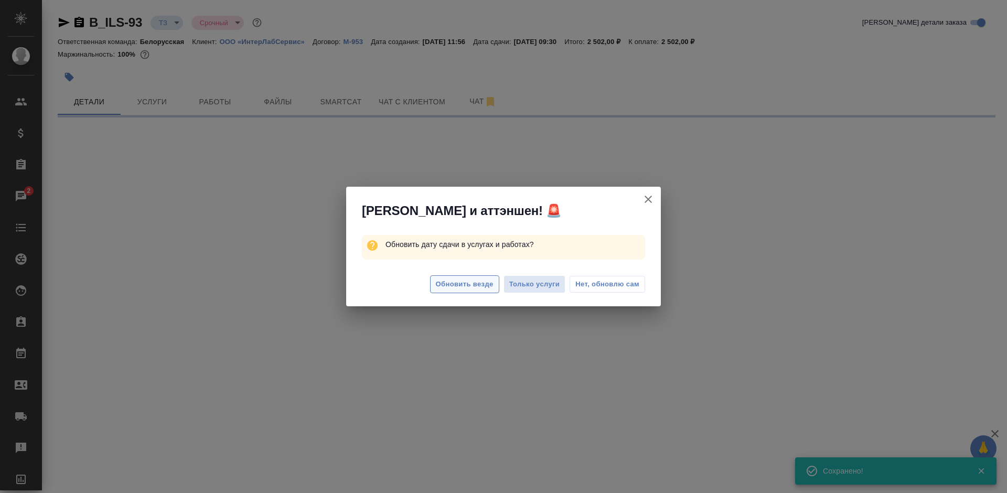
click at [466, 291] on button "Обновить везде" at bounding box center [464, 284] width 69 height 18
select select "RU"
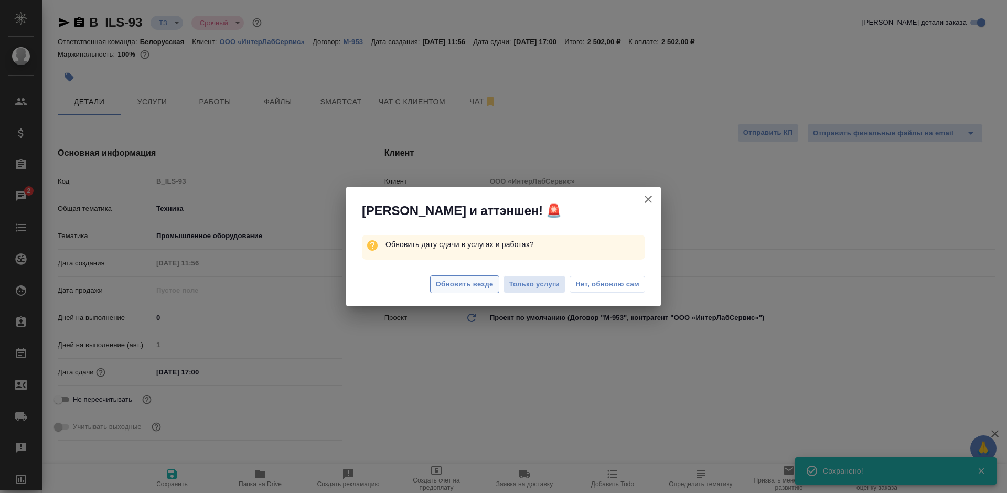
type textarea "x"
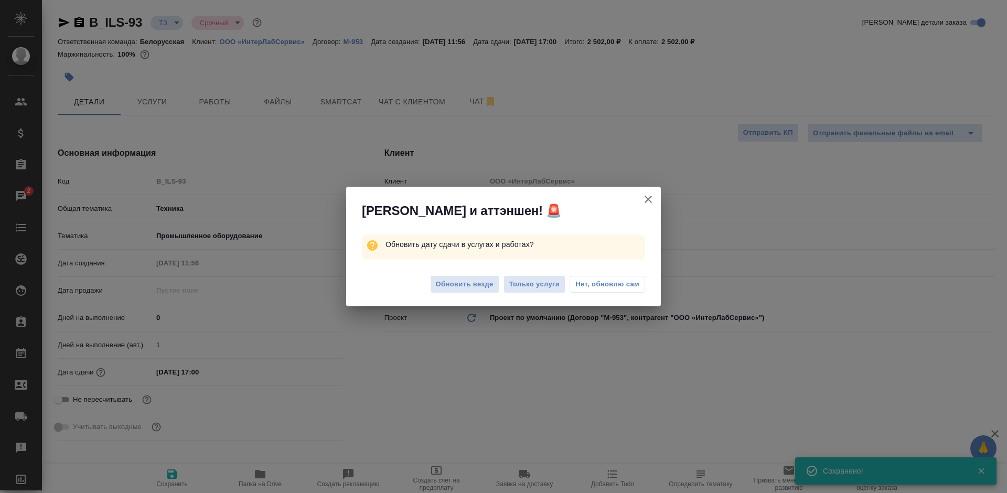
type textarea "x"
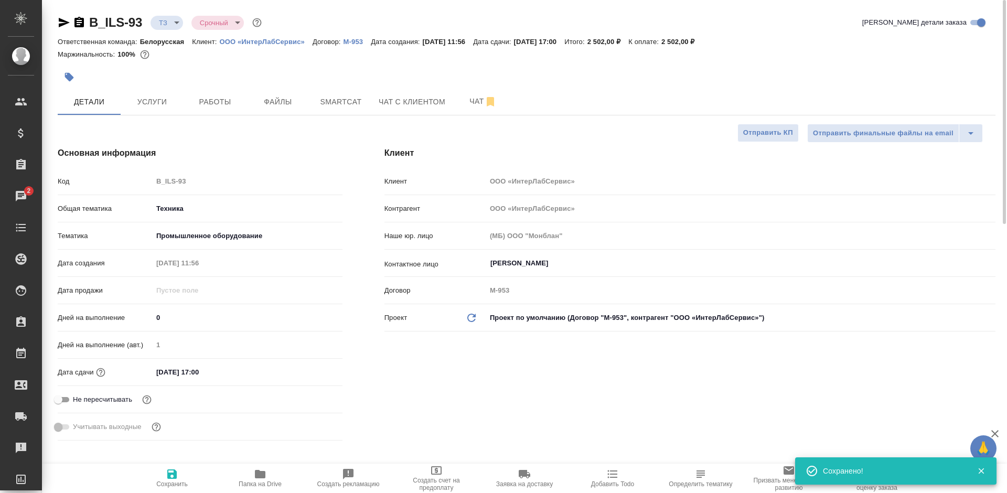
type textarea "x"
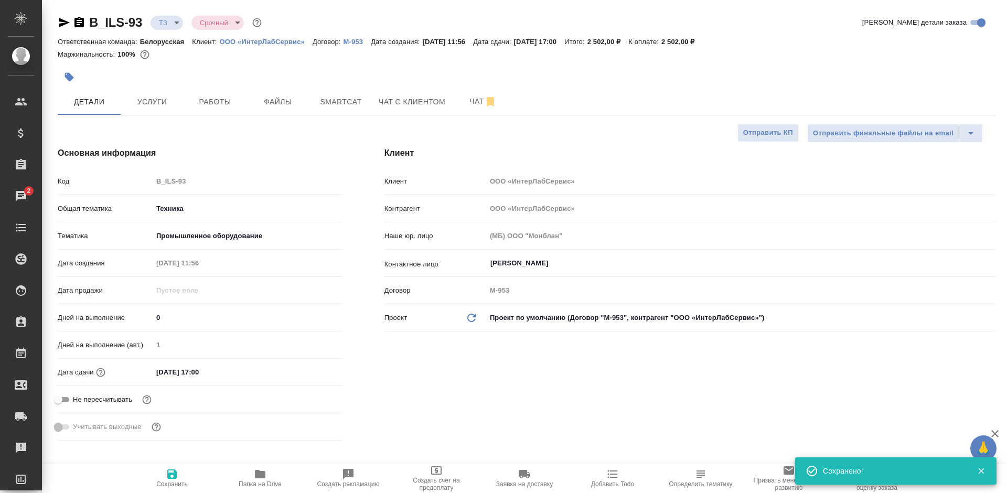
type textarea "x"
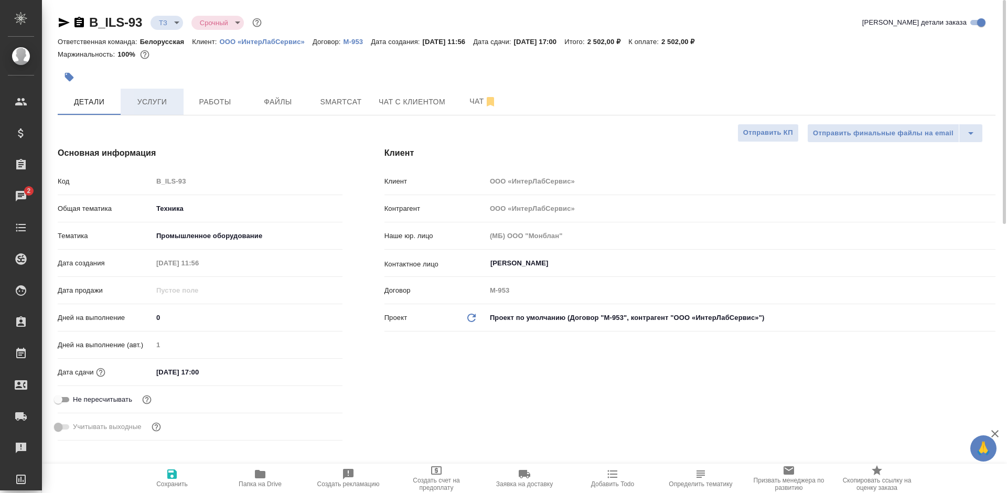
click at [144, 100] on span "Услуги" at bounding box center [152, 101] width 50 height 13
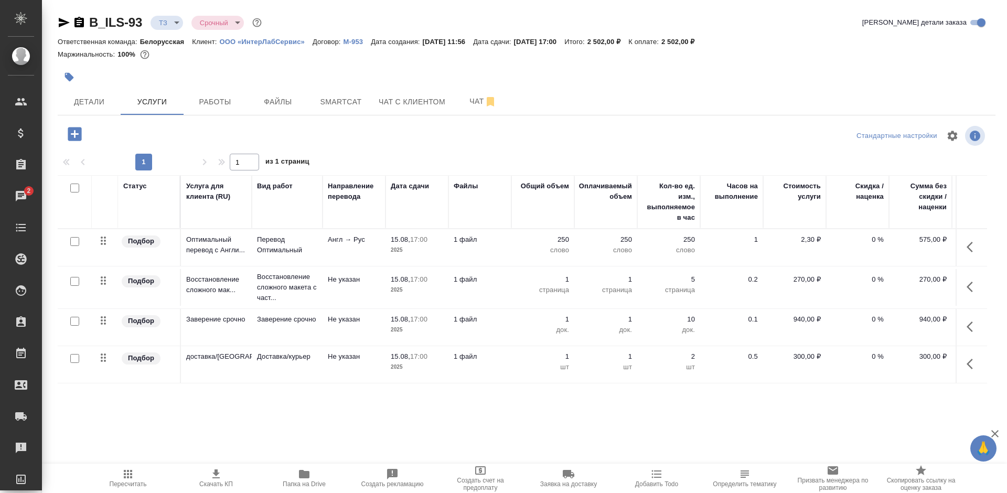
click at [213, 473] on icon "button" at bounding box center [215, 473] width 7 height 9
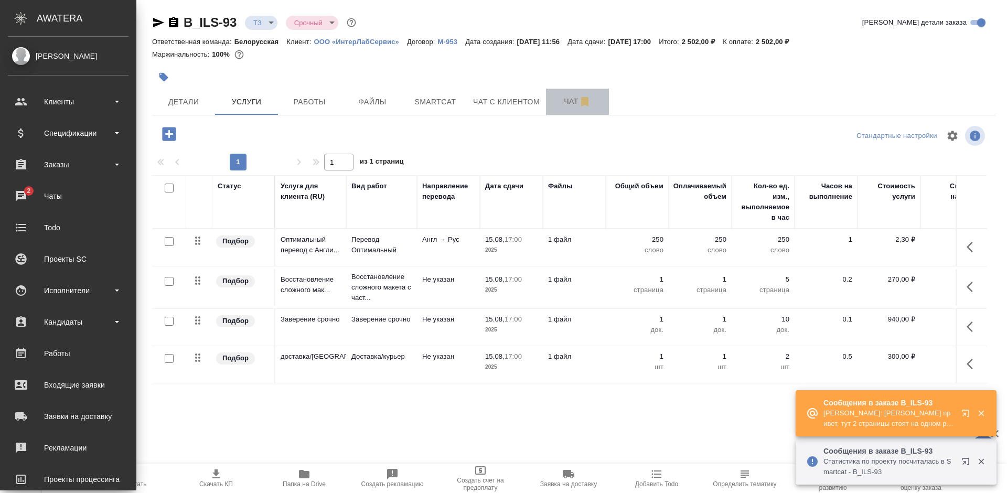
click at [551, 103] on button "Чат" at bounding box center [577, 102] width 63 height 26
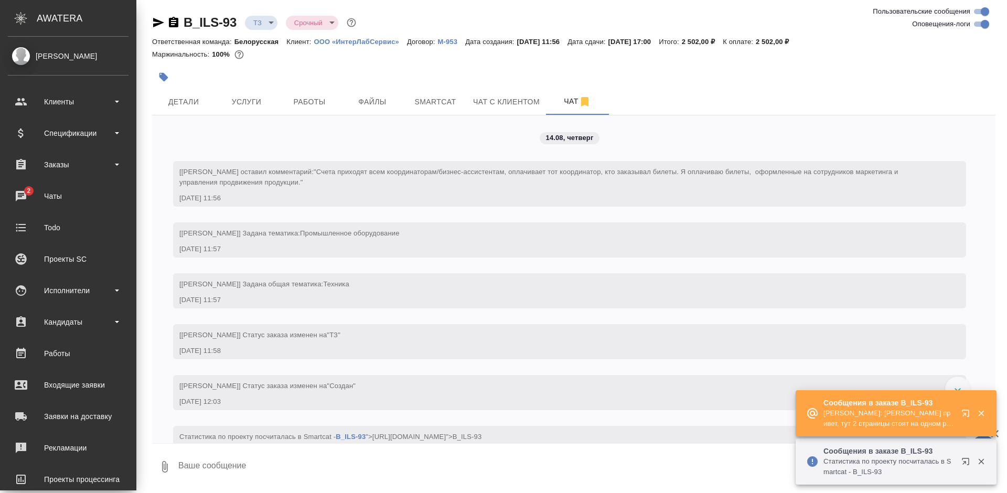
scroll to position [98, 0]
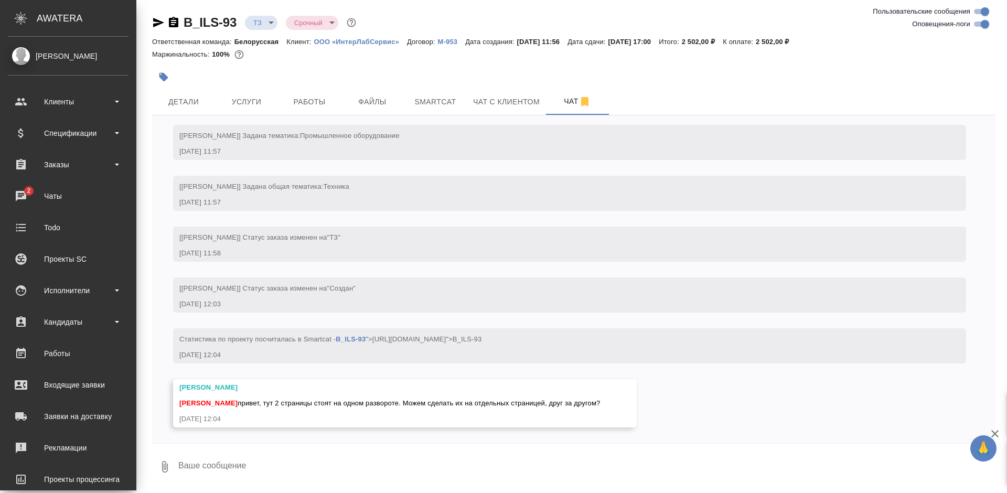
click at [227, 466] on textarea at bounding box center [586, 467] width 818 height 36
type textarea "Уточню"
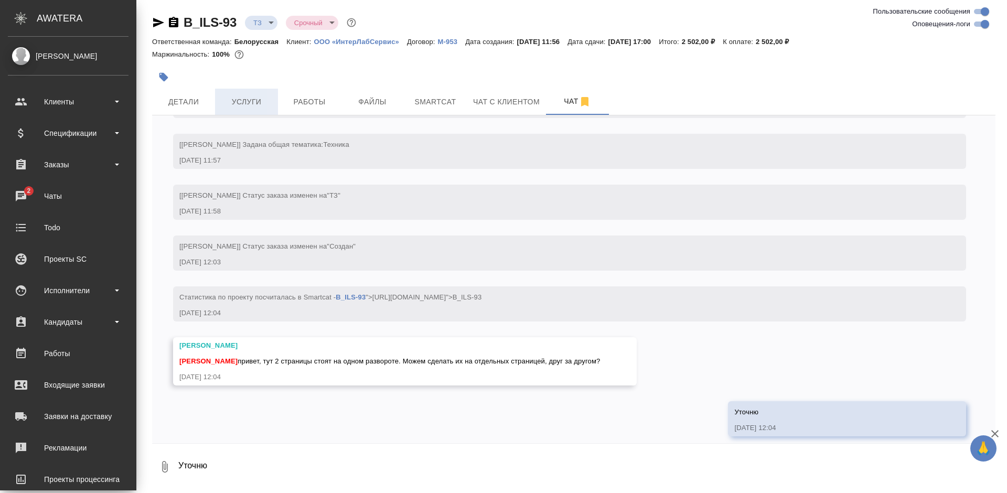
scroll to position [148, 0]
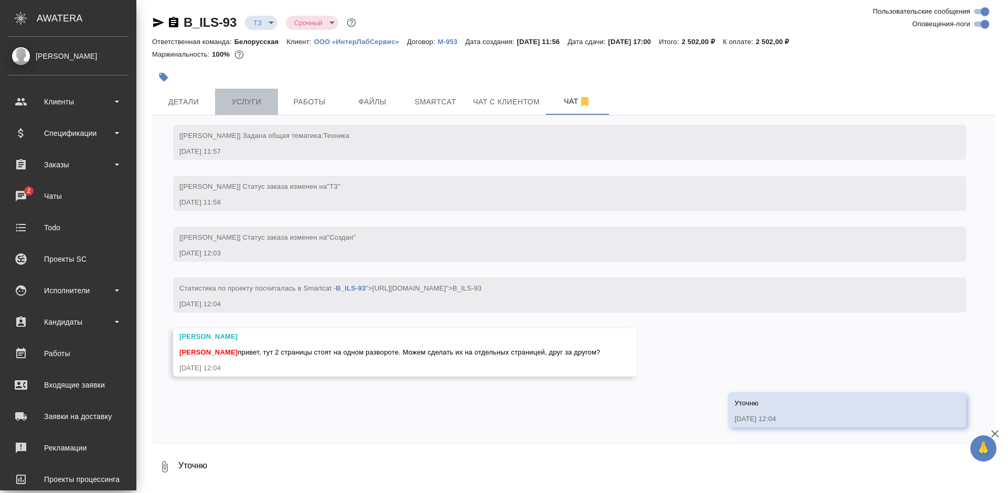
click at [243, 90] on button "Услуги" at bounding box center [246, 102] width 63 height 26
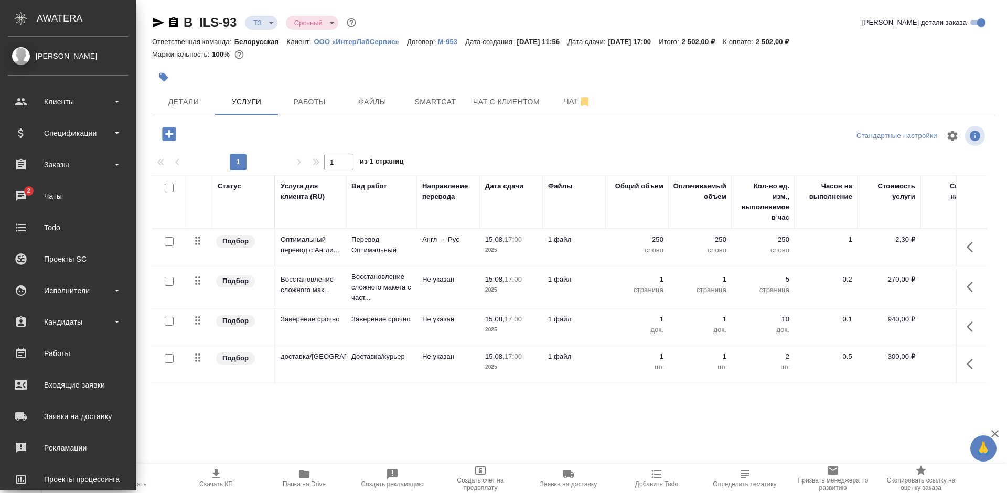
click at [963, 287] on button "button" at bounding box center [972, 286] width 25 height 25
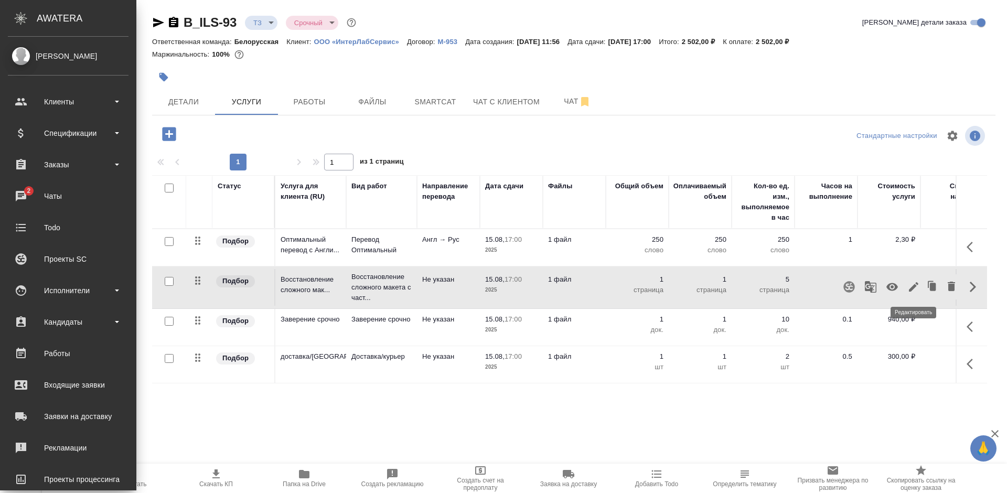
click at [907, 285] on button "button" at bounding box center [914, 286] width 18 height 25
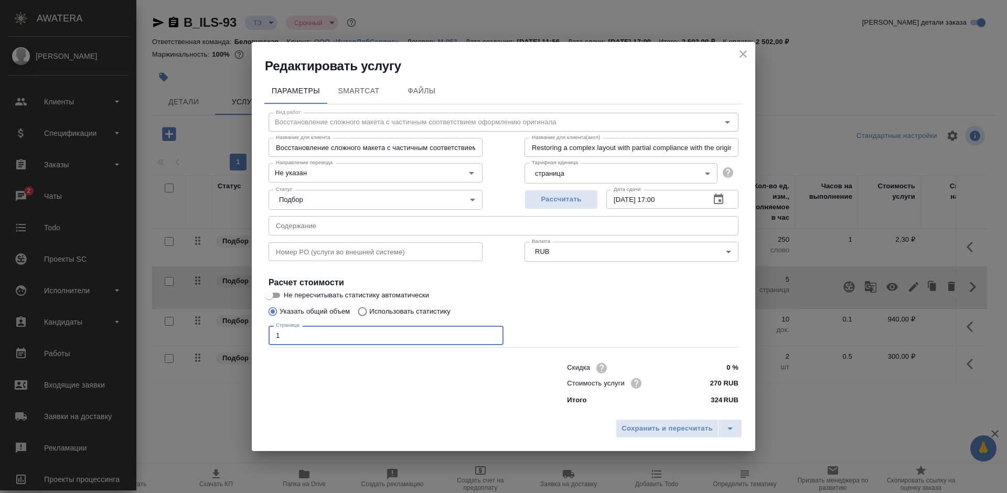
drag, startPoint x: 277, startPoint y: 336, endPoint x: 262, endPoint y: 336, distance: 15.7
click at [262, 336] on div "Параметры SmartCat Файлы Вид работ Восстановление сложного макета с частичным с…" at bounding box center [503, 244] width 503 height 340
type input "2"
click at [637, 429] on span "Сохранить и пересчитать" at bounding box center [666, 429] width 91 height 12
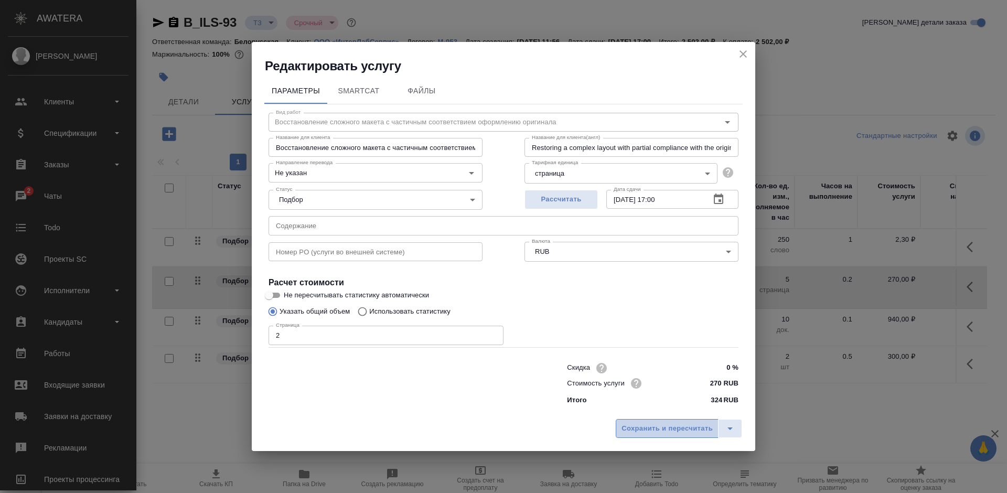
click at [637, 429] on span "Сохранить и пересчитать" at bounding box center [666, 429] width 91 height 12
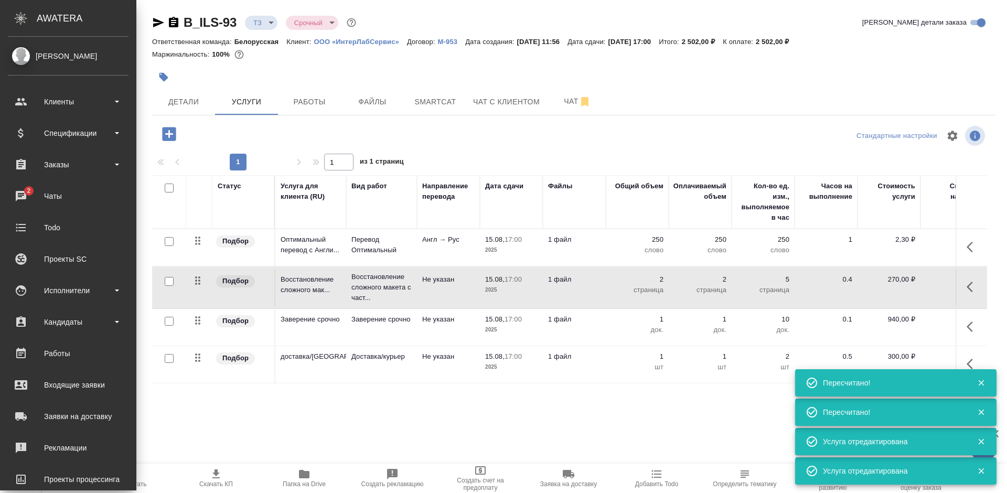
type input "new"
type input "normal"
click at [136, 478] on span "Пересчитать" at bounding box center [128, 478] width 76 height 20
click at [221, 479] on icon "button" at bounding box center [216, 474] width 13 height 13
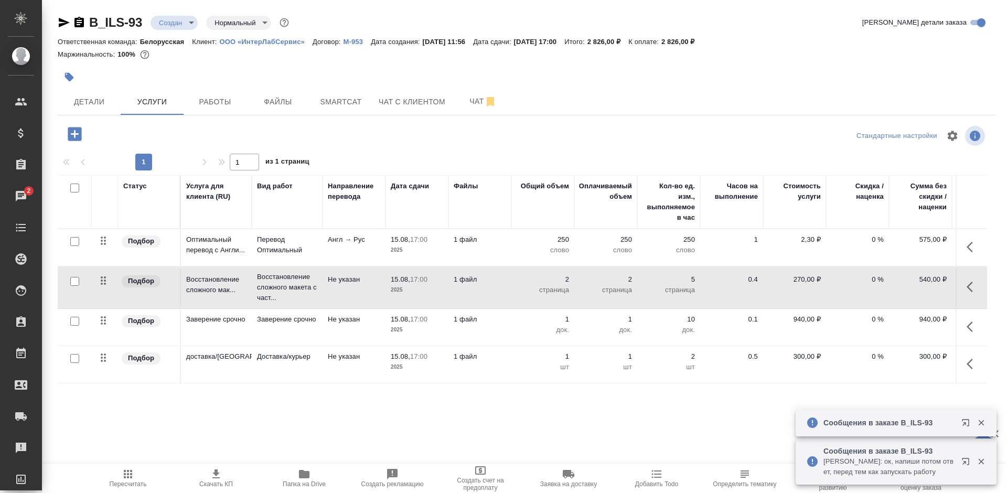
click at [220, 479] on icon "button" at bounding box center [216, 474] width 13 height 13
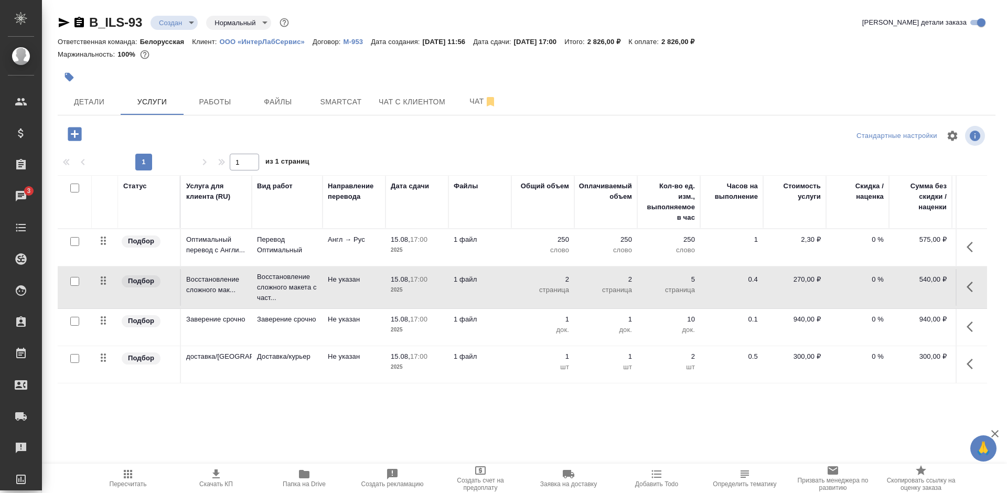
click at [179, 22] on body "🙏 .cls-1 fill:#fff; AWATERA Bogomolova Anastasiya Клиенты Спецификации Заказы 3…" at bounding box center [503, 246] width 1007 height 493
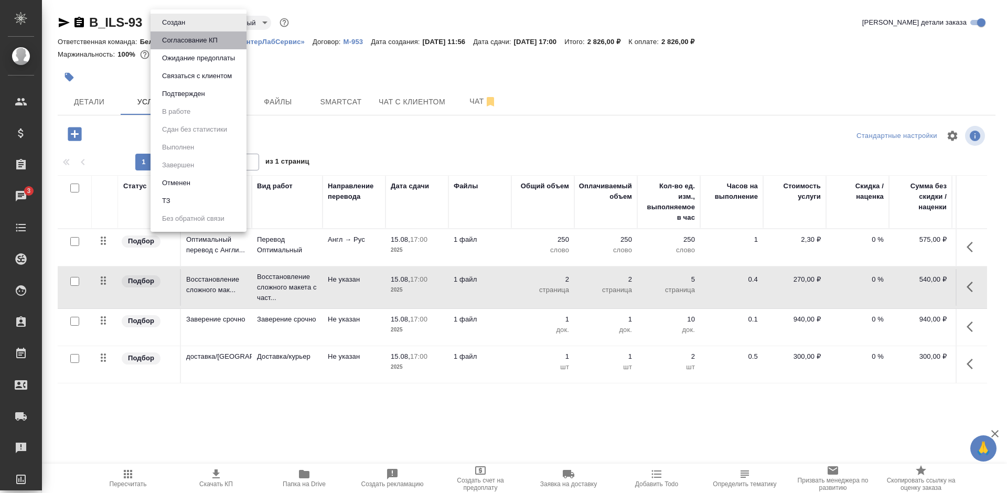
click at [188, 28] on button "Согласование КП" at bounding box center [173, 23] width 29 height 12
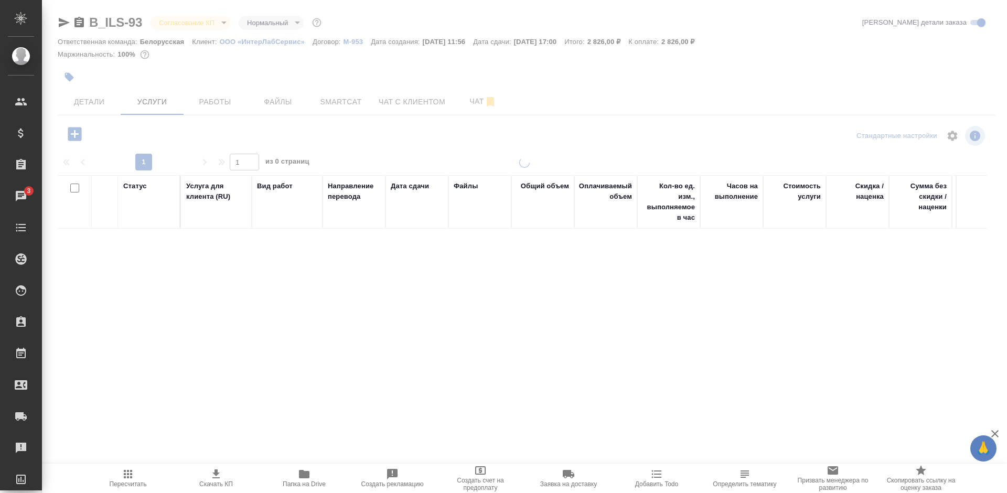
click at [239, 20] on div at bounding box center [524, 213] width 965 height 427
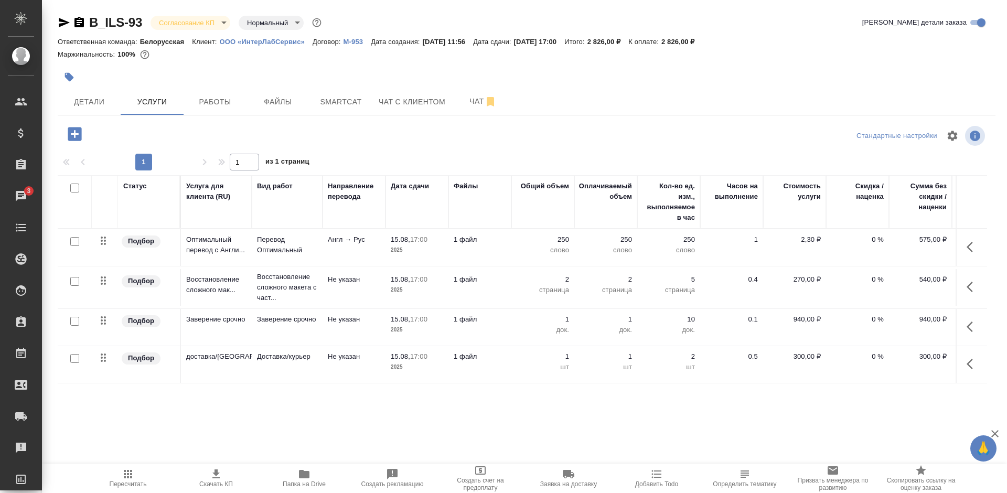
click at [261, 22] on body "🙏 .cls-1 fill:#fff; AWATERA Bogomolova Anastasiya Клиенты Спецификации Заказы 3…" at bounding box center [503, 246] width 1007 height 493
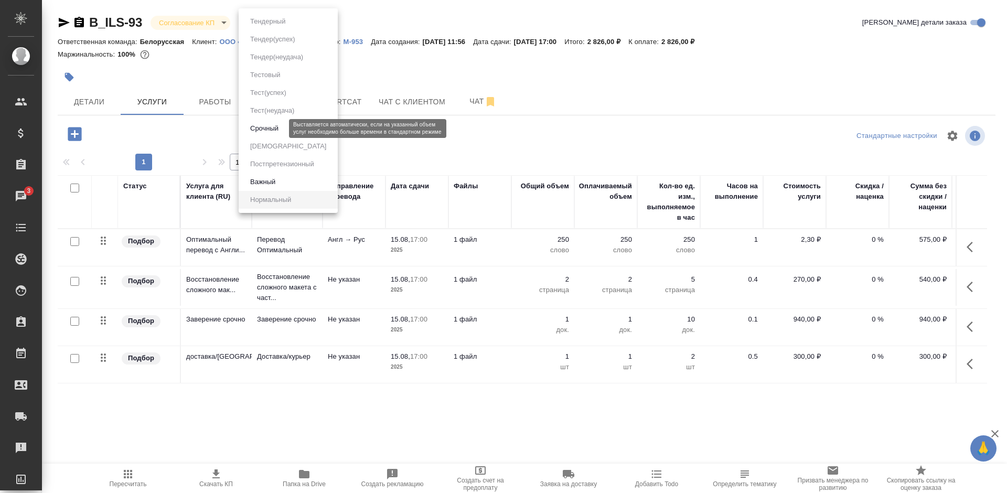
click at [269, 128] on button "Срочный" at bounding box center [264, 129] width 35 height 12
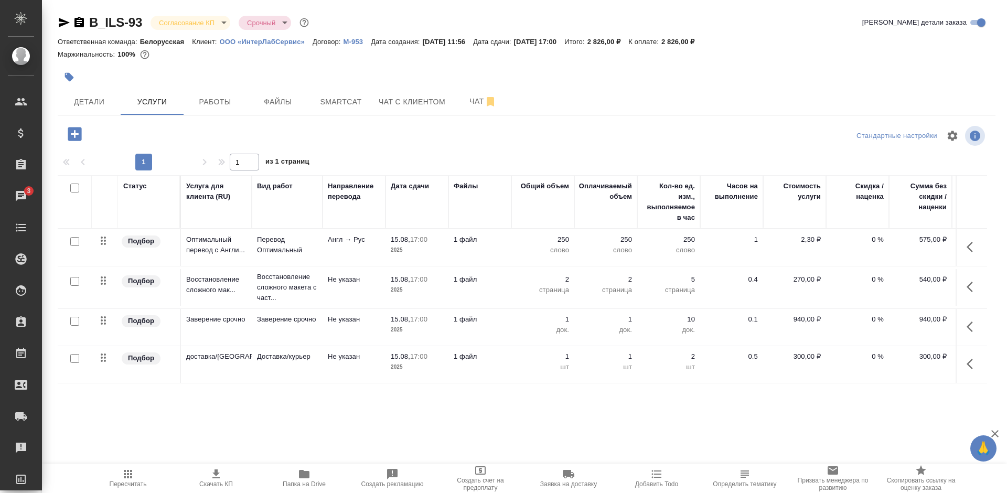
click at [970, 246] on icon "button" at bounding box center [973, 247] width 13 height 13
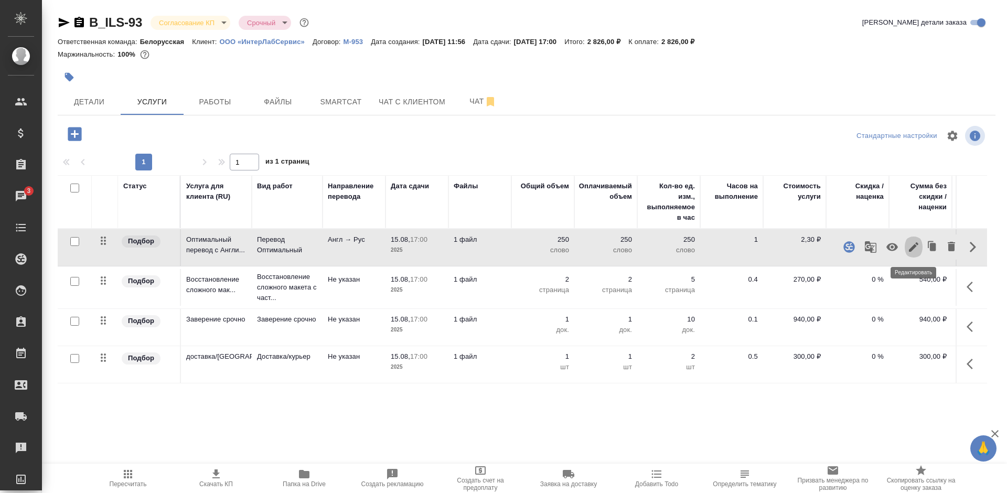
click at [914, 250] on icon "button" at bounding box center [913, 247] width 13 height 13
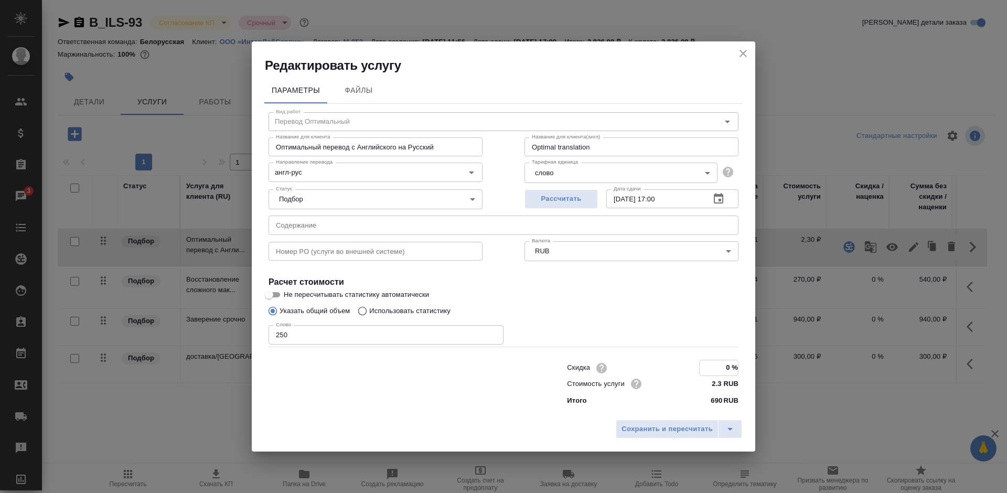
drag, startPoint x: 723, startPoint y: 368, endPoint x: 744, endPoint y: 365, distance: 21.7
click at [744, 365] on div "Параметры Файлы Вид работ Перевод Оптимальный Вид работ Название для клиента Оп…" at bounding box center [503, 244] width 503 height 341
type input "-100 %"
click at [668, 426] on span "Сохранить и пересчитать" at bounding box center [666, 429] width 91 height 12
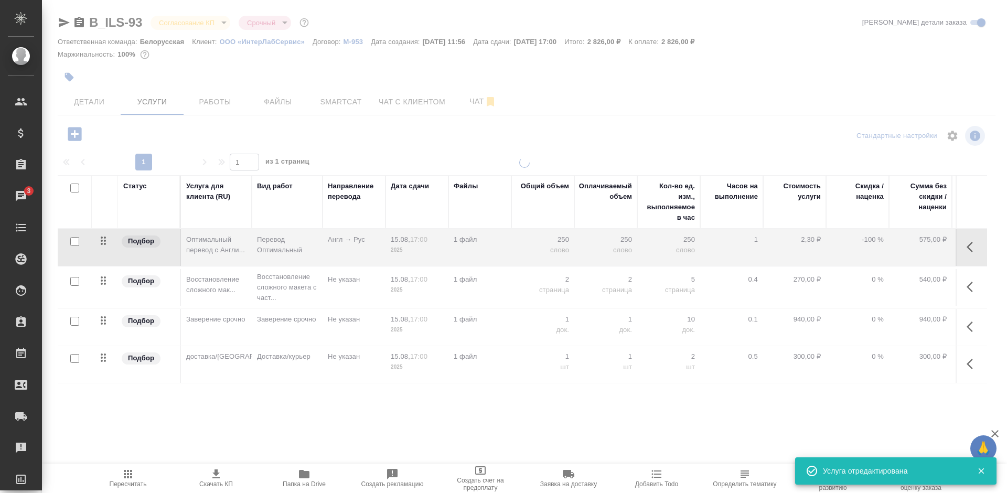
click at [244, 421] on div "B_ILS-93 Согласование КП kpNegotiation Срочный urgent Кратко детали заказа Отве…" at bounding box center [526, 213] width 949 height 427
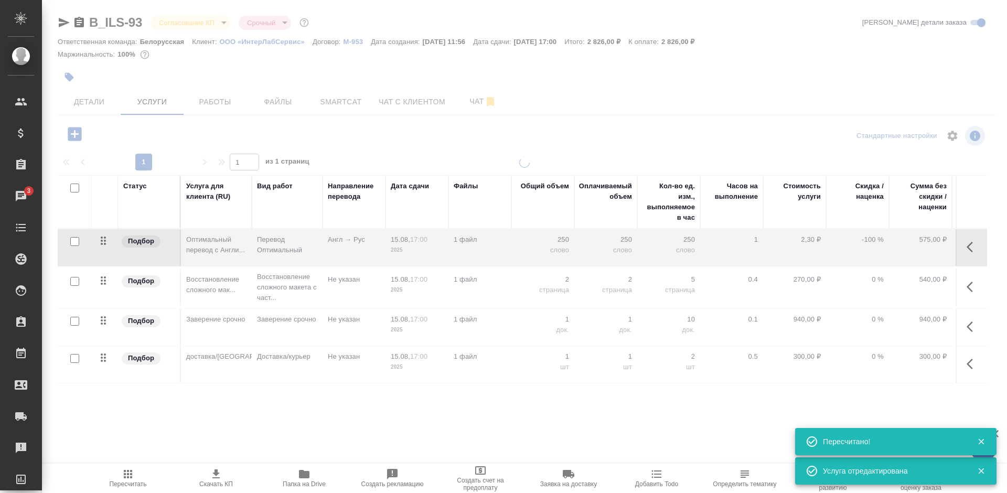
type input "normal"
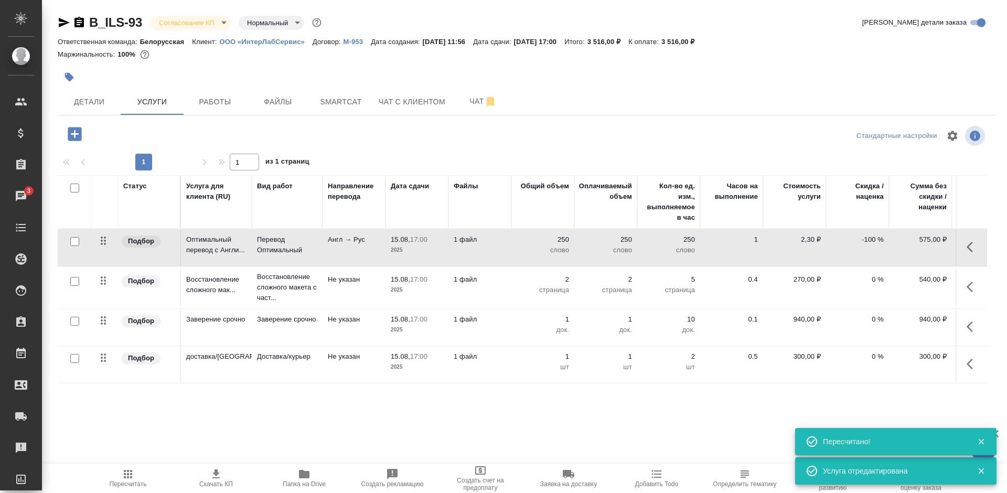
click at [117, 473] on span "Пересчитать" at bounding box center [128, 478] width 76 height 20
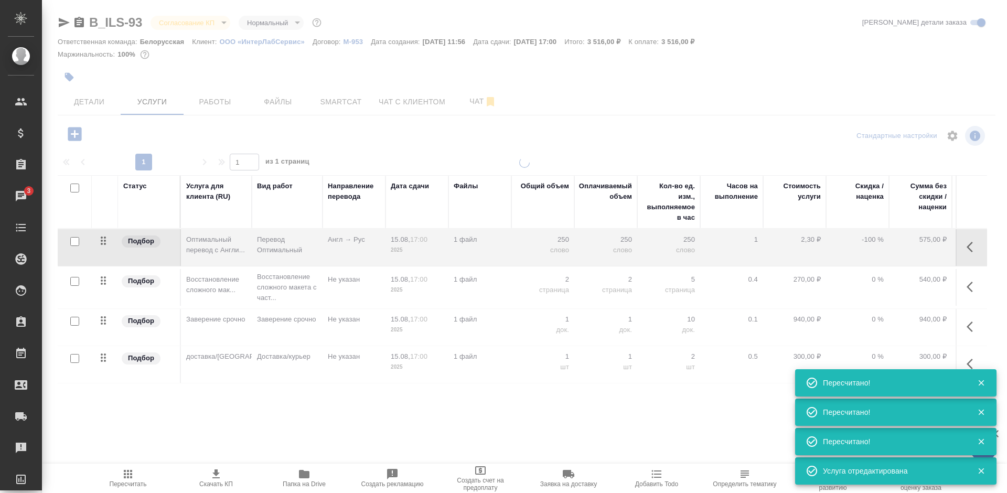
click at [221, 478] on icon "button" at bounding box center [216, 474] width 13 height 13
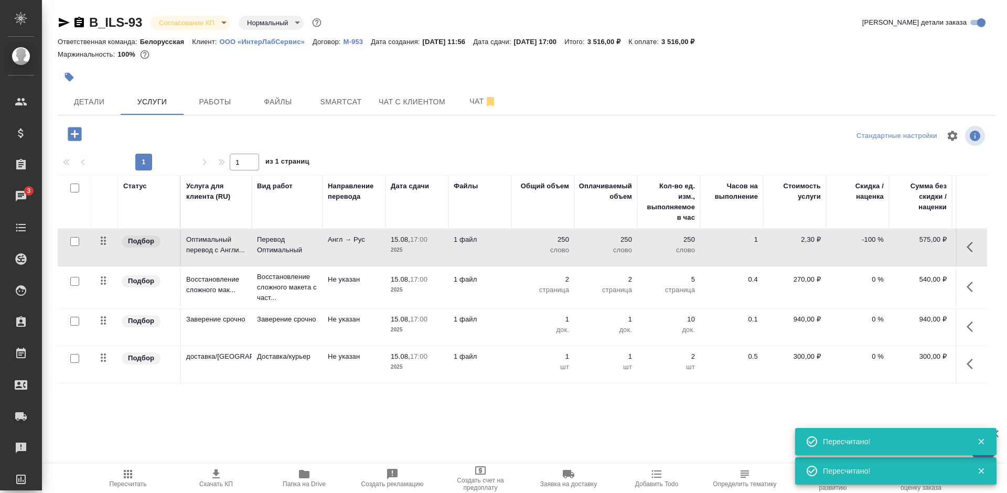
click at [259, 25] on body "🙏 .cls-1 fill:#fff; AWATERA Bogomolova Anastasiya Клиенты Спецификации Заказы 3…" at bounding box center [503, 246] width 1007 height 493
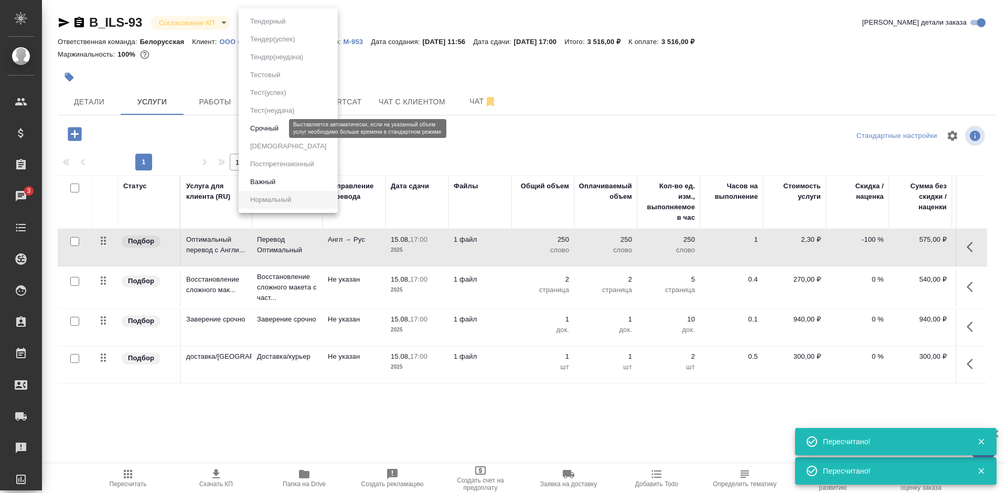
click at [280, 128] on button "Срочный" at bounding box center [264, 129] width 35 height 12
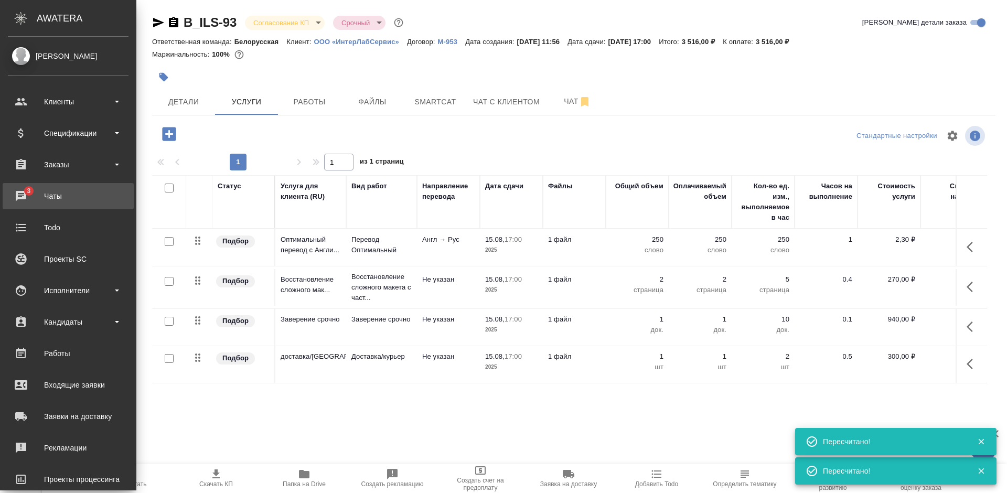
click at [23, 193] on div "Чаты" at bounding box center [68, 196] width 121 height 16
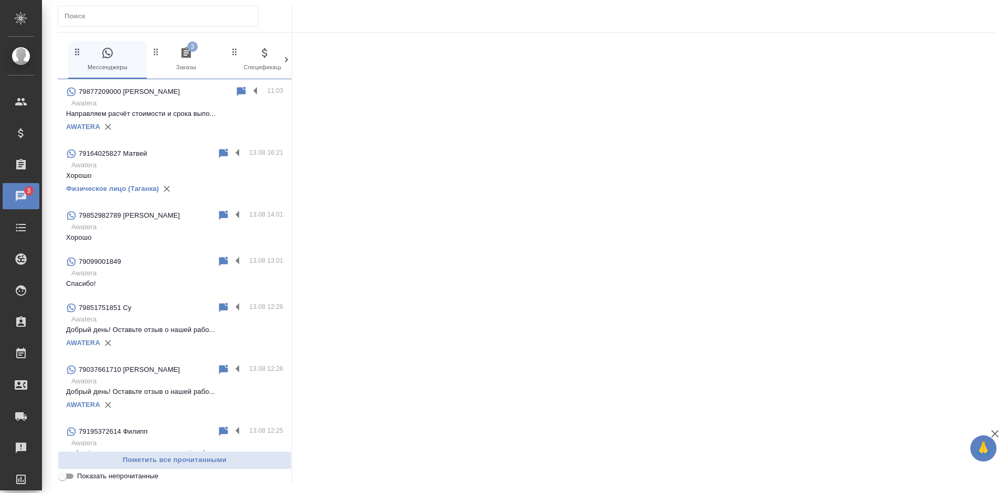
click at [181, 62] on span "3 Заказы" at bounding box center [186, 60] width 70 height 26
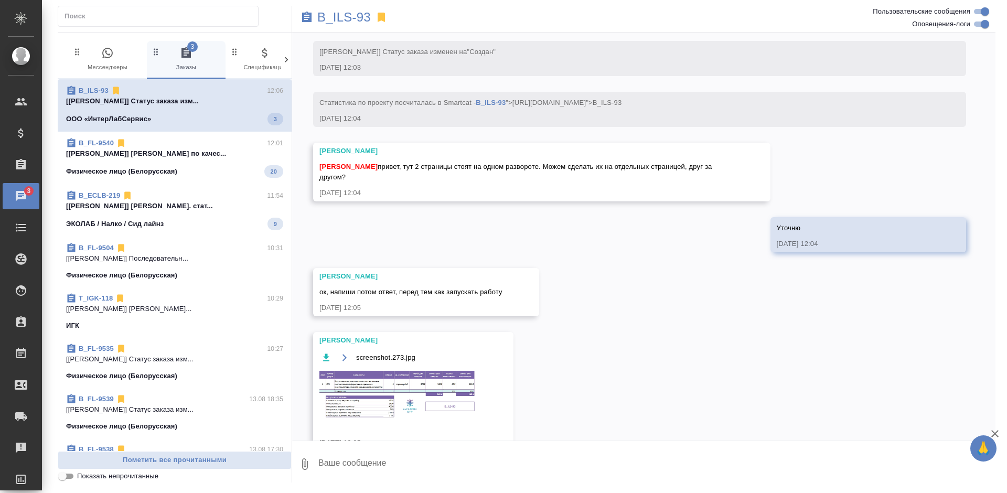
scroll to position [278, 0]
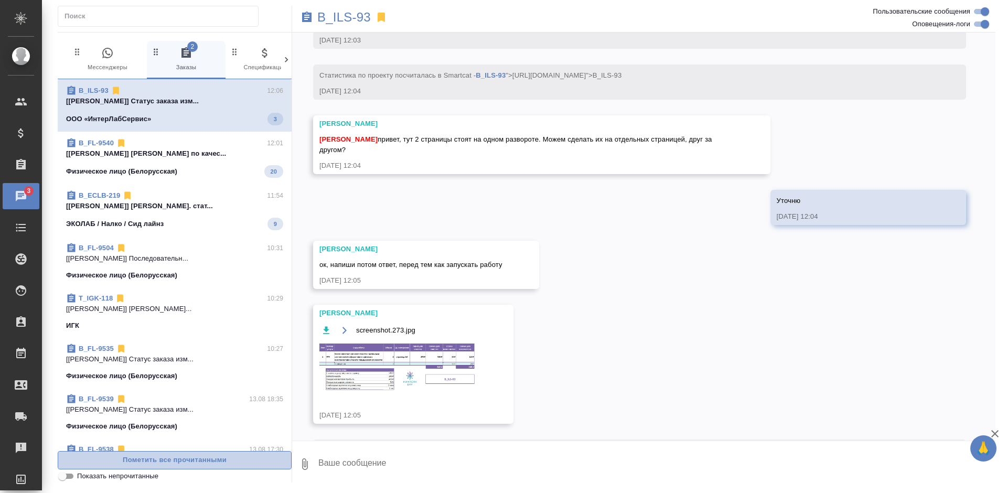
click at [164, 455] on span "Пометить все прочитанными" at bounding box center [174, 460] width 222 height 12
click at [167, 459] on span "Пометить все прочитанными" at bounding box center [174, 460] width 222 height 12
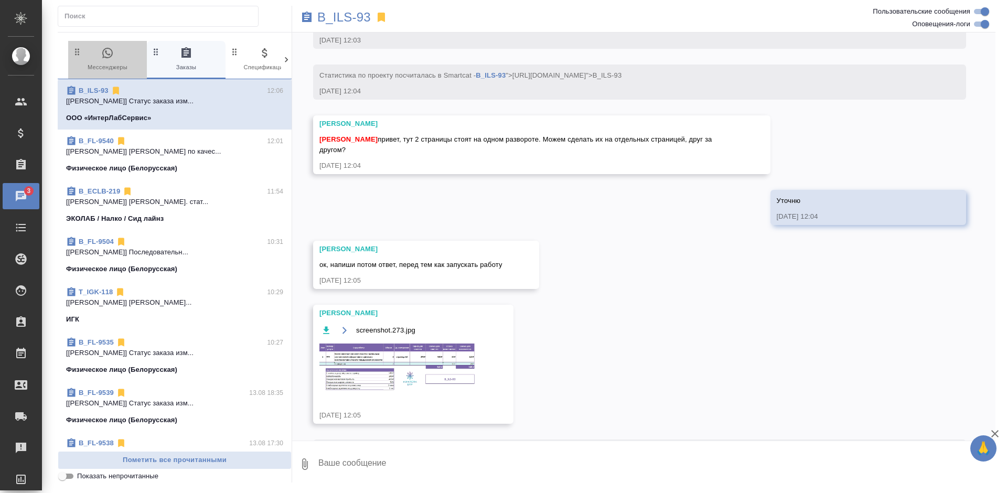
click at [102, 59] on icon "button" at bounding box center [107, 53] width 13 height 13
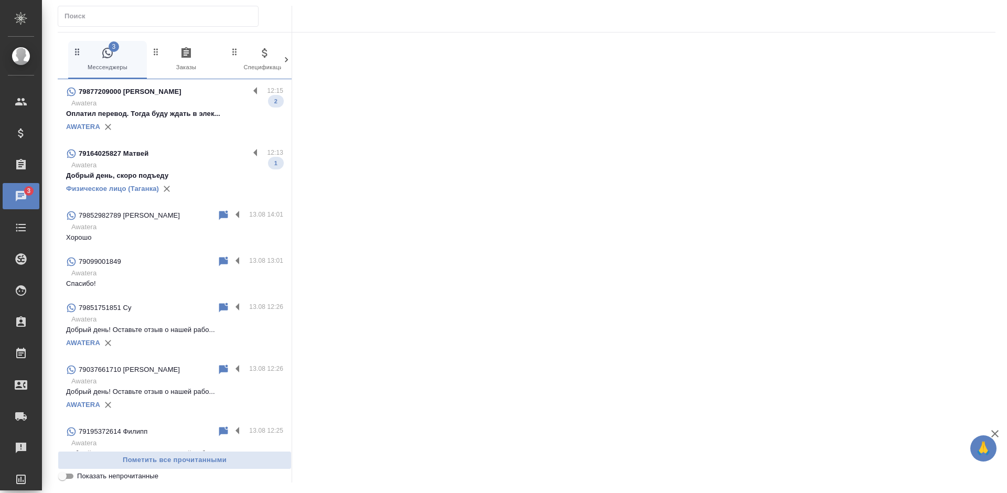
click at [212, 163] on p "Awatera" at bounding box center [177, 165] width 212 height 10
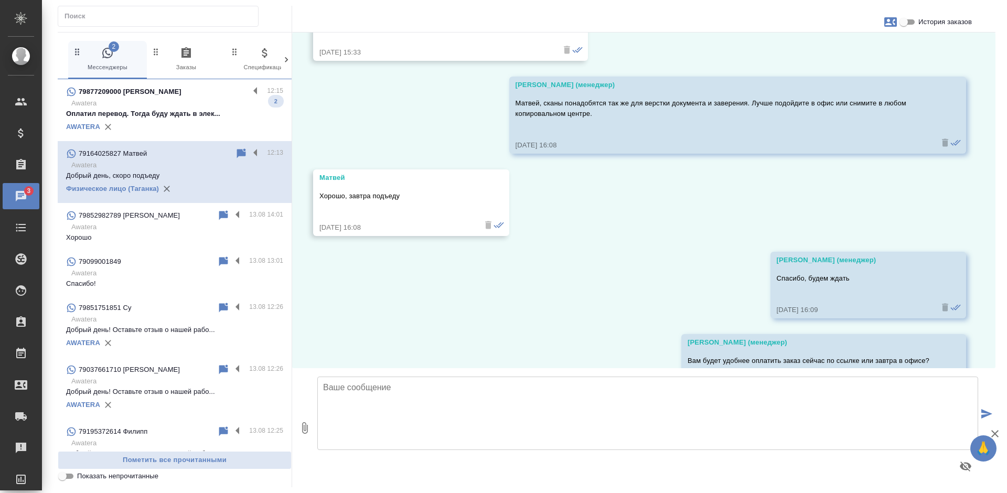
scroll to position [18420, 0]
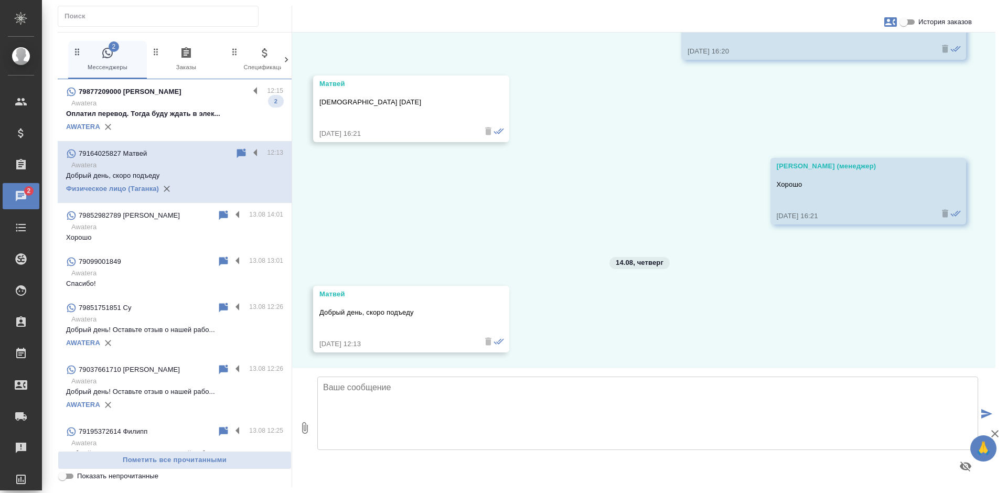
click at [185, 113] on p "Оплатил перевод. Тогда буду ждать в элек..." at bounding box center [174, 114] width 217 height 10
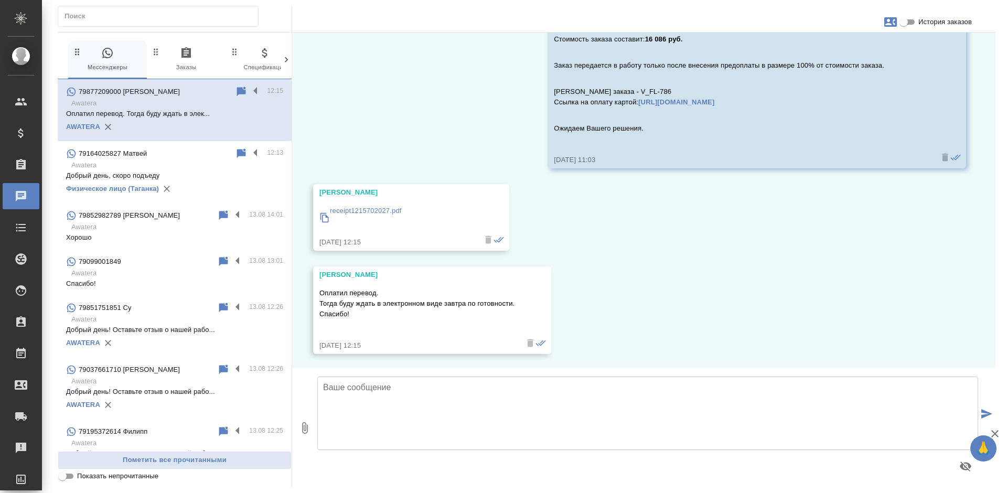
scroll to position [1051, 0]
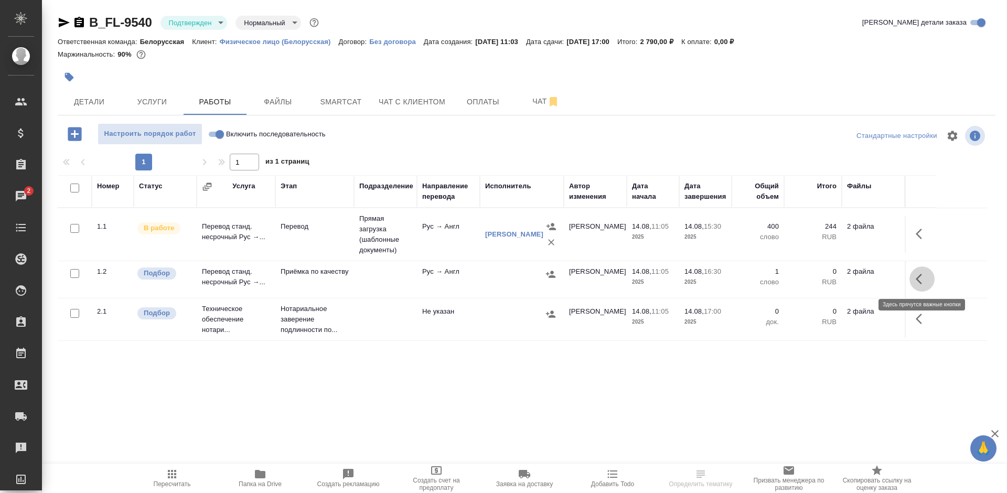
click at [920, 281] on icon "button" at bounding box center [922, 279] width 13 height 13
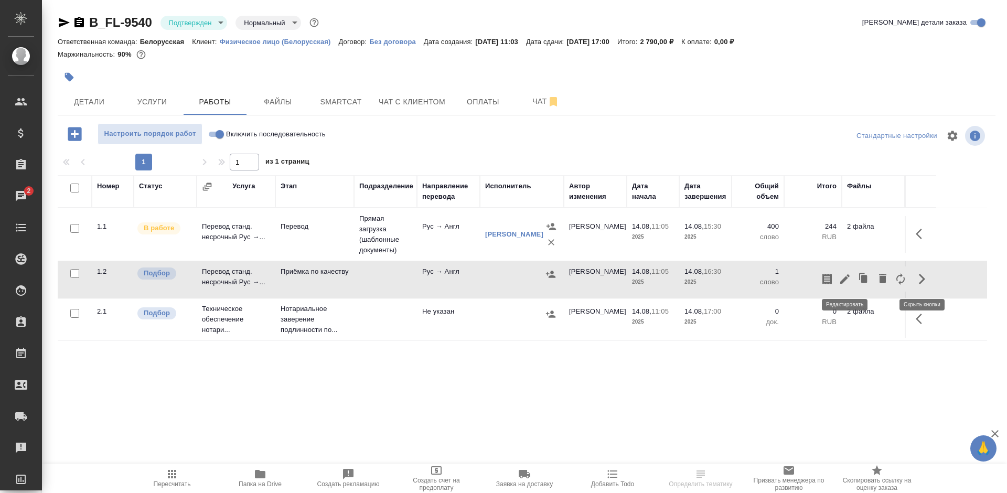
click at [839, 282] on icon "button" at bounding box center [845, 279] width 13 height 13
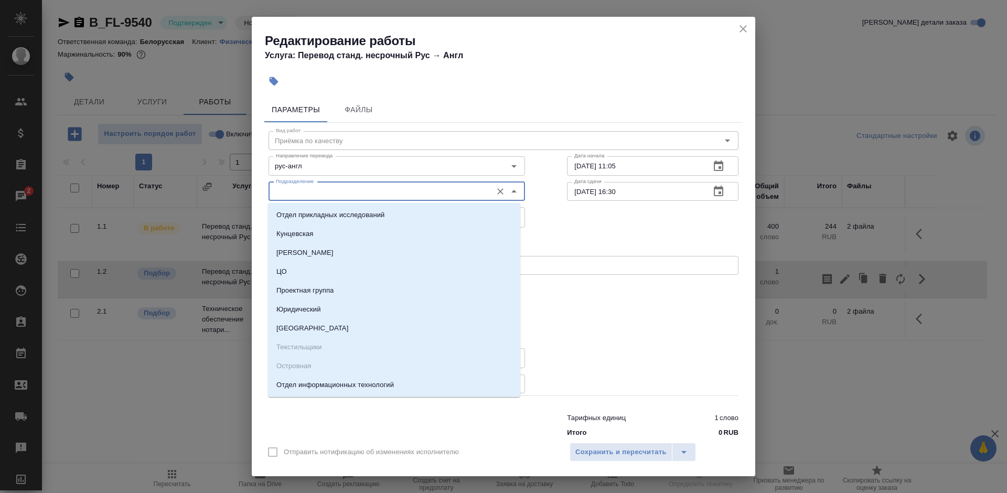
click at [334, 188] on input "Подразделение" at bounding box center [379, 191] width 215 height 13
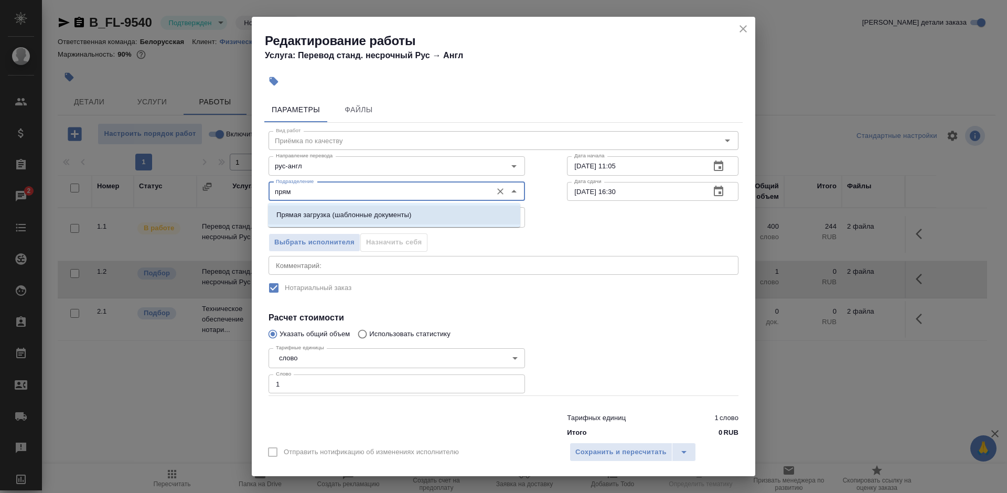
click at [372, 223] on li "Прямая загрузка (шаблонные документы)" at bounding box center [394, 215] width 252 height 19
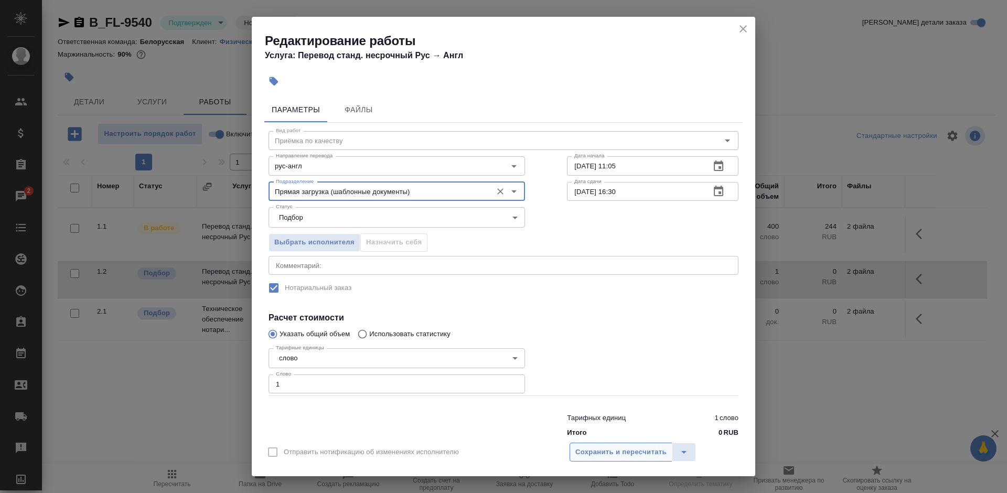
type input "Прямая загрузка (шаблонные документы)"
click at [612, 454] on span "Сохранить и пересчитать" at bounding box center [620, 452] width 91 height 12
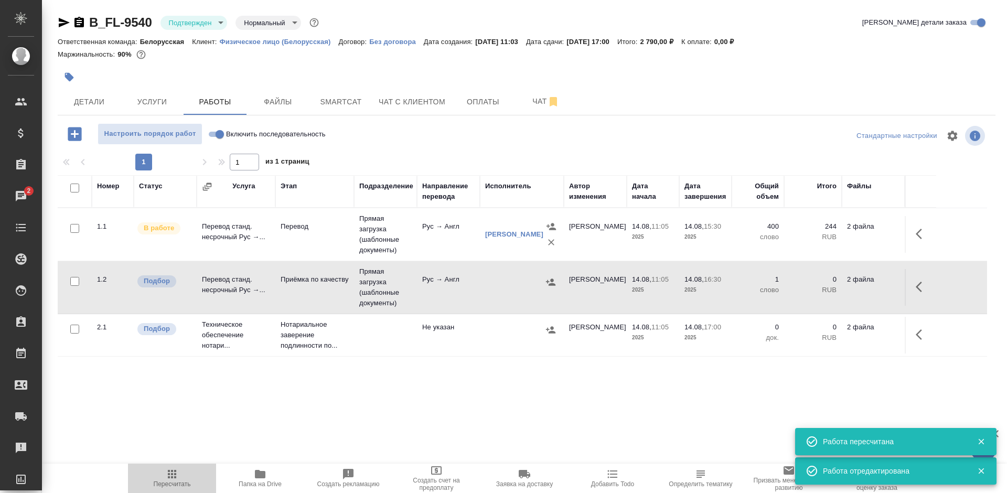
click at [177, 476] on icon "button" at bounding box center [172, 474] width 13 height 13
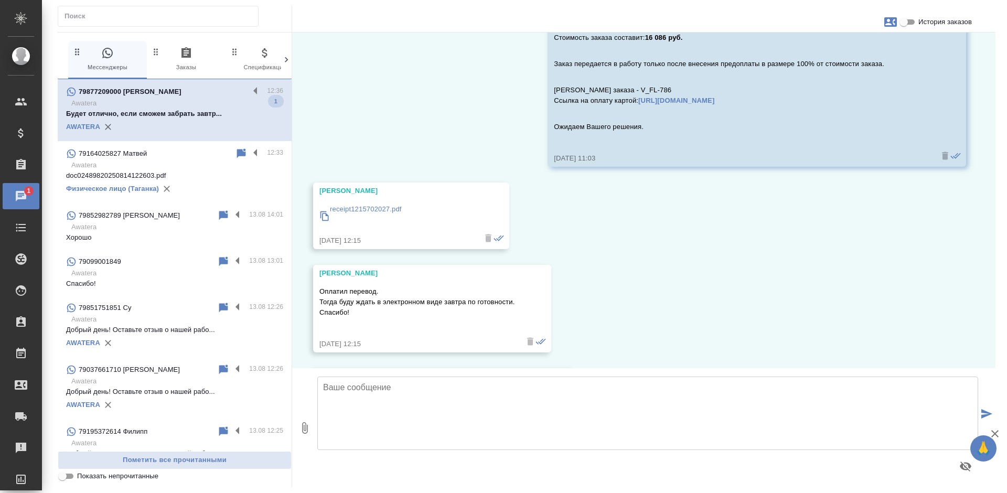
scroll to position [1144, 0]
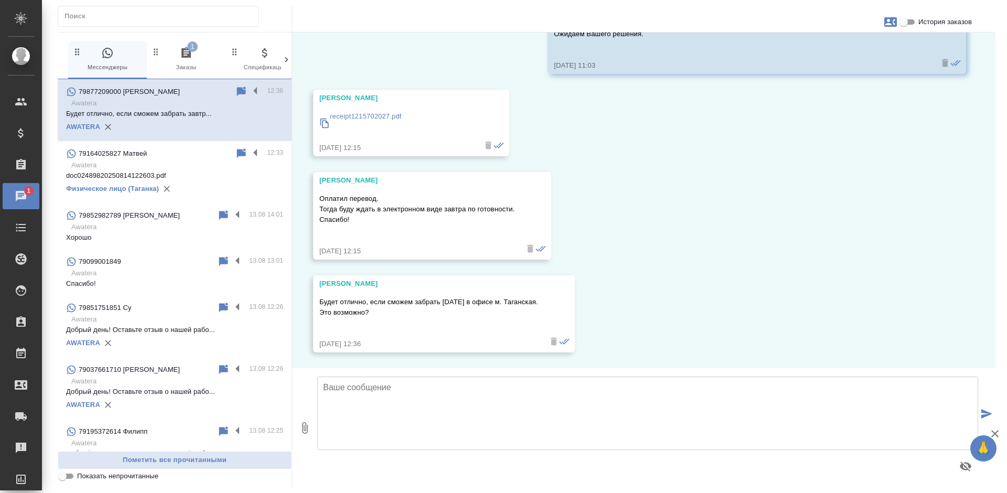
click at [191, 59] on icon "button" at bounding box center [186, 53] width 13 height 13
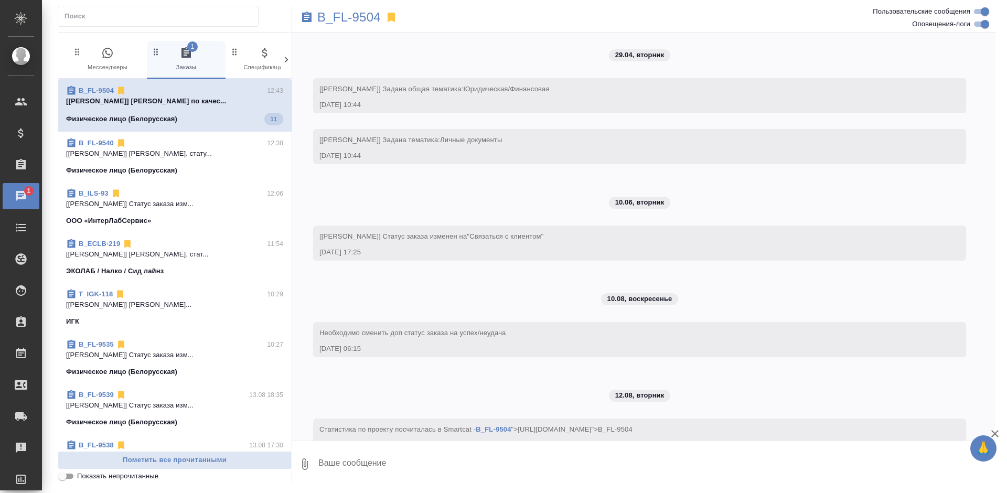
scroll to position [3390, 0]
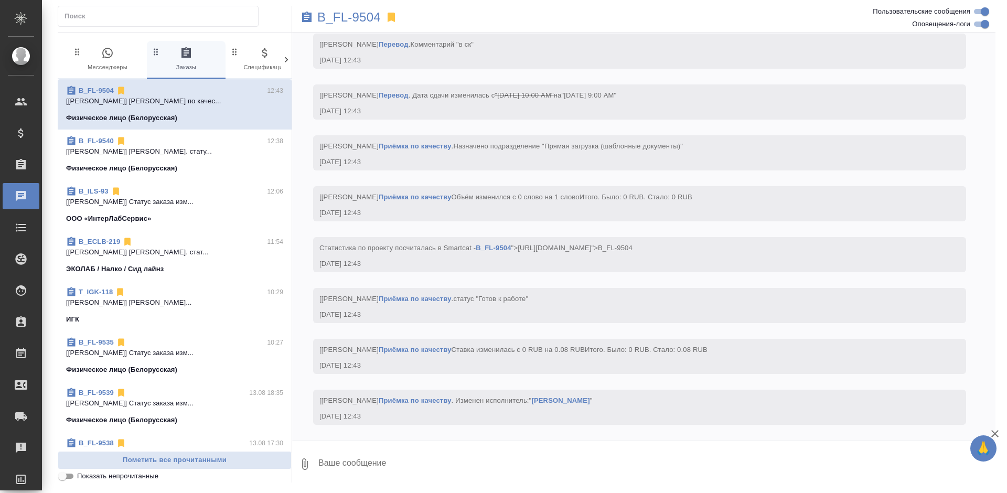
click at [102, 65] on span "0 Мессенджеры" at bounding box center [107, 60] width 70 height 26
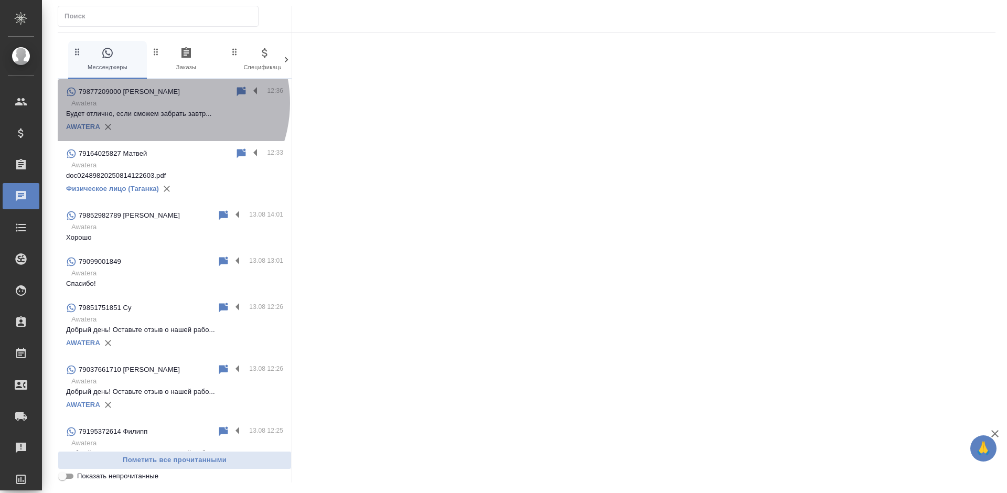
click at [158, 103] on p "Awatera" at bounding box center [177, 103] width 212 height 10
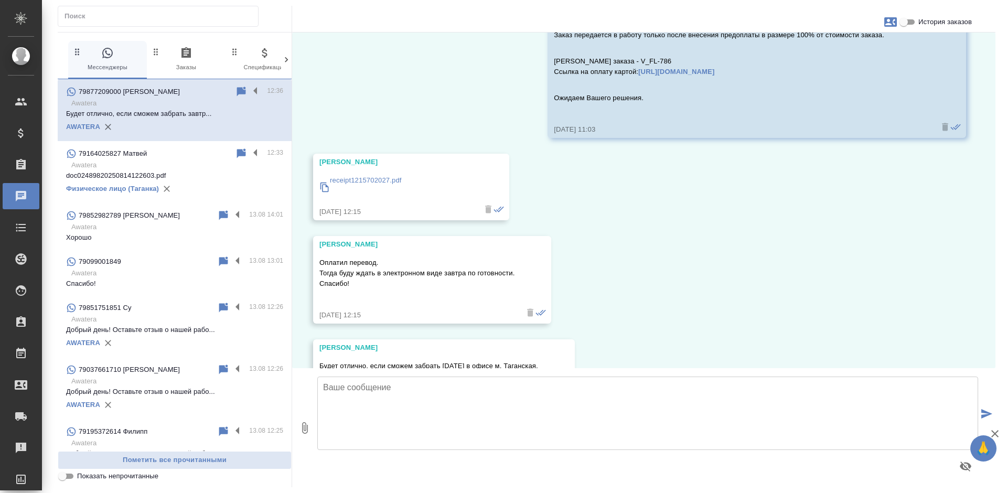
scroll to position [1144, 0]
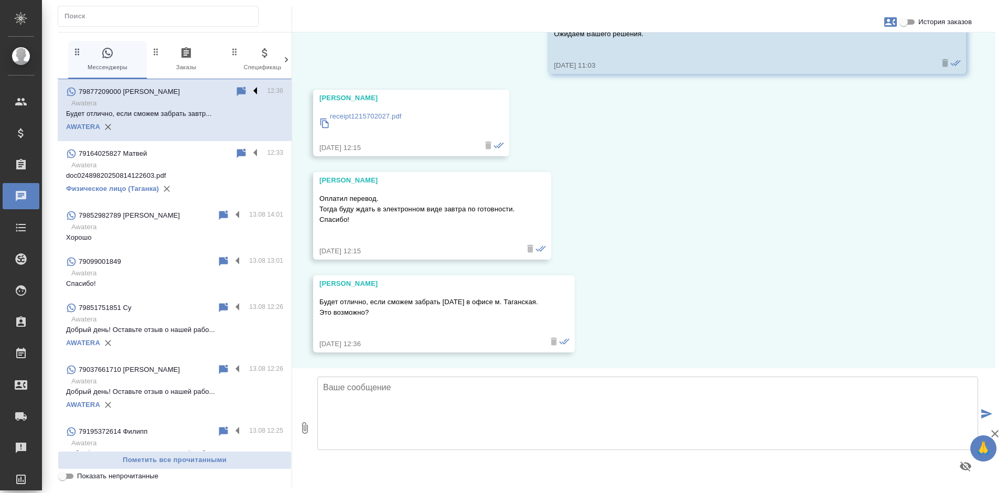
click at [249, 88] on label at bounding box center [258, 91] width 18 height 12
click at [0, 0] on input "checkbox" at bounding box center [0, 0] width 0 height 0
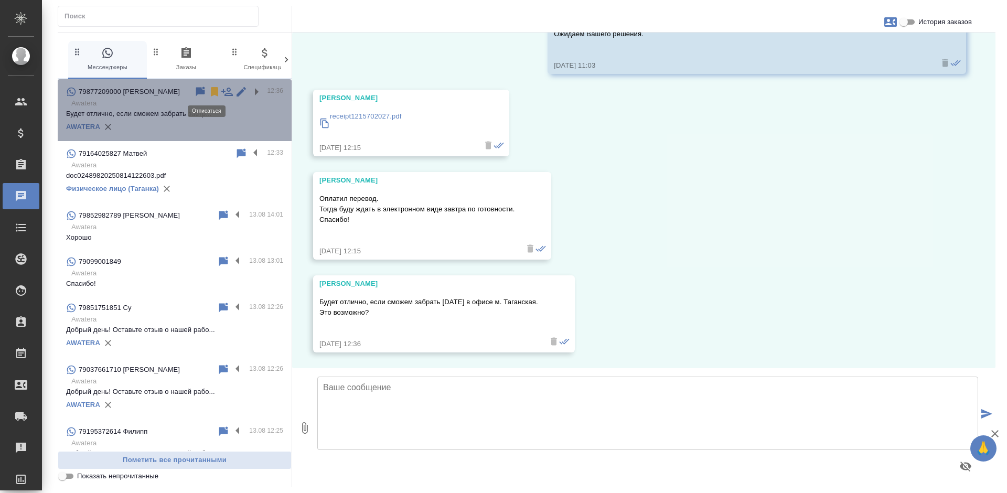
click at [208, 92] on icon at bounding box center [214, 91] width 13 height 13
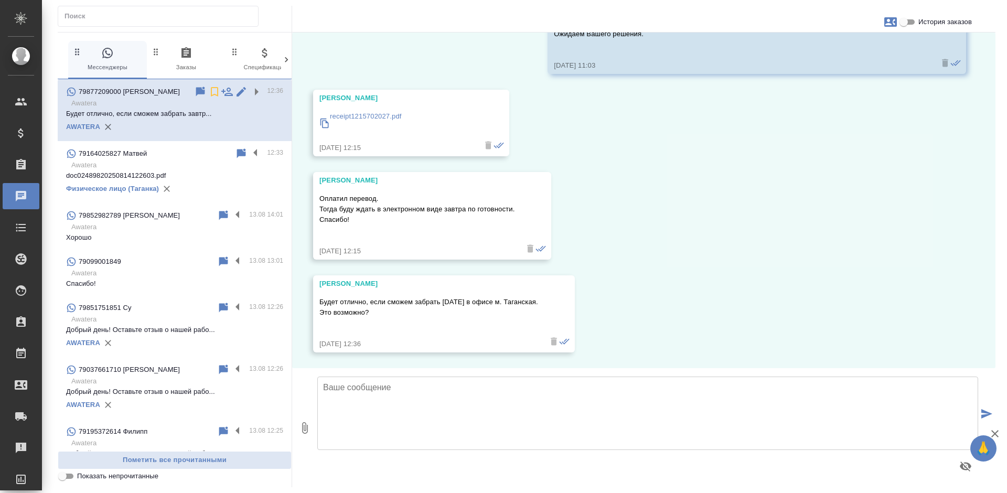
click at [169, 154] on div "79164025827 Матвей" at bounding box center [150, 153] width 169 height 13
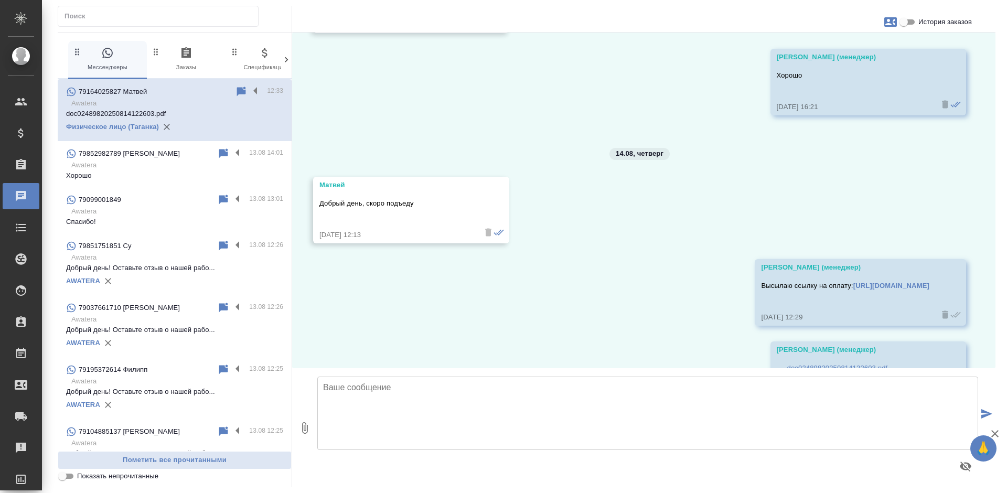
scroll to position [18595, 0]
